Goal: Information Seeking & Learning: Learn about a topic

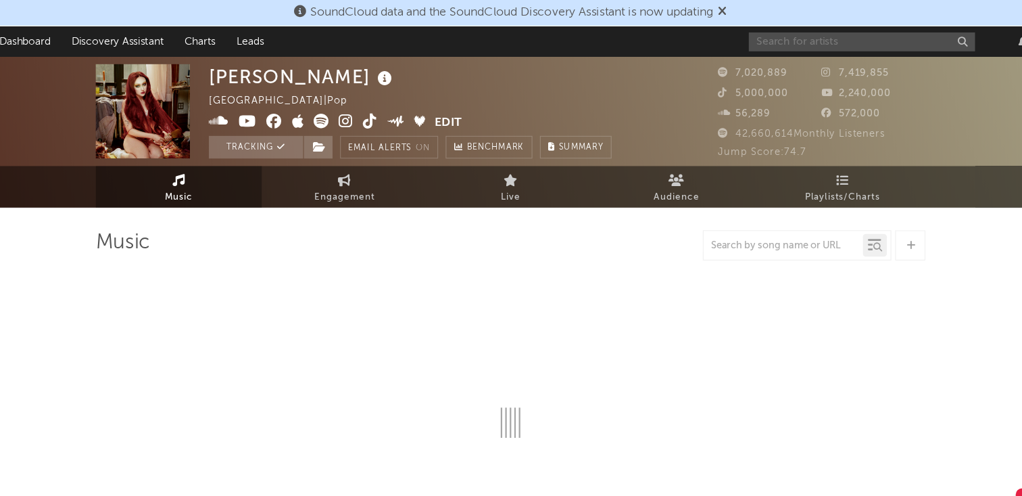
click at [758, 37] on input "text" at bounding box center [826, 37] width 203 height 17
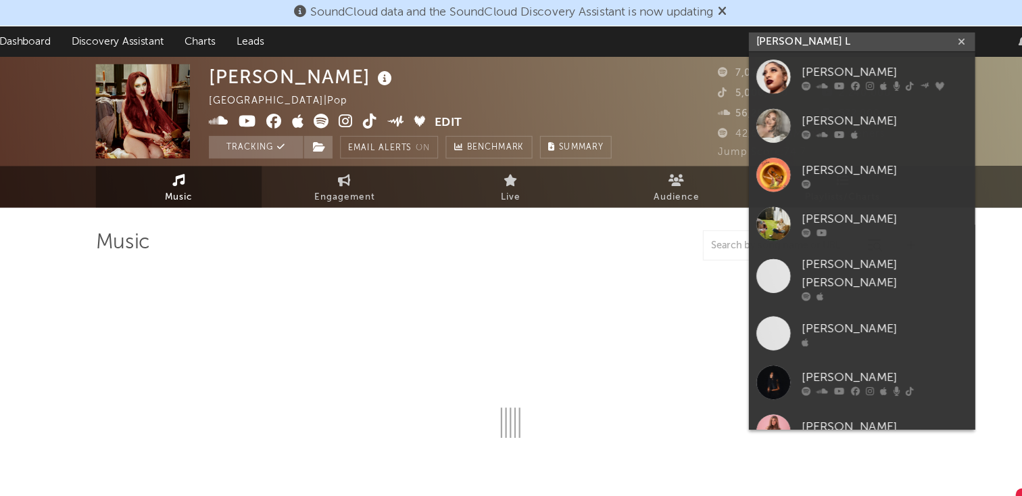
type input "[PERSON_NAME] L"
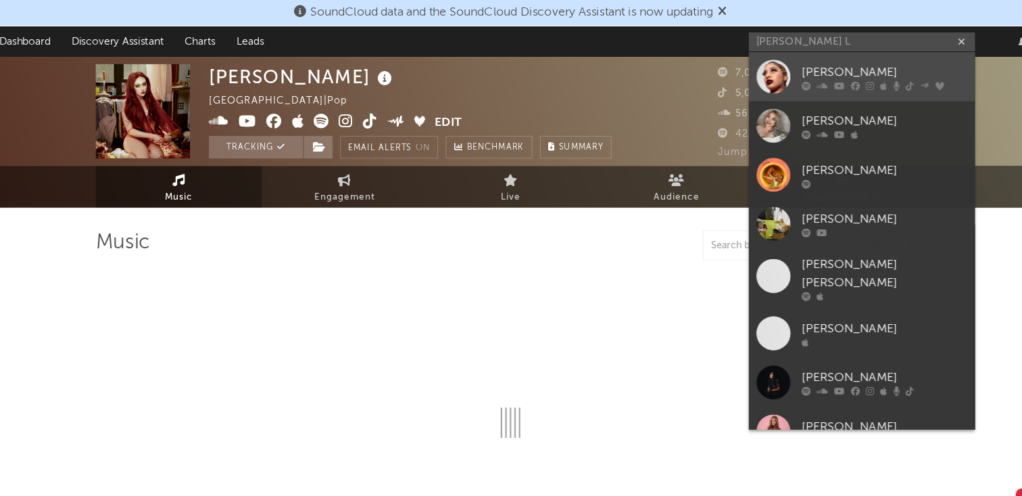
click at [785, 65] on div "Kiana Ledé" at bounding box center [846, 64] width 149 height 16
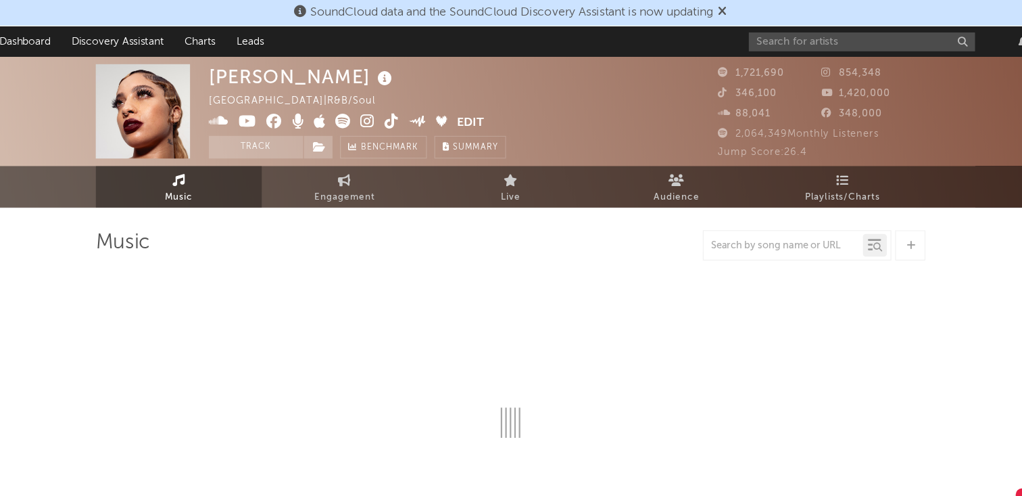
select select "6m"
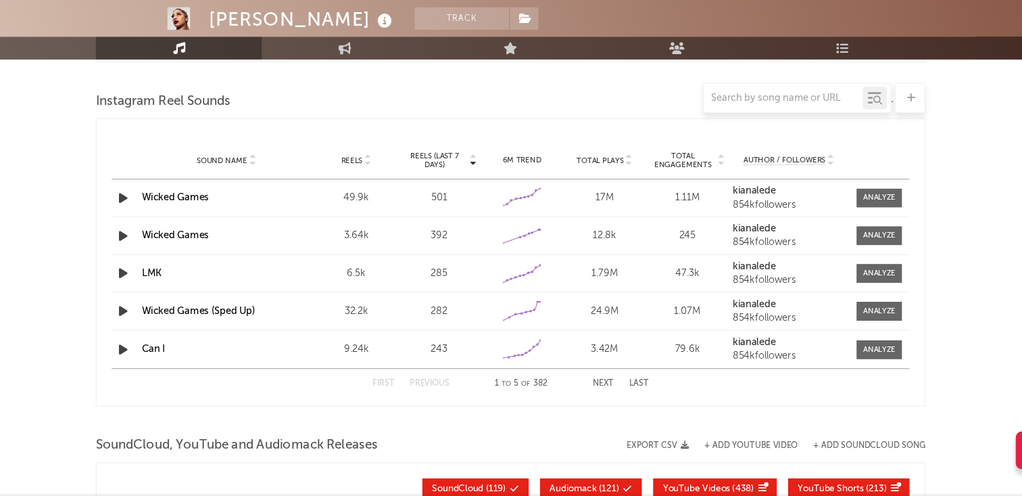
scroll to position [944, 0]
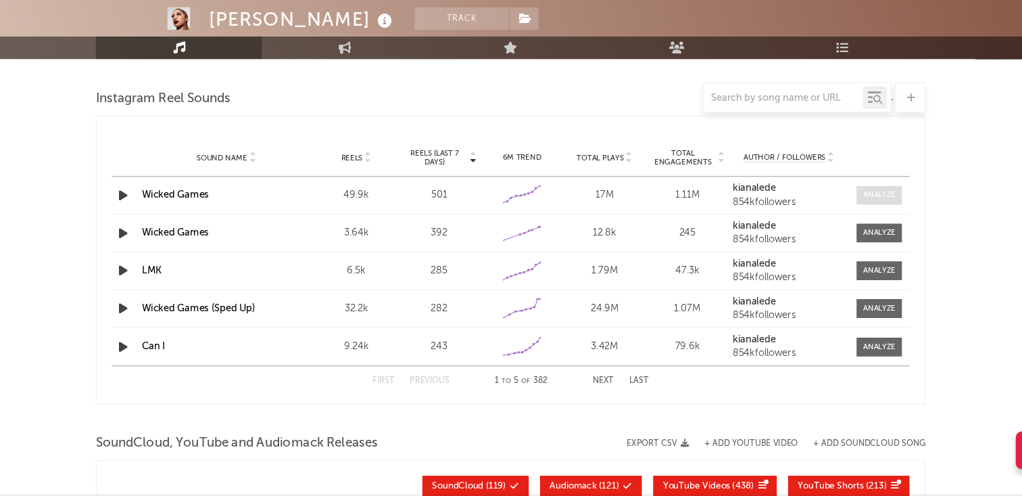
click at [848, 227] on div at bounding box center [841, 226] width 29 height 10
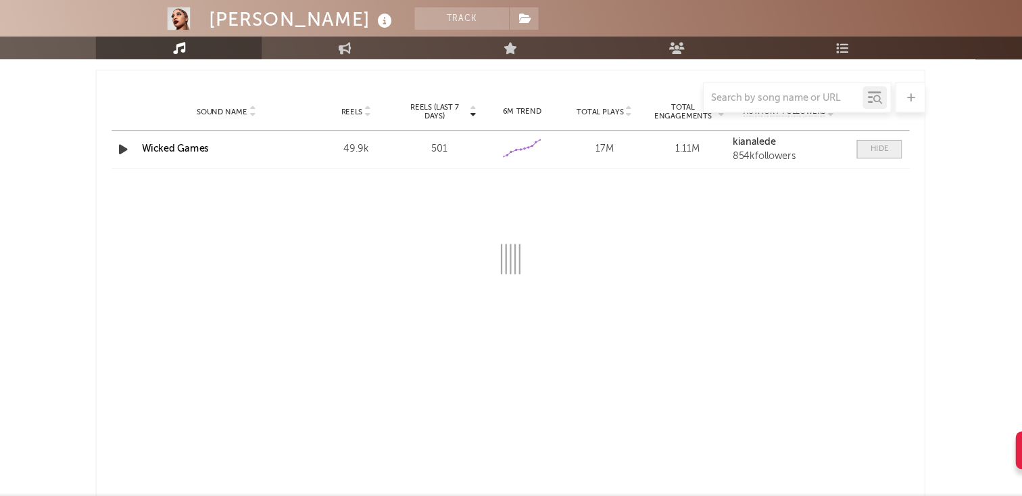
select select "6m"
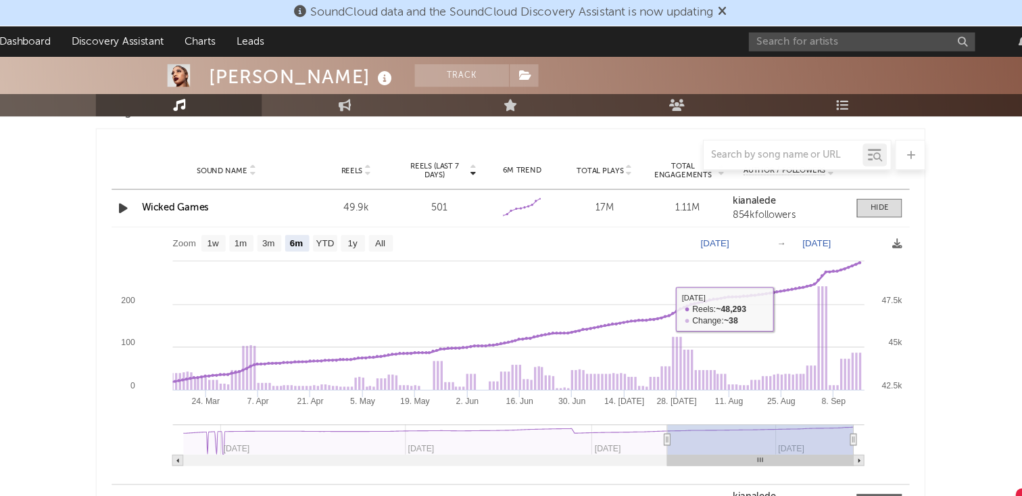
scroll to position [973, 0]
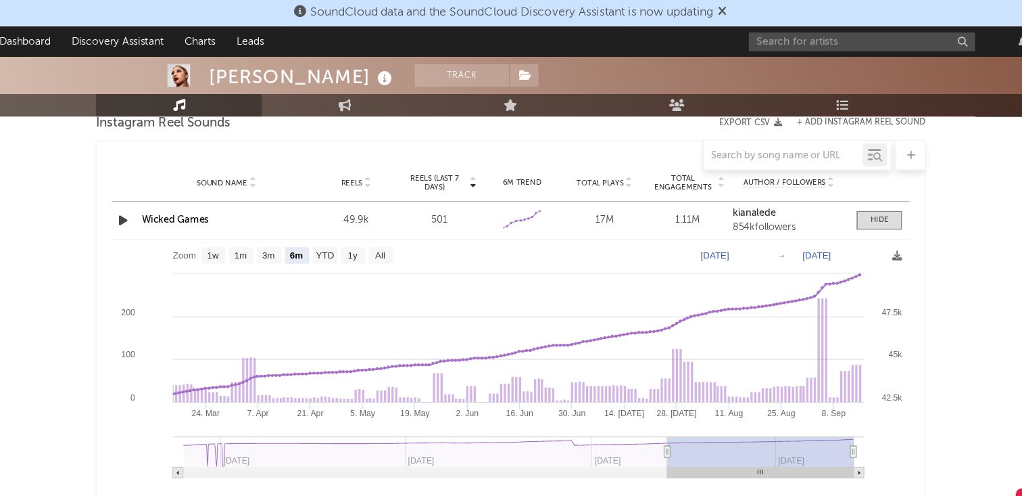
click at [187, 199] on link "Wicked Games" at bounding box center [210, 197] width 60 height 9
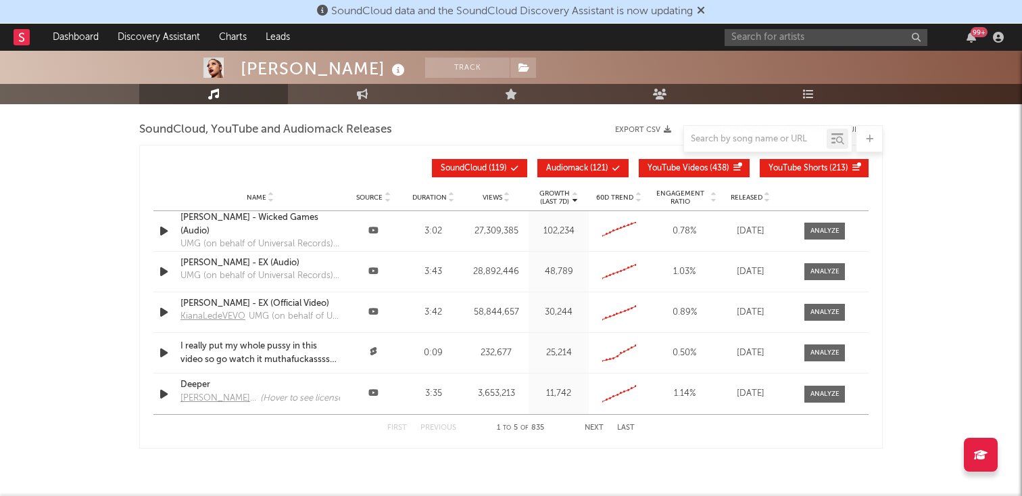
scroll to position [1547, 0]
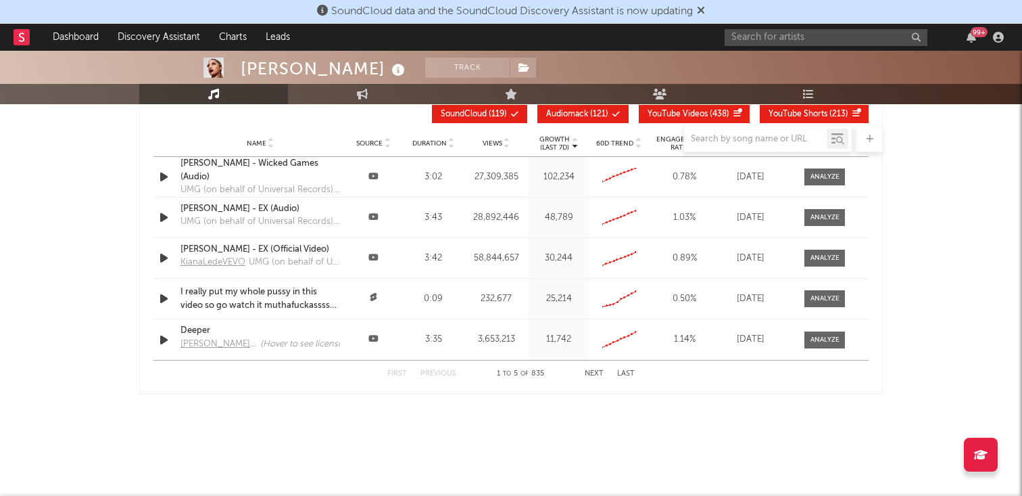
click at [608, 375] on div "First Previous 1 to 5 of 835 Next Last" at bounding box center [510, 373] width 247 height 26
click at [602, 375] on button "Next" at bounding box center [594, 373] width 19 height 7
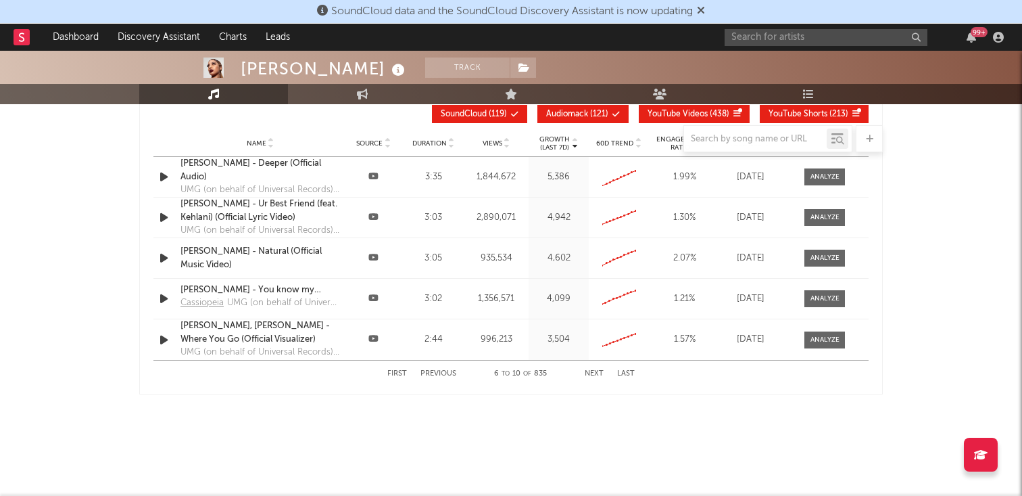
click at [602, 375] on button "Next" at bounding box center [594, 373] width 19 height 7
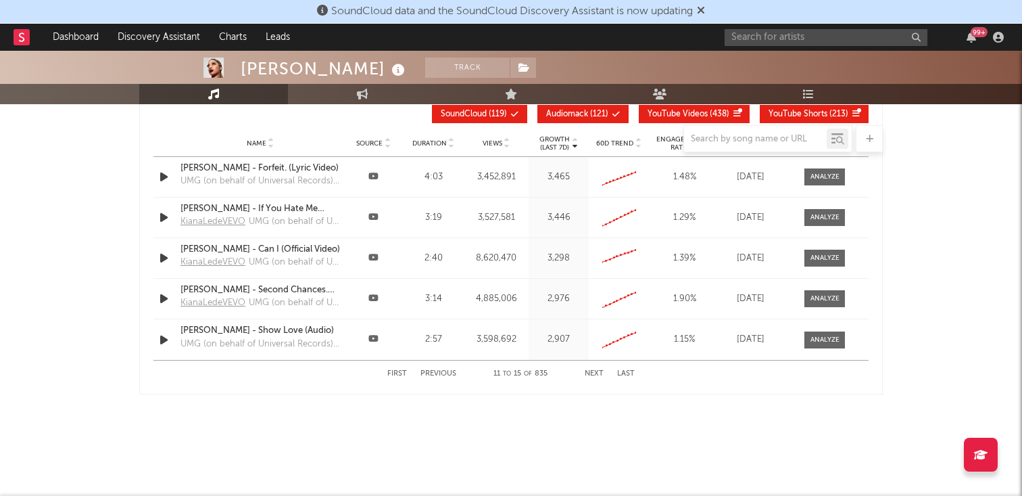
click at [602, 375] on button "Next" at bounding box center [594, 373] width 19 height 7
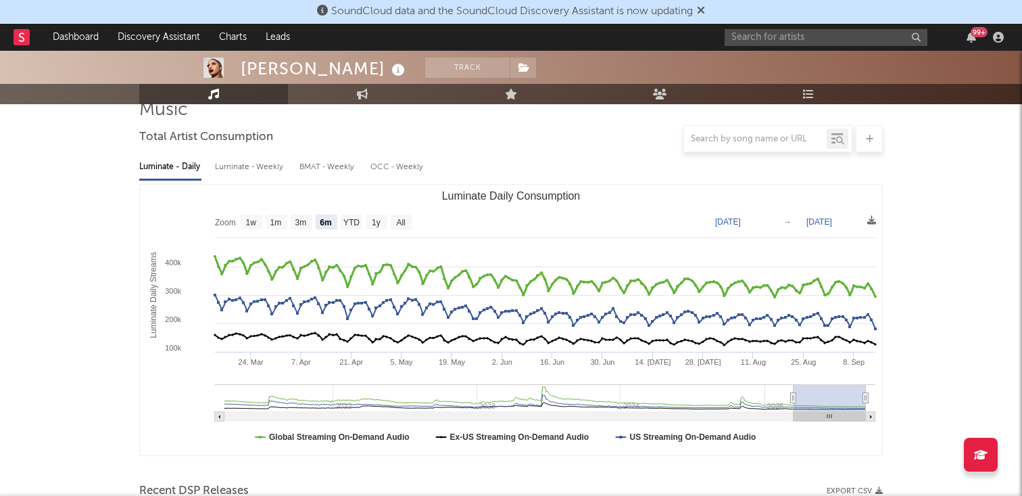
scroll to position [110, 0]
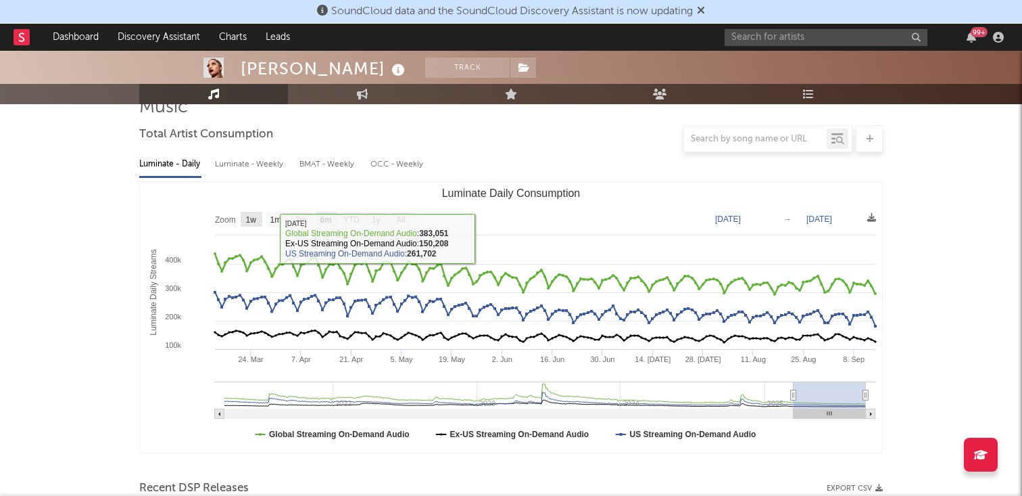
click at [258, 212] on rect "Luminate Daily Consumption" at bounding box center [252, 219] width 22 height 15
select select "1w"
type input "2025-09-08"
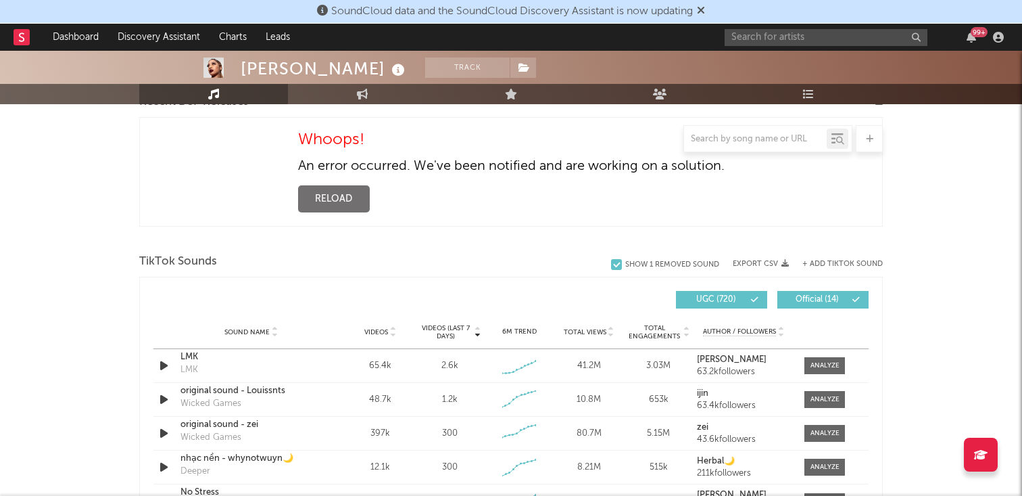
scroll to position [0, 0]
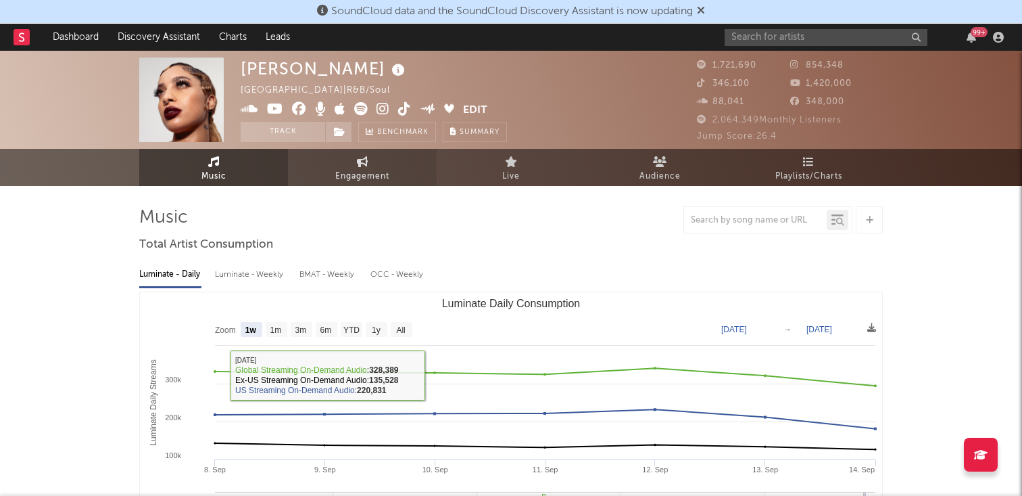
click at [350, 170] on span "Engagement" at bounding box center [362, 176] width 54 height 16
select select "1w"
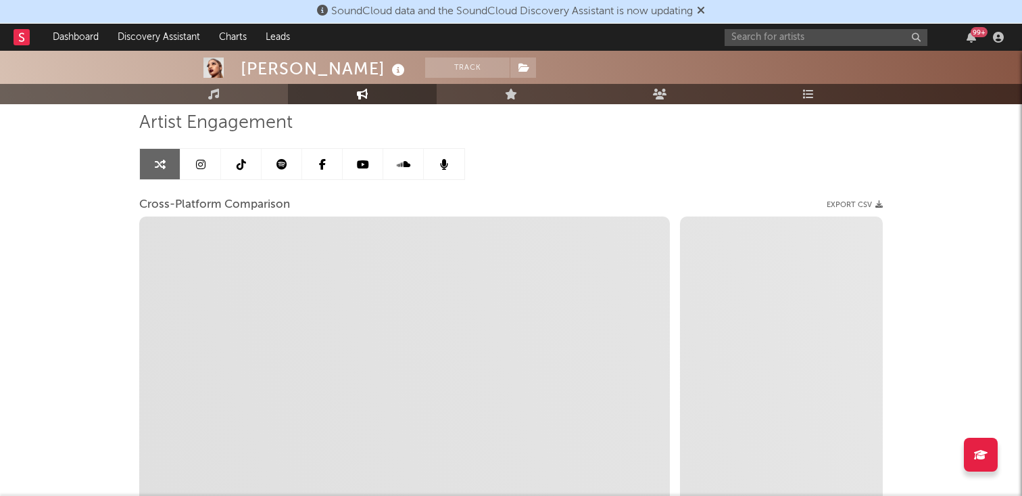
scroll to position [74, 0]
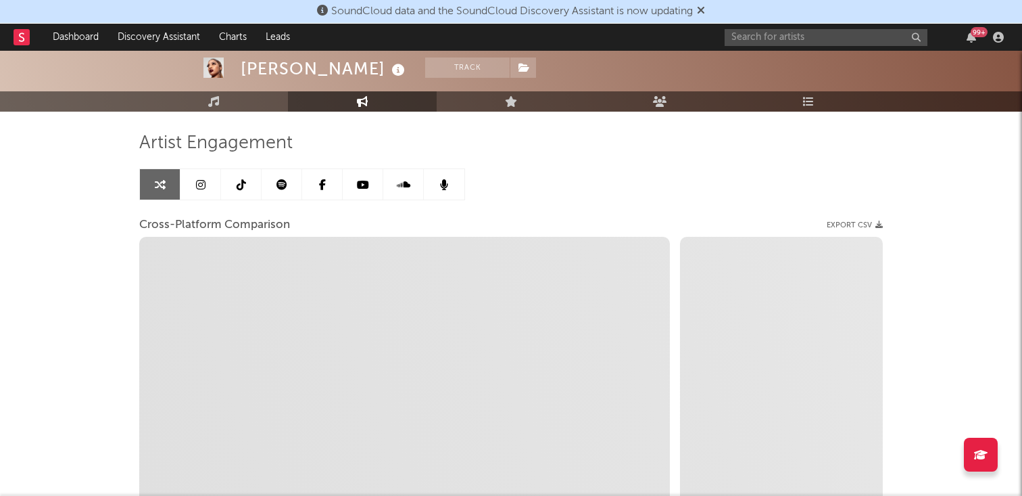
click at [206, 183] on link at bounding box center [200, 184] width 41 height 30
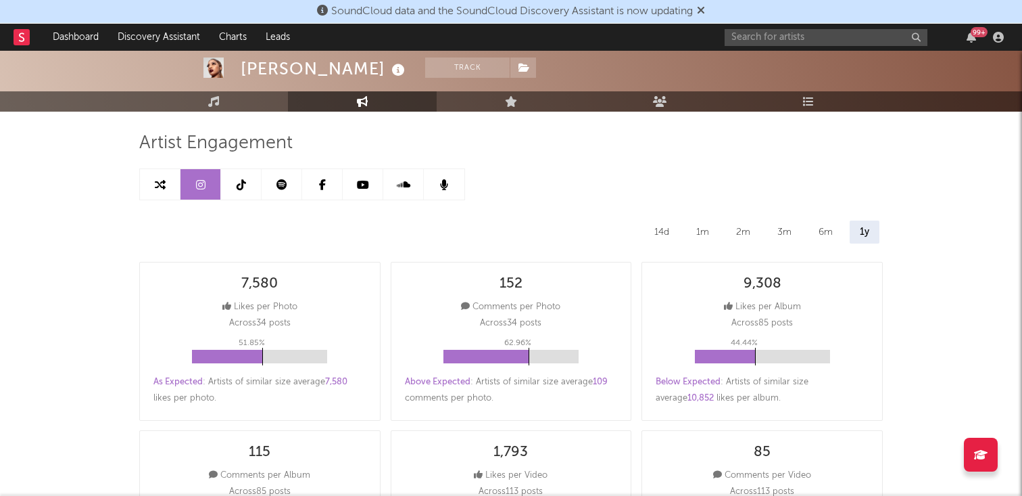
click at [160, 180] on icon at bounding box center [160, 184] width 11 height 11
select select "1m"
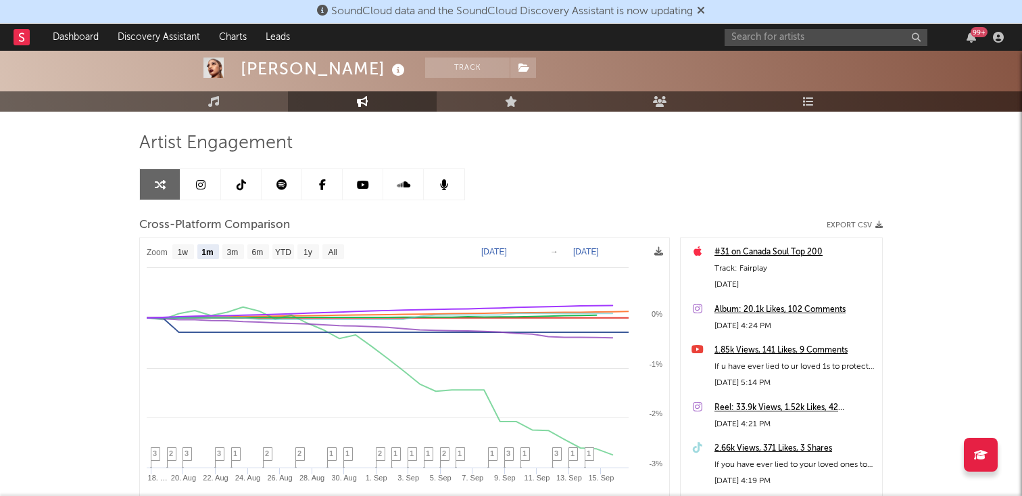
click at [205, 182] on link at bounding box center [200, 184] width 41 height 30
select select "6m"
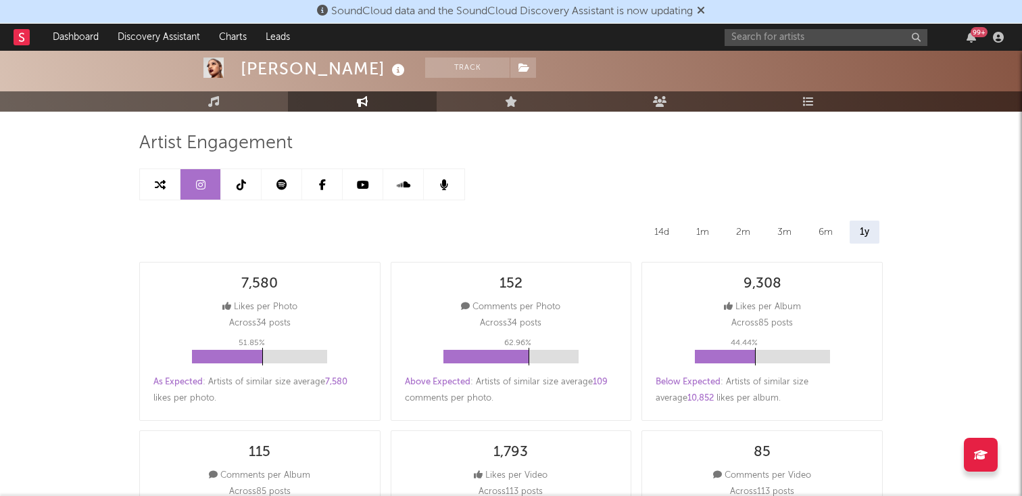
scroll to position [81, 0]
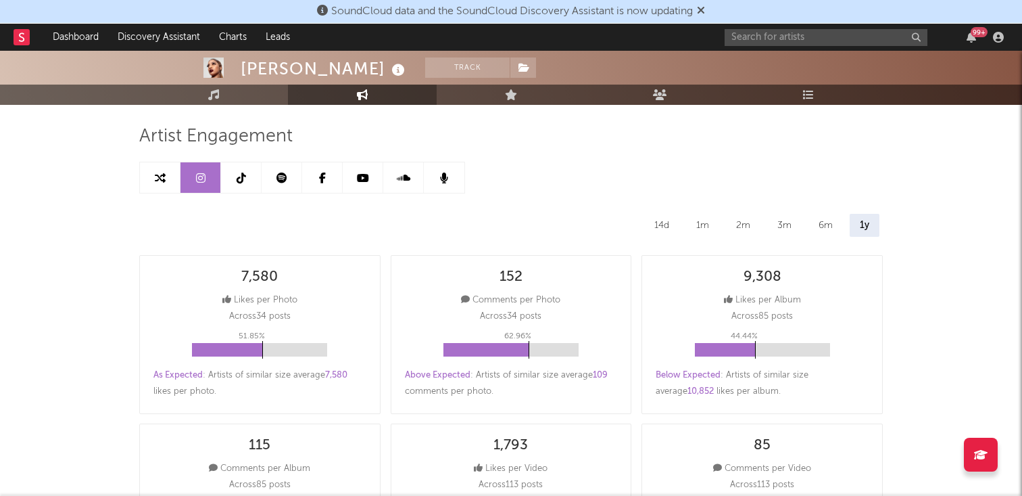
click at [254, 182] on link at bounding box center [241, 177] width 41 height 30
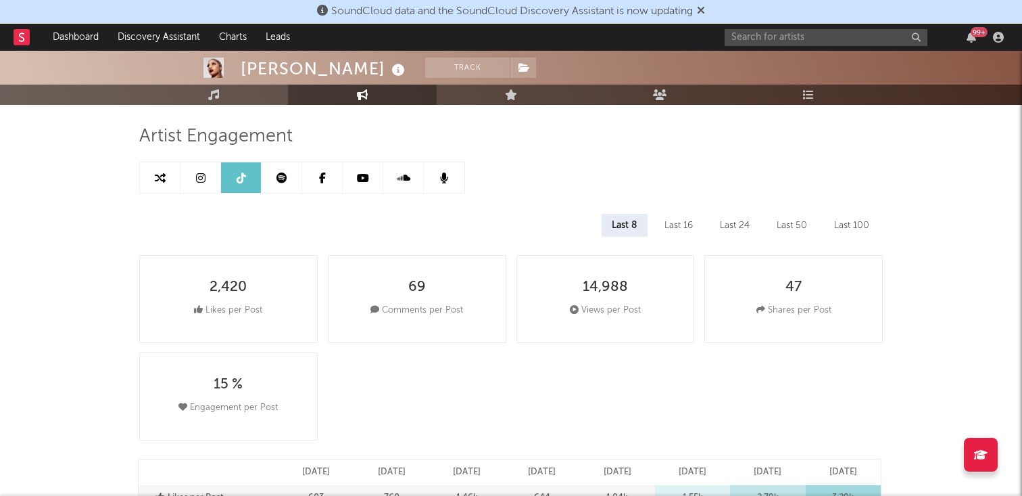
click at [282, 176] on icon at bounding box center [281, 177] width 11 height 11
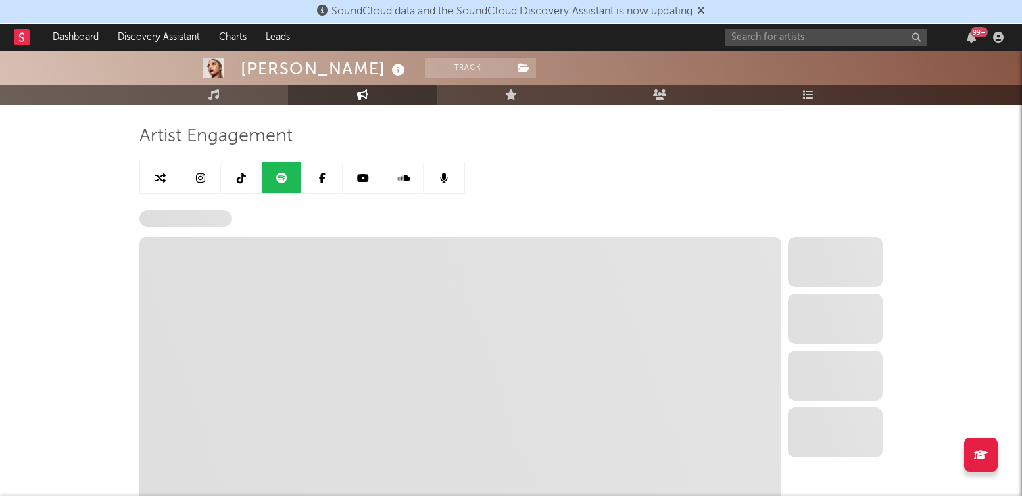
click at [331, 174] on link at bounding box center [322, 177] width 41 height 30
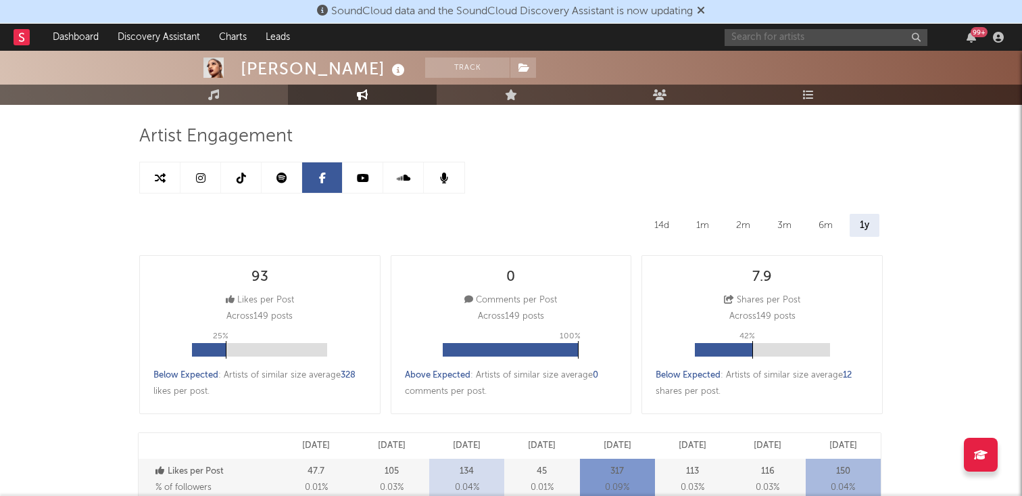
click at [775, 35] on input "text" at bounding box center [826, 37] width 203 height 17
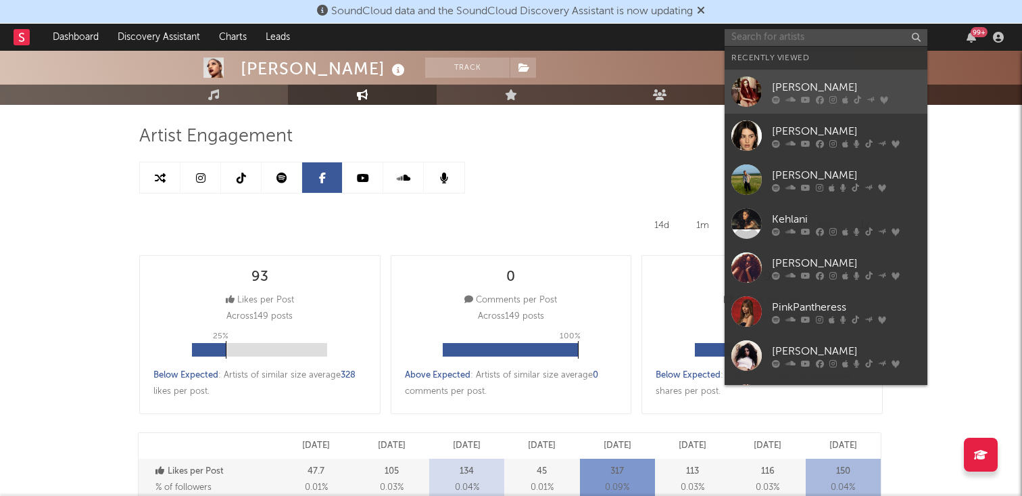
select select "6m"
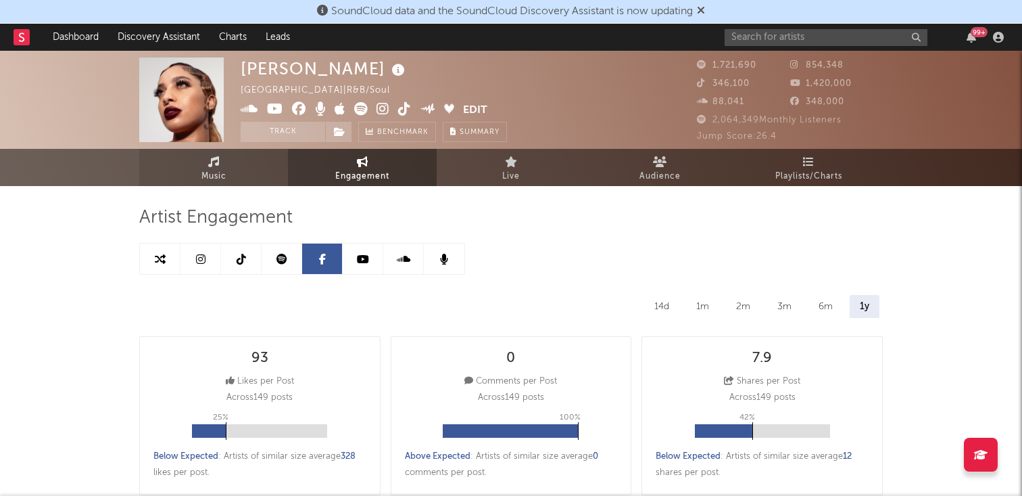
click at [210, 170] on span "Music" at bounding box center [213, 176] width 25 height 16
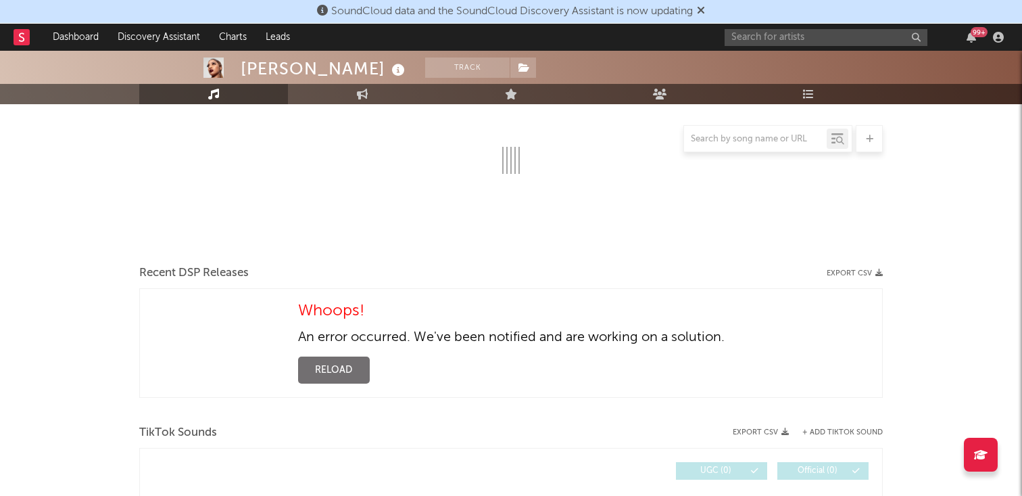
select select "6m"
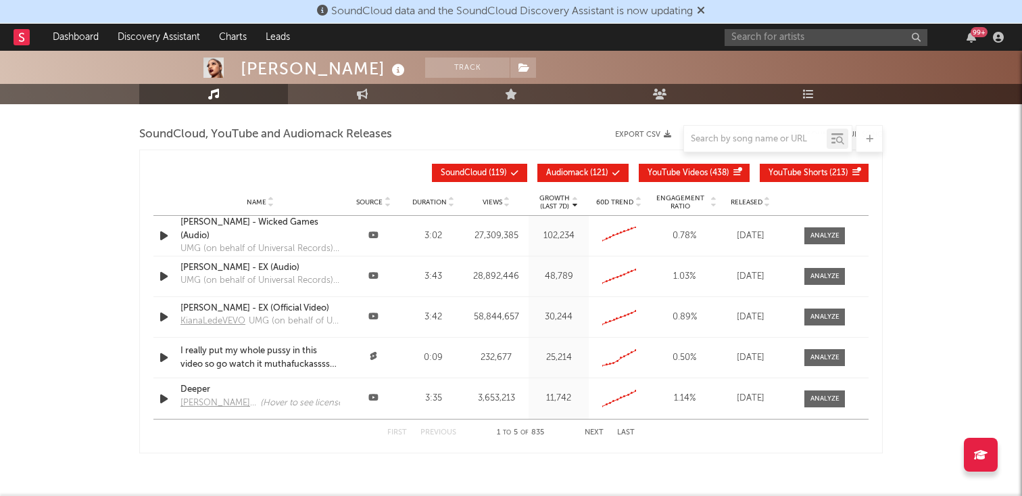
scroll to position [1276, 0]
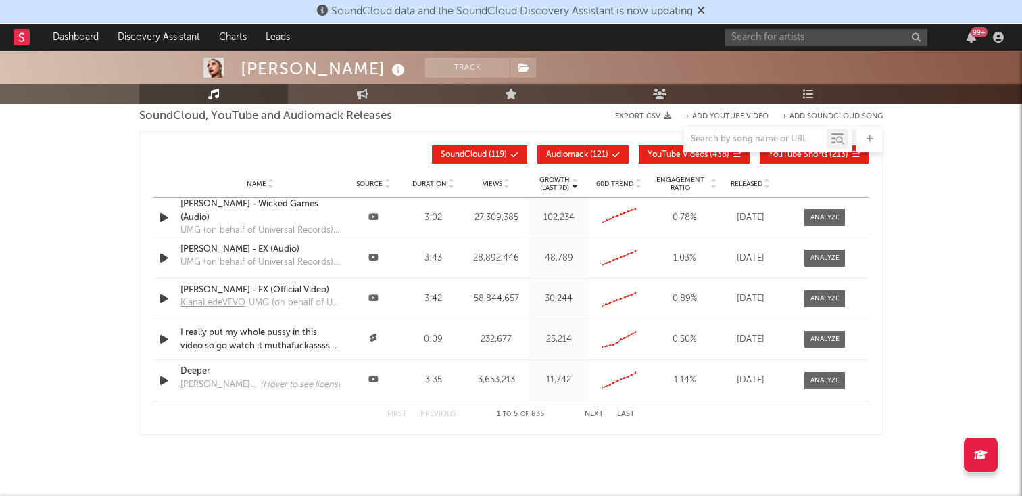
click at [594, 406] on div "First Previous 1 to 5 of 835 Next Last" at bounding box center [510, 414] width 247 height 26
click at [594, 412] on button "Next" at bounding box center [594, 413] width 19 height 7
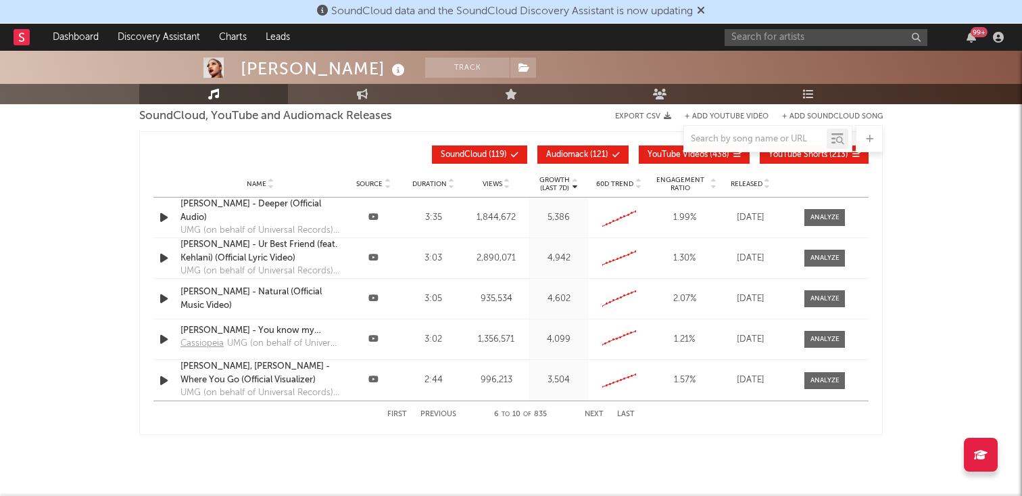
click at [598, 417] on button "Next" at bounding box center [594, 413] width 19 height 7
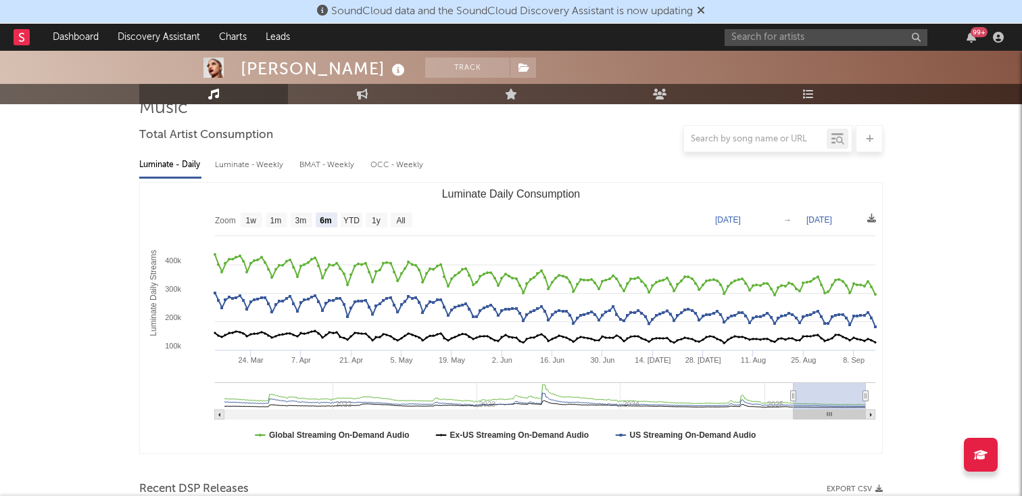
scroll to position [0, 0]
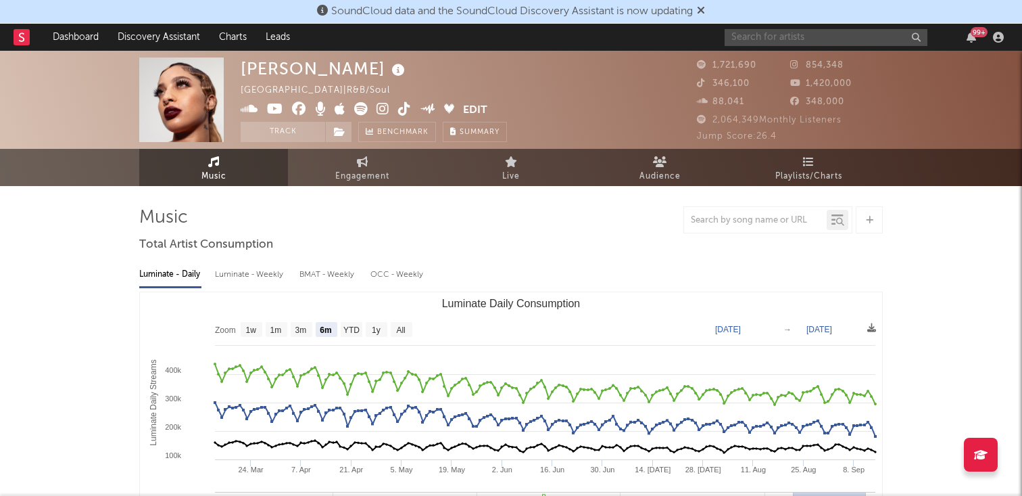
click at [771, 41] on input "text" at bounding box center [826, 37] width 203 height 17
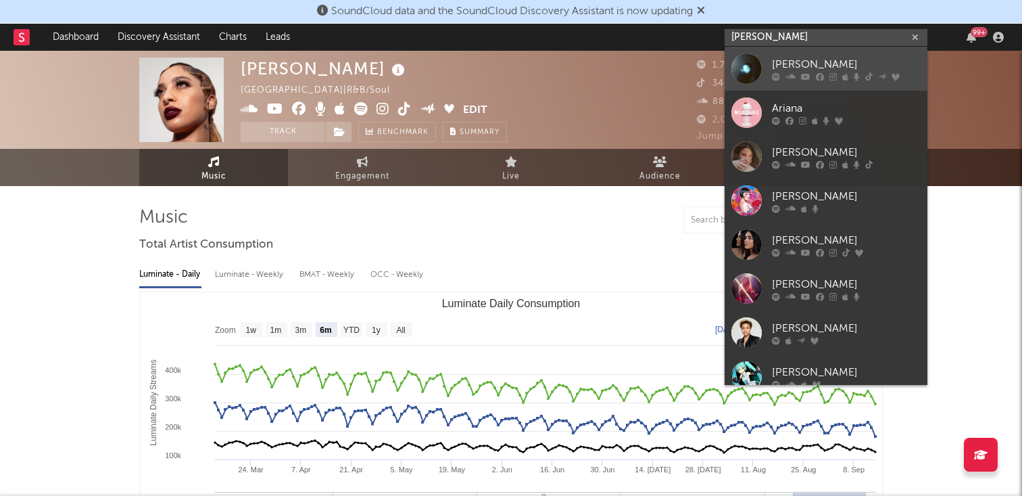
type input "ariana"
click at [802, 64] on div "Ariana Grande" at bounding box center [846, 64] width 149 height 16
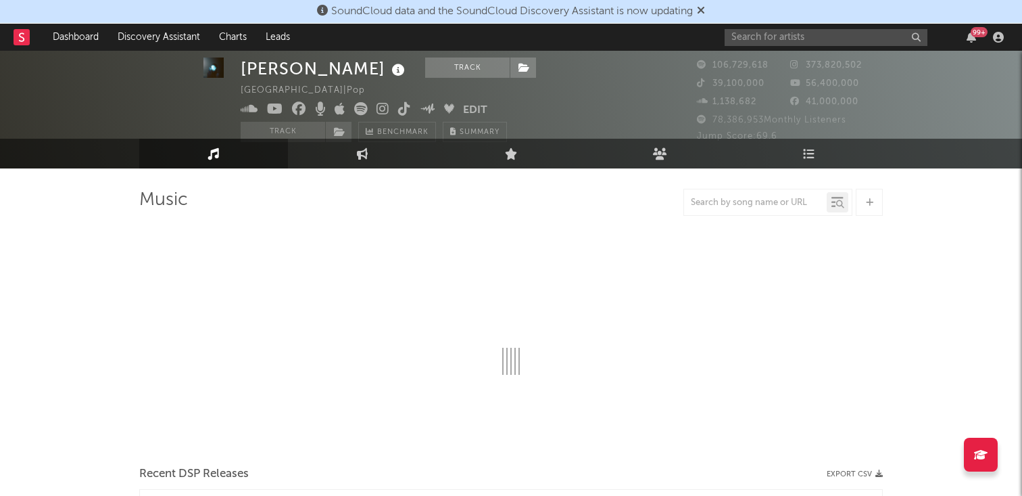
select select "6m"
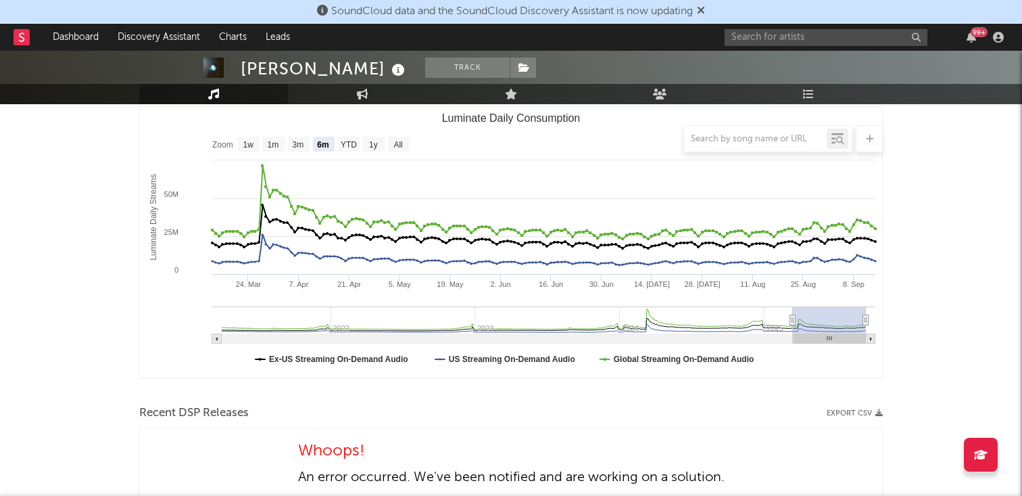
scroll to position [189, 0]
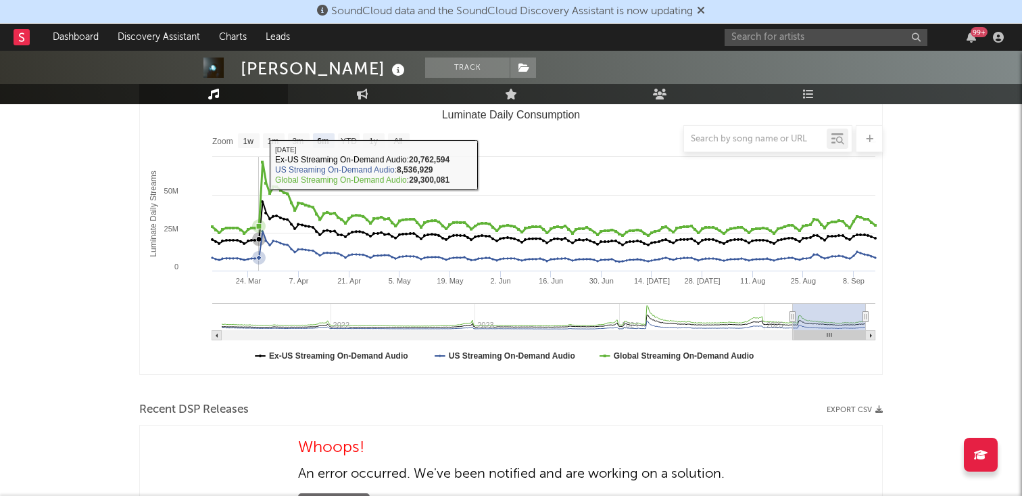
click at [259, 164] on icon "Luminate Daily Consumption" at bounding box center [542, 199] width 667 height 74
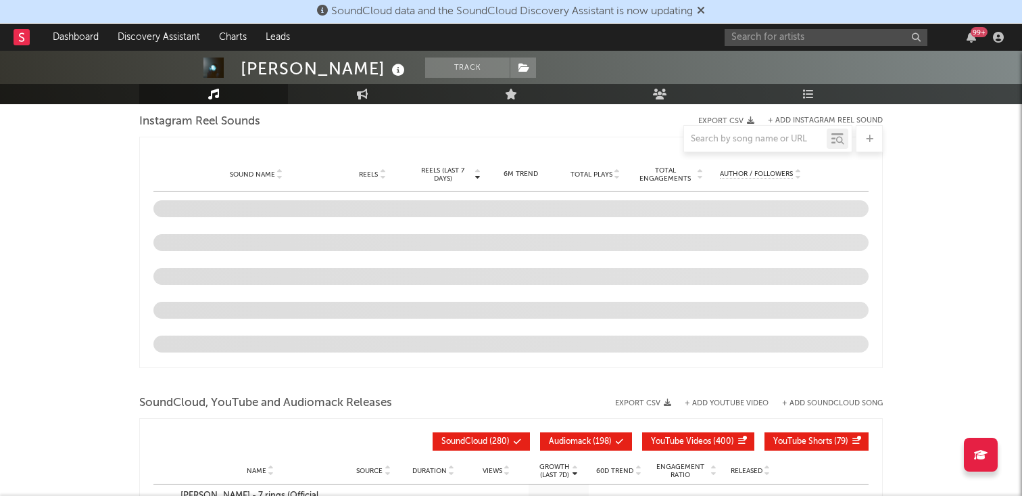
scroll to position [998, 0]
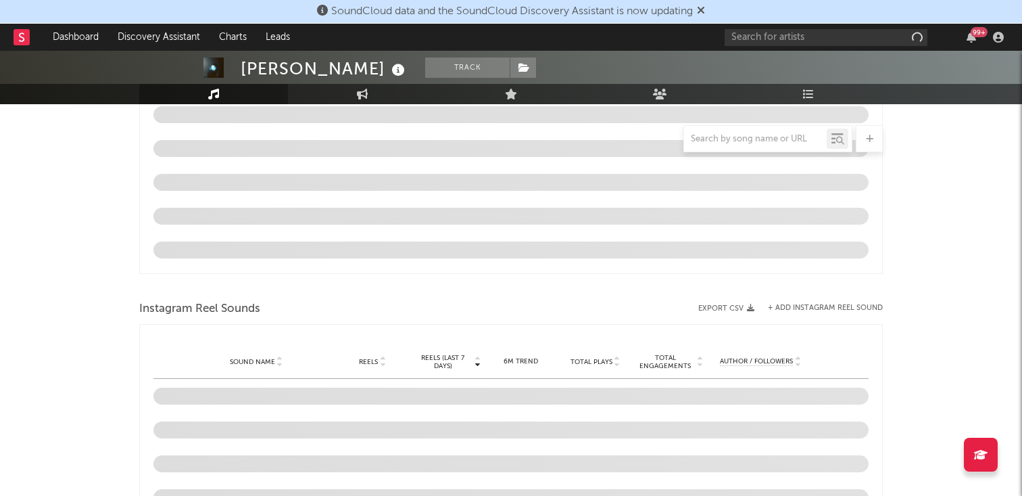
select select "6m"
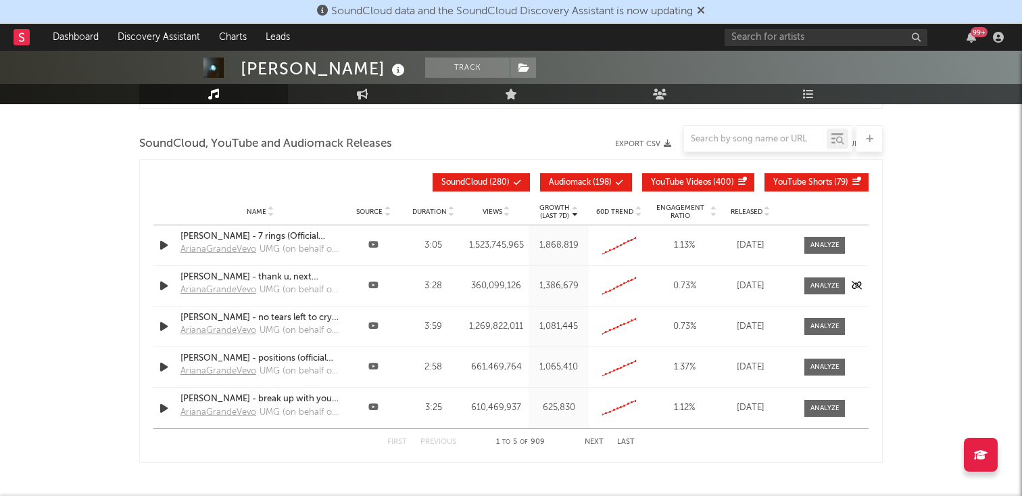
scroll to position [1207, 0]
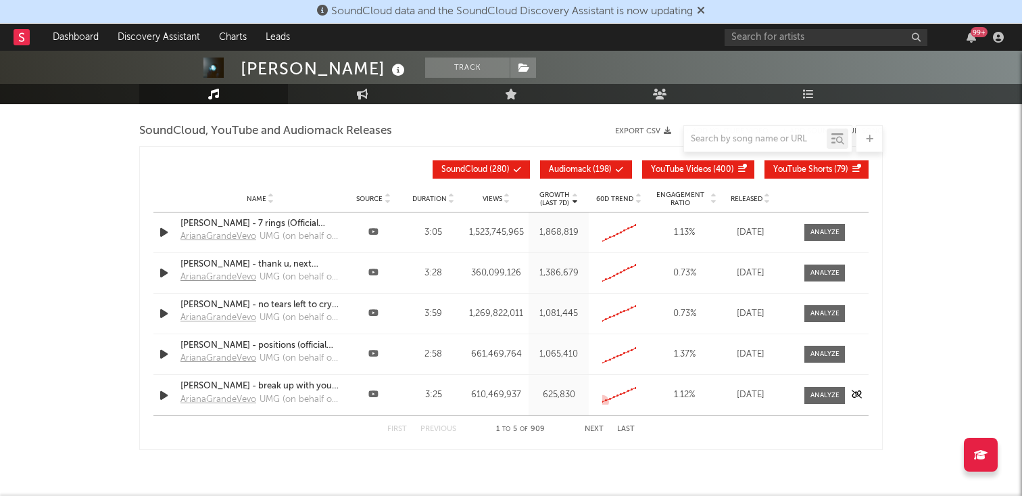
click at [594, 428] on button "Next" at bounding box center [594, 428] width 19 height 7
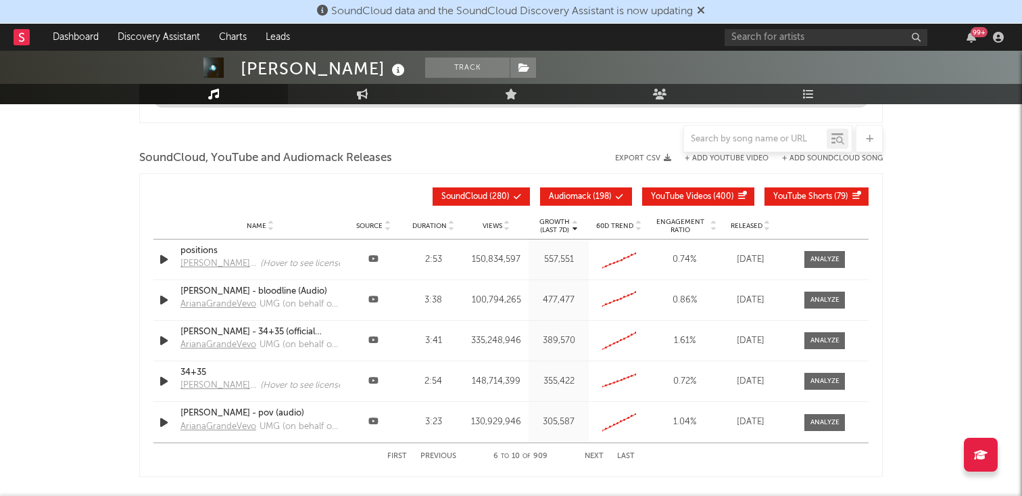
scroll to position [1234, 0]
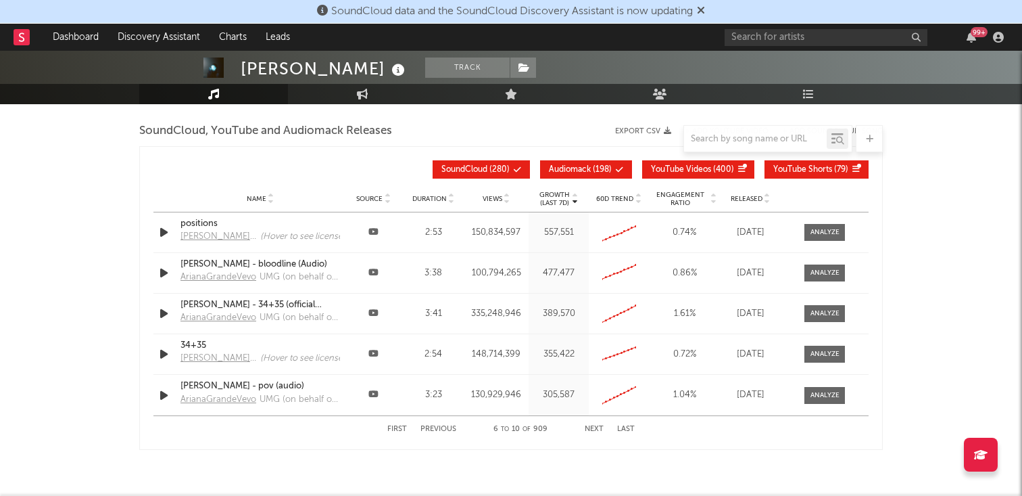
click at [594, 428] on button "Next" at bounding box center [594, 428] width 19 height 7
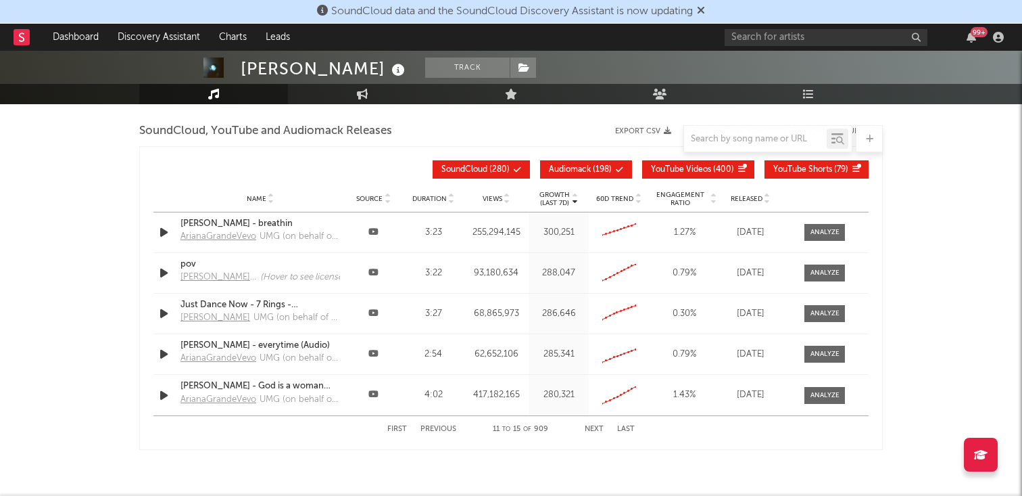
click at [594, 428] on button "Next" at bounding box center [594, 428] width 19 height 7
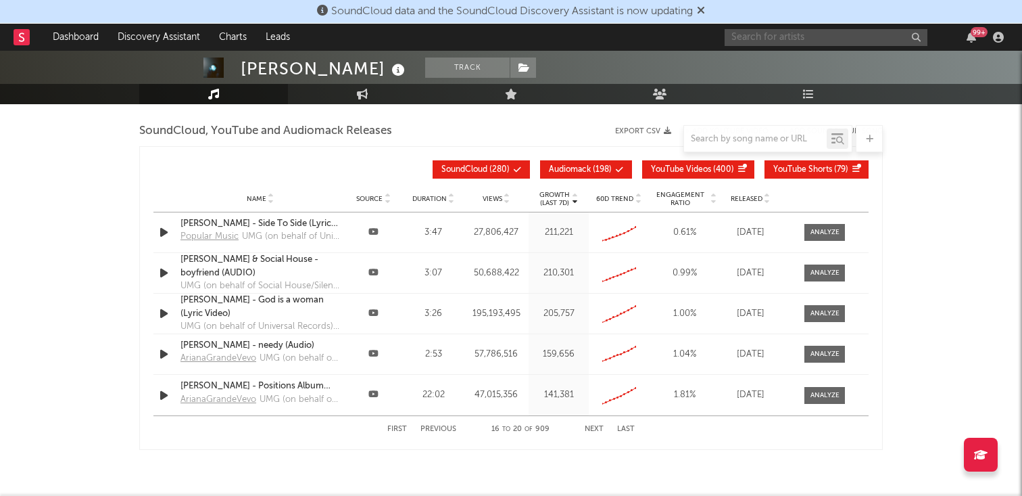
click at [790, 39] on input "text" at bounding box center [826, 37] width 203 height 17
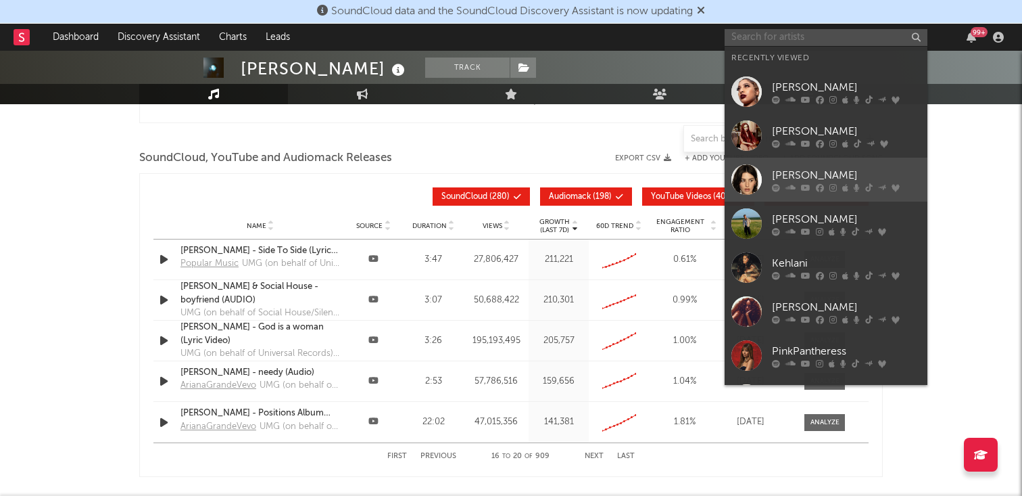
scroll to position [23, 0]
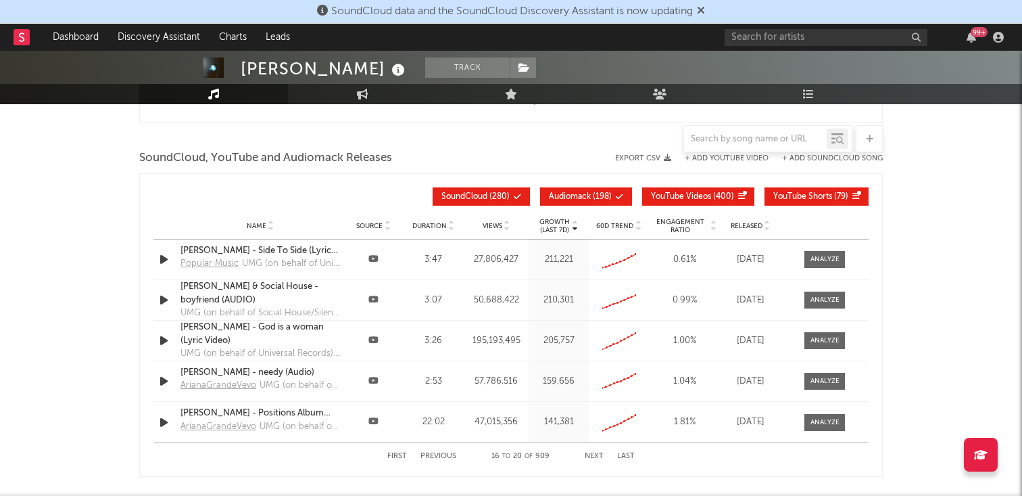
scroll to position [1250, 0]
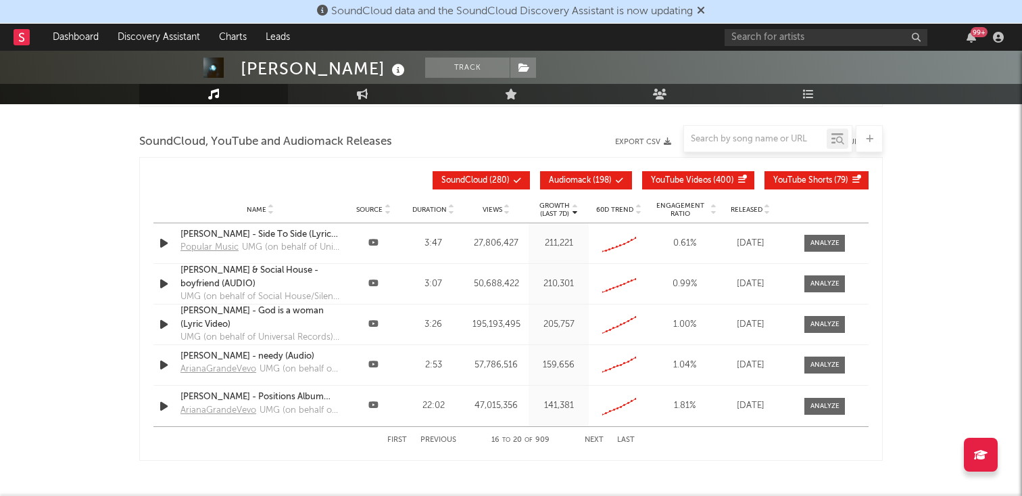
click at [429, 439] on button "Previous" at bounding box center [438, 439] width 36 height 7
click at [595, 441] on button "Next" at bounding box center [594, 439] width 19 height 7
click at [446, 443] on div "First Previous 16 to 20 of 909 Next Last" at bounding box center [510, 440] width 247 height 26
click at [444, 442] on button "Previous" at bounding box center [438, 439] width 36 height 7
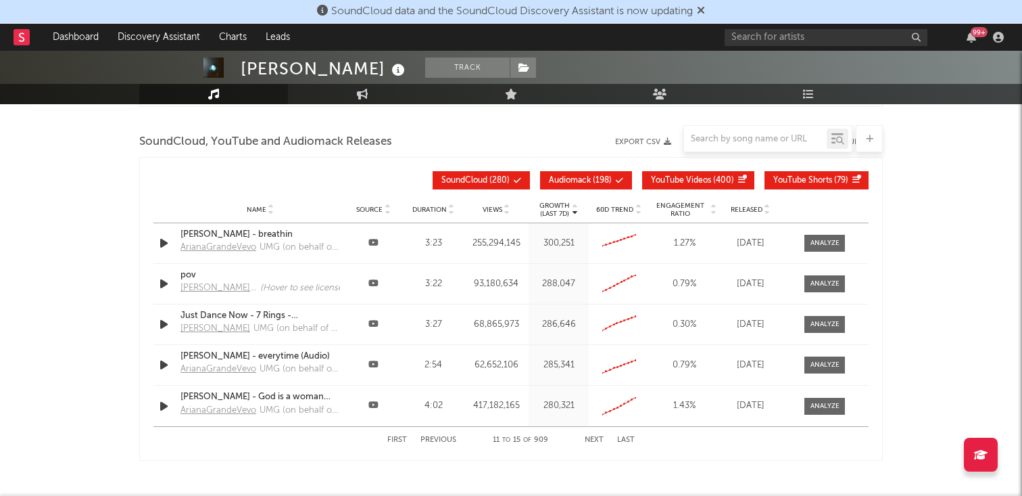
click at [444, 442] on button "Previous" at bounding box center [438, 439] width 36 height 7
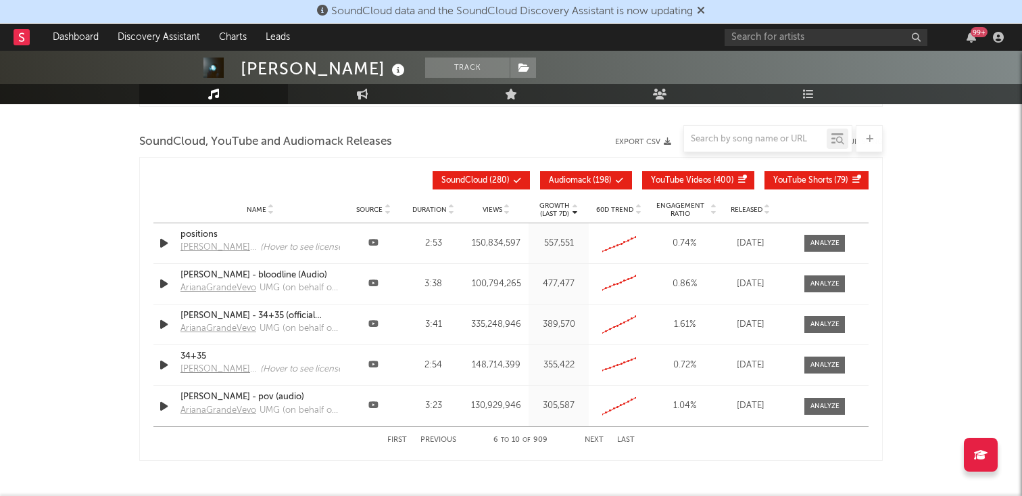
click at [444, 442] on button "Previous" at bounding box center [438, 439] width 36 height 7
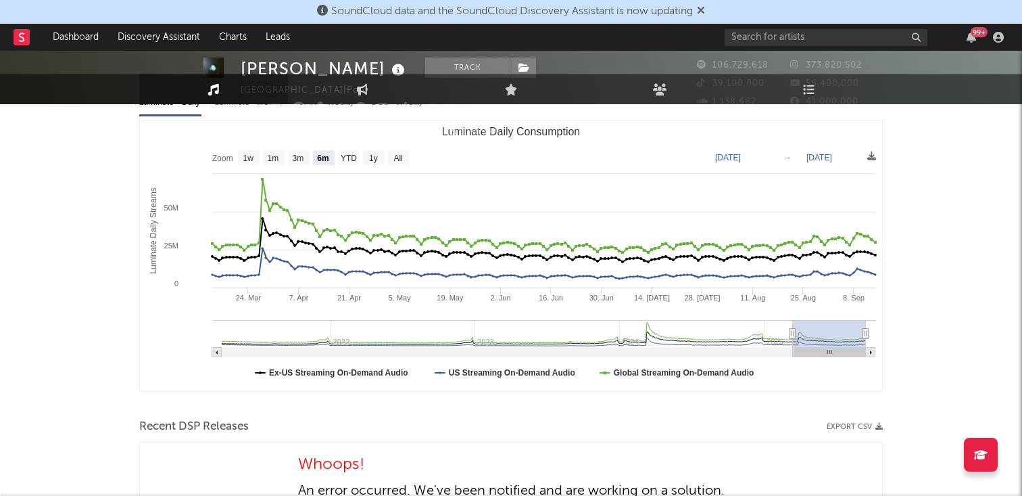
scroll to position [0, 0]
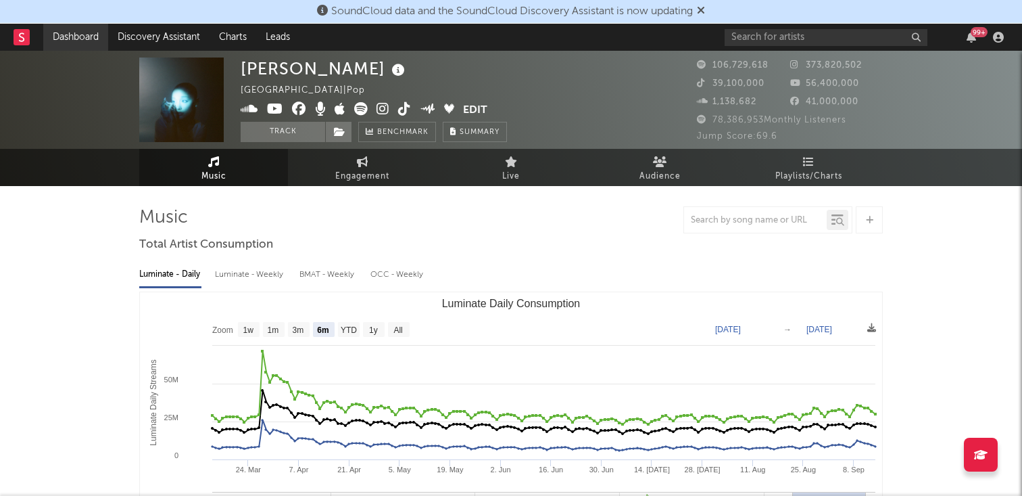
click at [84, 29] on link "Dashboard" at bounding box center [75, 37] width 65 height 27
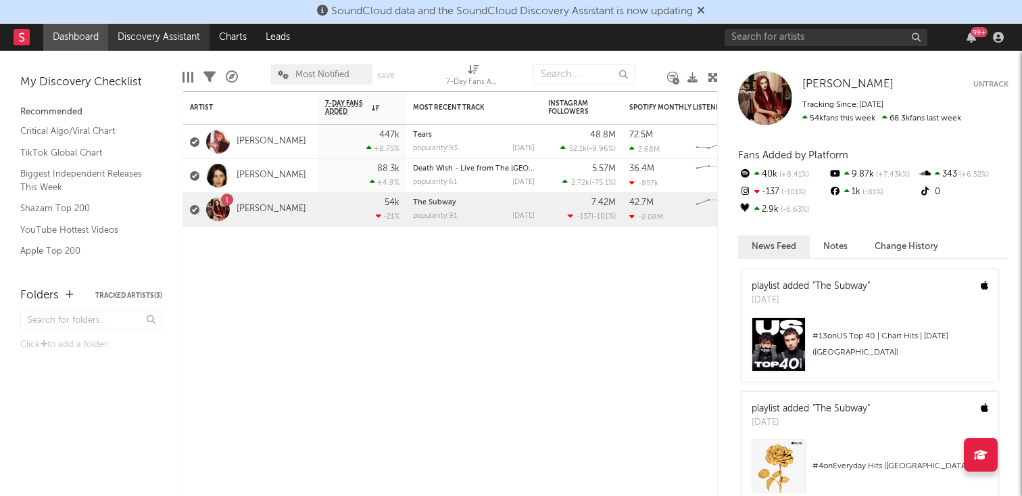
click at [143, 37] on link "Discovery Assistant" at bounding box center [158, 37] width 101 height 27
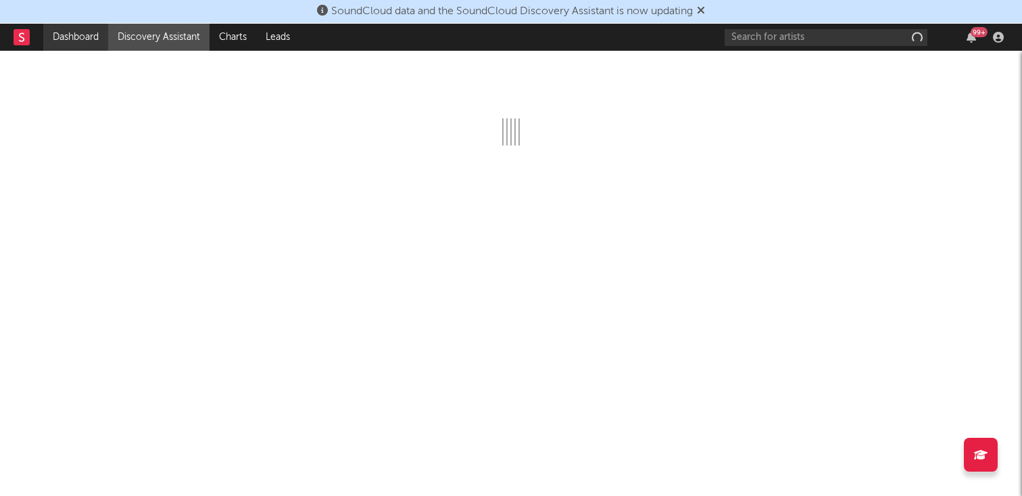
click at [85, 38] on link "Dashboard" at bounding box center [75, 37] width 65 height 27
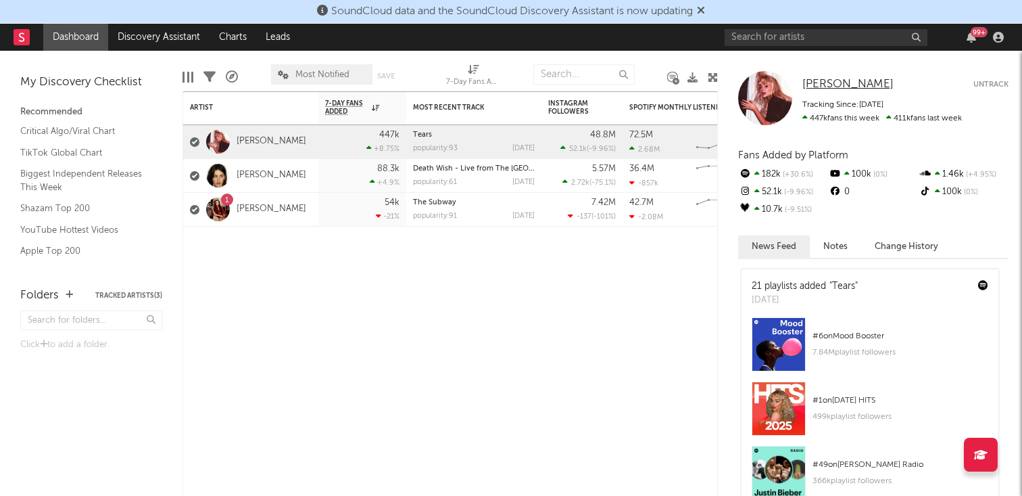
click at [858, 82] on span "[PERSON_NAME]" at bounding box center [847, 83] width 91 height 11
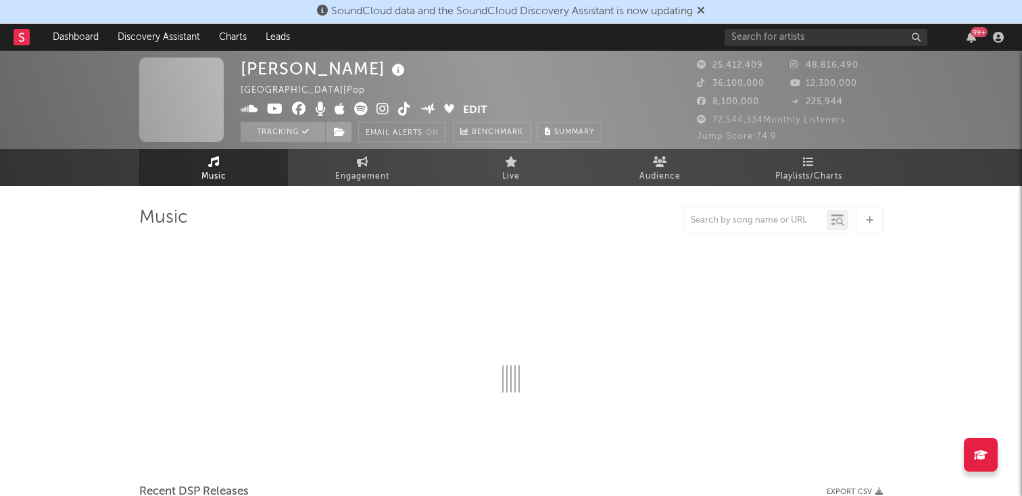
select select "6m"
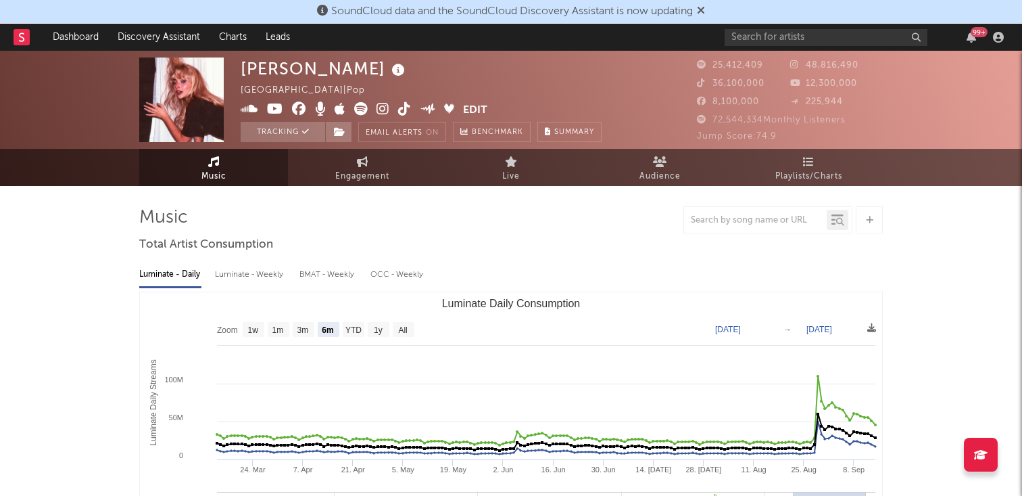
select select "6m"
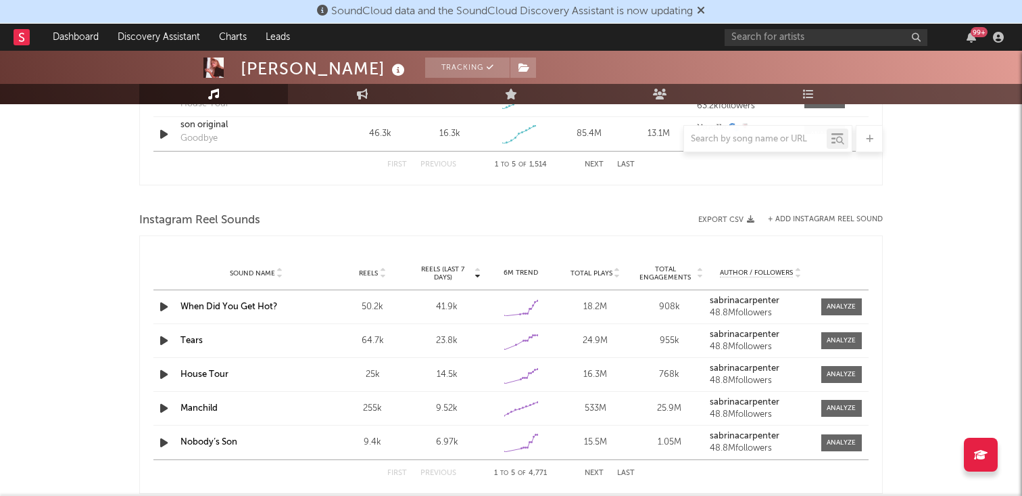
scroll to position [929, 0]
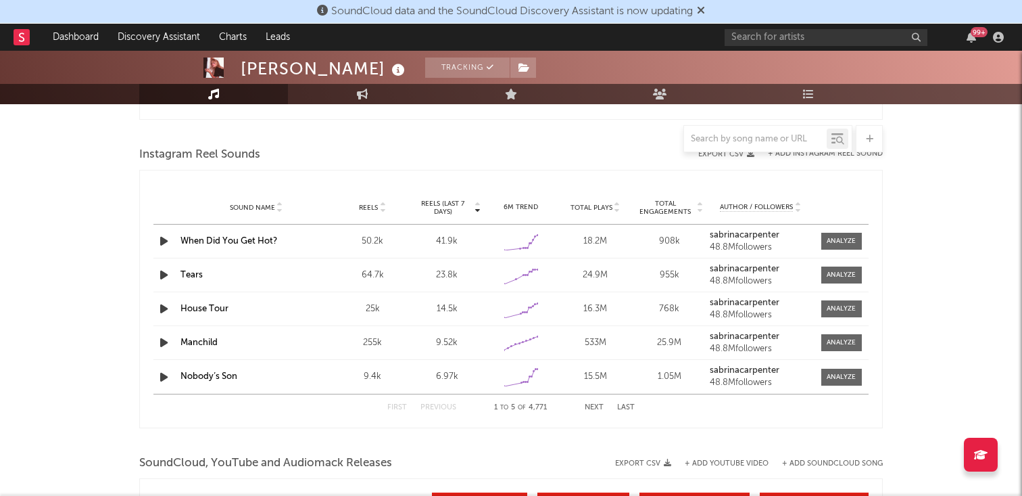
click at [598, 406] on button "Next" at bounding box center [594, 407] width 19 height 7
click at [441, 404] on button "Previous" at bounding box center [438, 407] width 36 height 7
click at [592, 406] on button "Next" at bounding box center [594, 407] width 19 height 7
click at [448, 408] on button "Previous" at bounding box center [438, 407] width 36 height 7
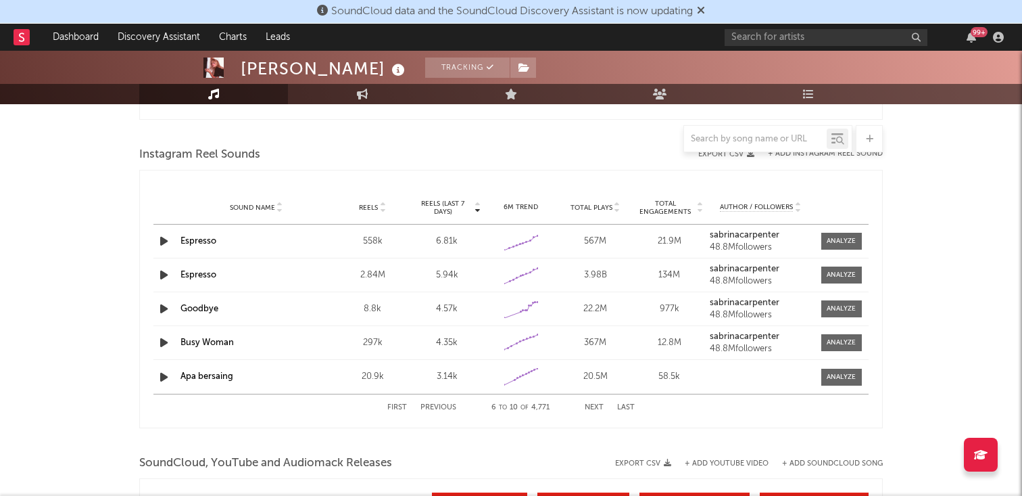
click at [448, 408] on button "Previous" at bounding box center [438, 407] width 36 height 7
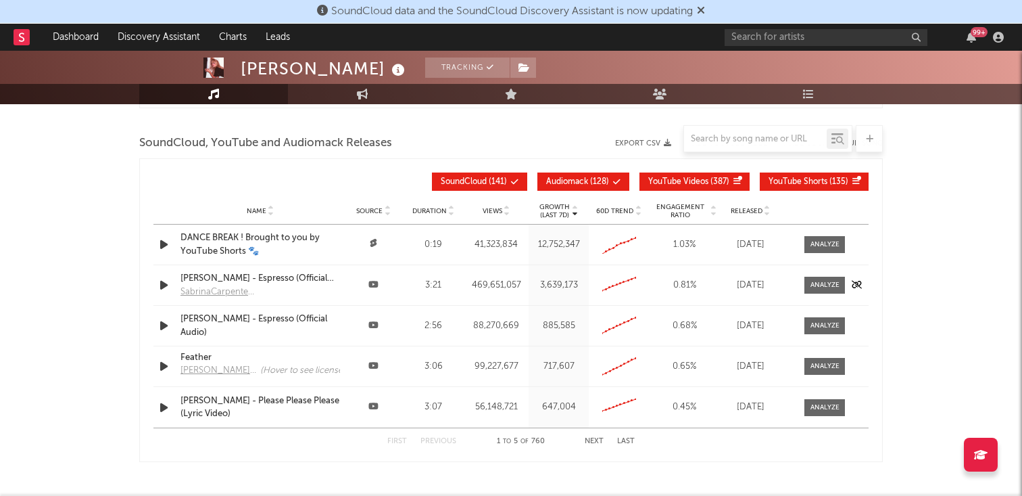
scroll to position [1272, 0]
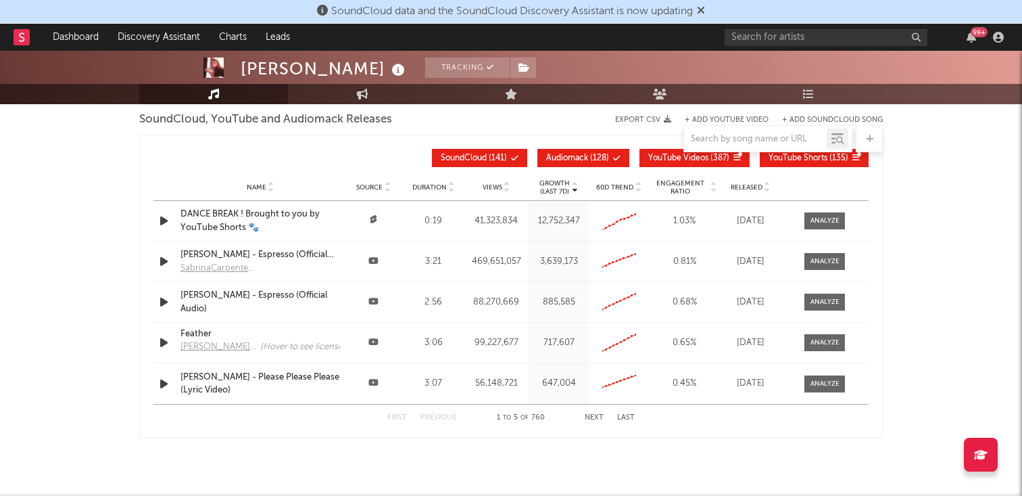
click at [594, 419] on button "Next" at bounding box center [594, 417] width 19 height 7
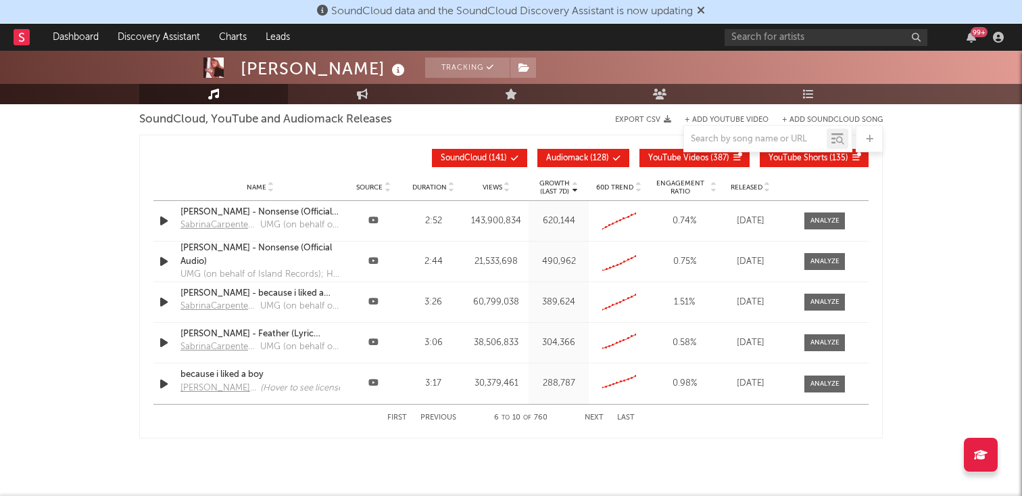
click at [593, 419] on button "Next" at bounding box center [594, 417] width 19 height 7
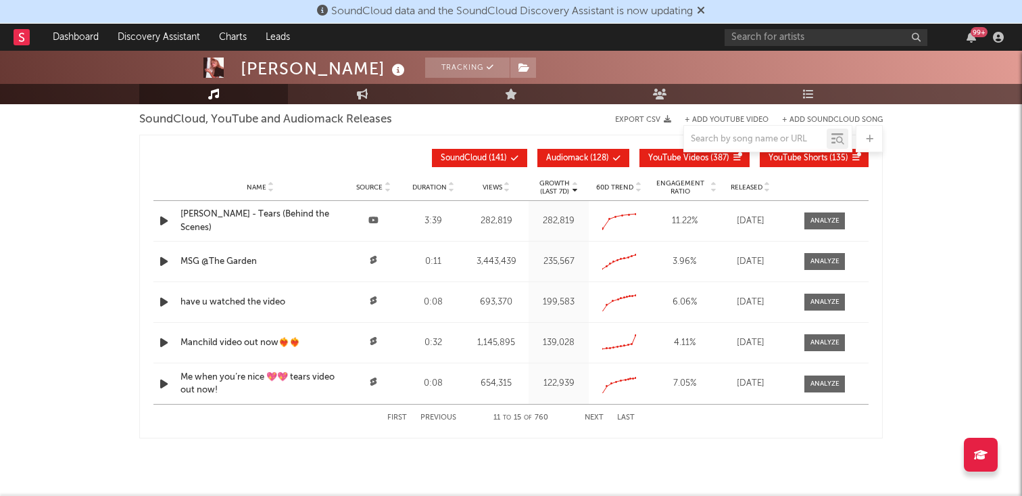
click at [593, 419] on button "Next" at bounding box center [594, 417] width 19 height 7
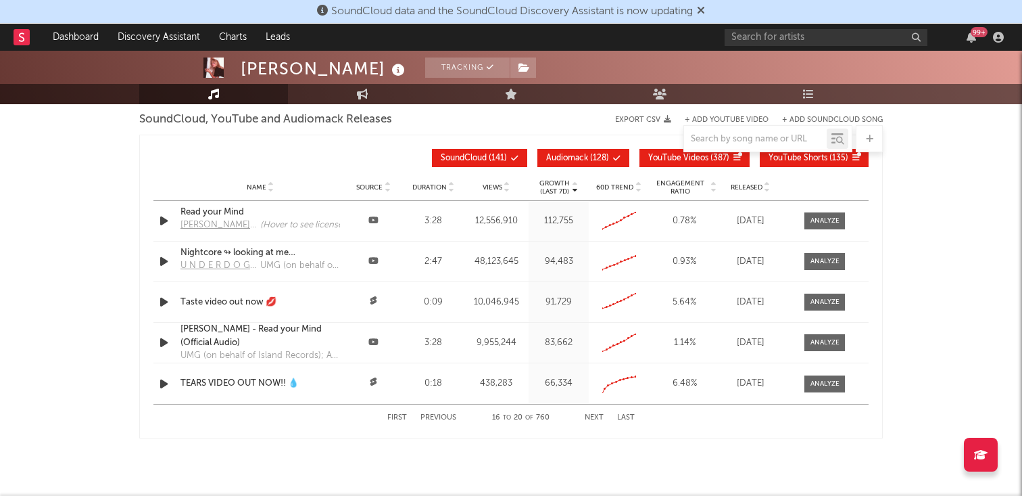
click at [593, 419] on button "Next" at bounding box center [594, 417] width 19 height 7
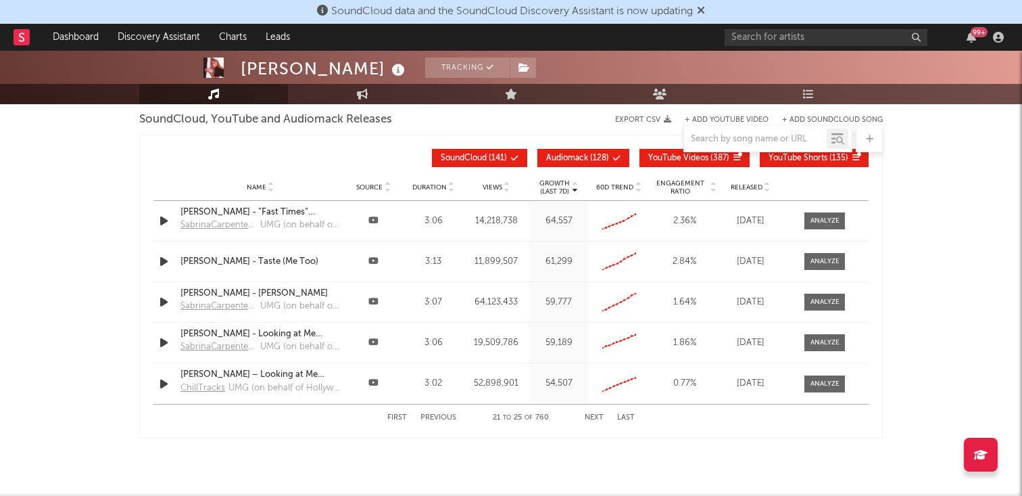
click at [593, 419] on button "Next" at bounding box center [594, 417] width 19 height 7
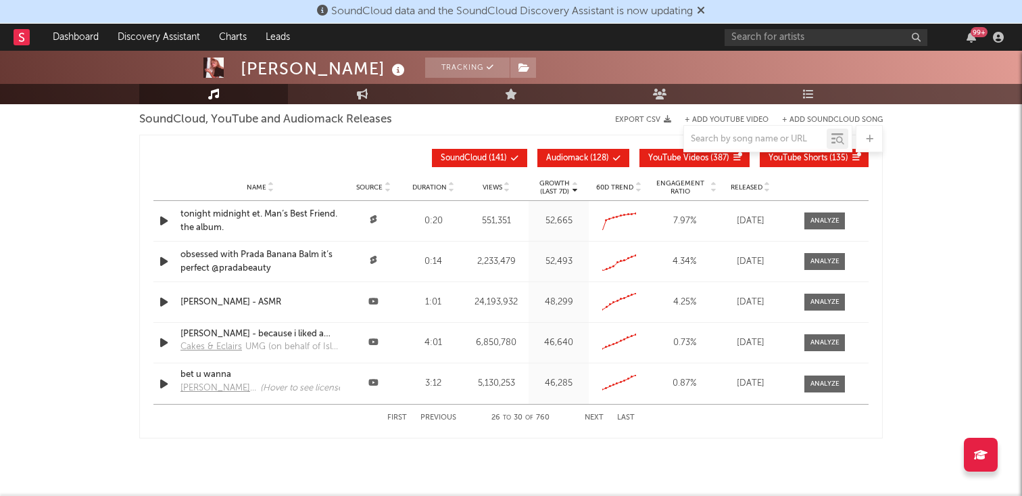
click at [593, 419] on button "Next" at bounding box center [594, 417] width 19 height 7
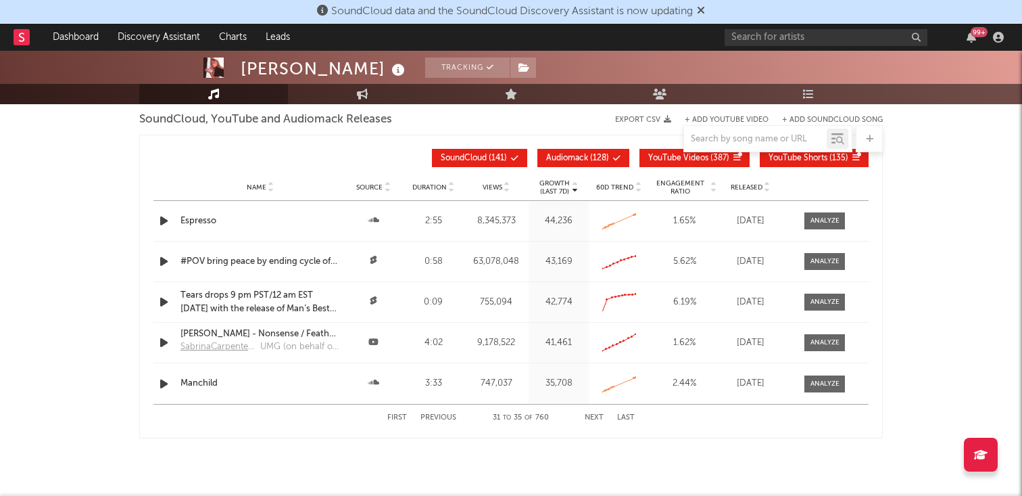
click at [593, 419] on button "Next" at bounding box center [594, 417] width 19 height 7
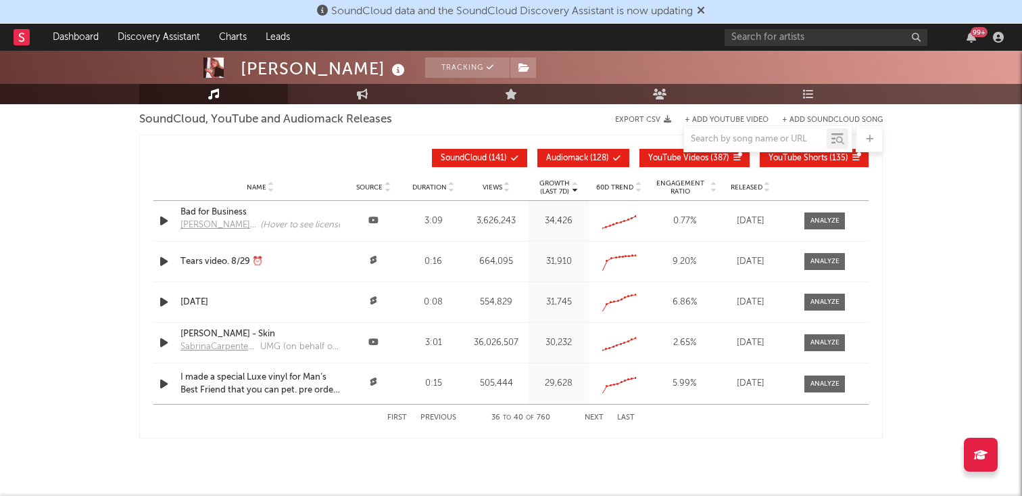
click at [593, 419] on button "Next" at bounding box center [594, 417] width 19 height 7
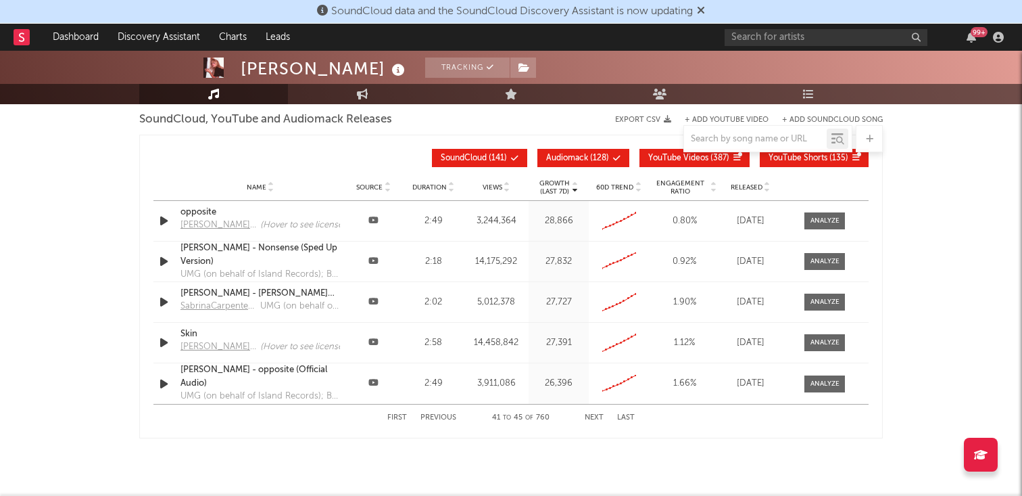
click at [593, 419] on button "Next" at bounding box center [594, 417] width 19 height 7
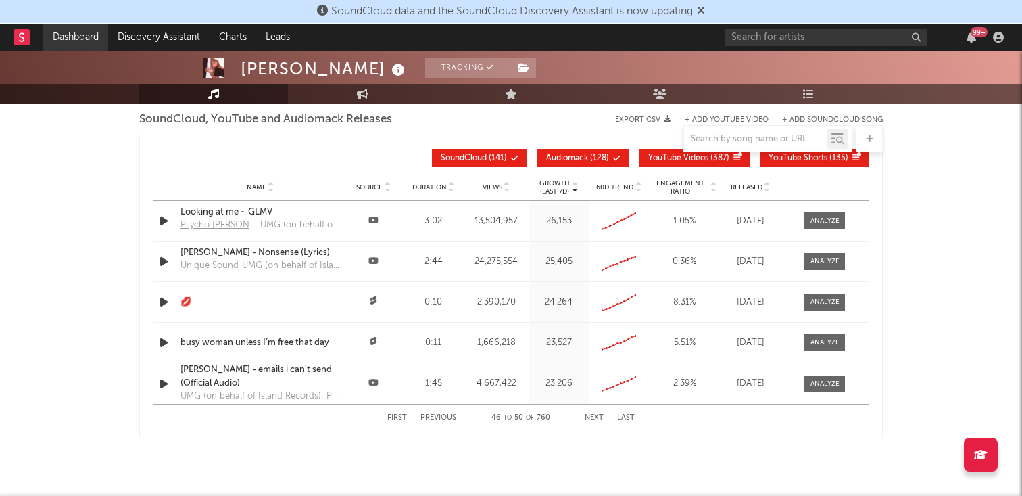
click at [69, 32] on link "Dashboard" at bounding box center [75, 37] width 65 height 27
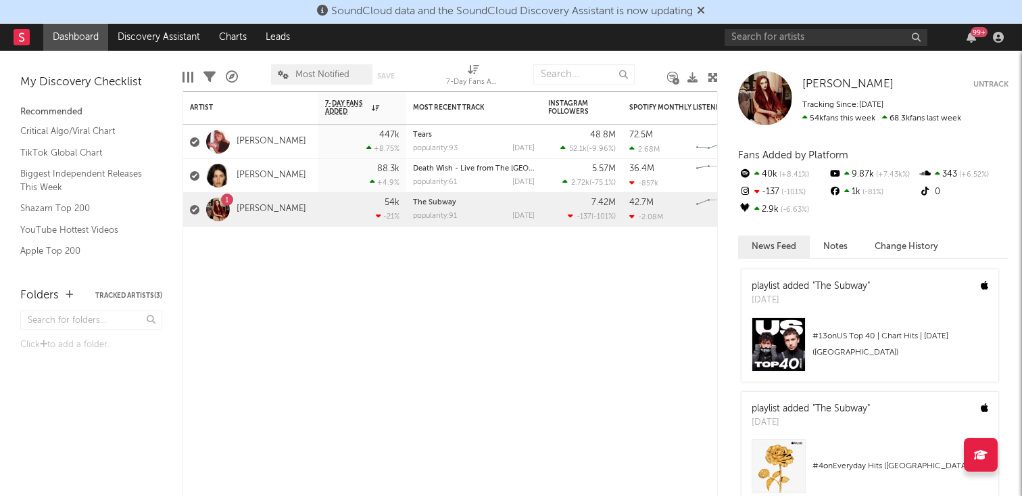
click at [980, 40] on div "99 +" at bounding box center [971, 37] width 20 height 11
click at [973, 44] on div "99 +" at bounding box center [867, 37] width 284 height 27
click at [150, 38] on link "Discovery Assistant" at bounding box center [158, 37] width 101 height 27
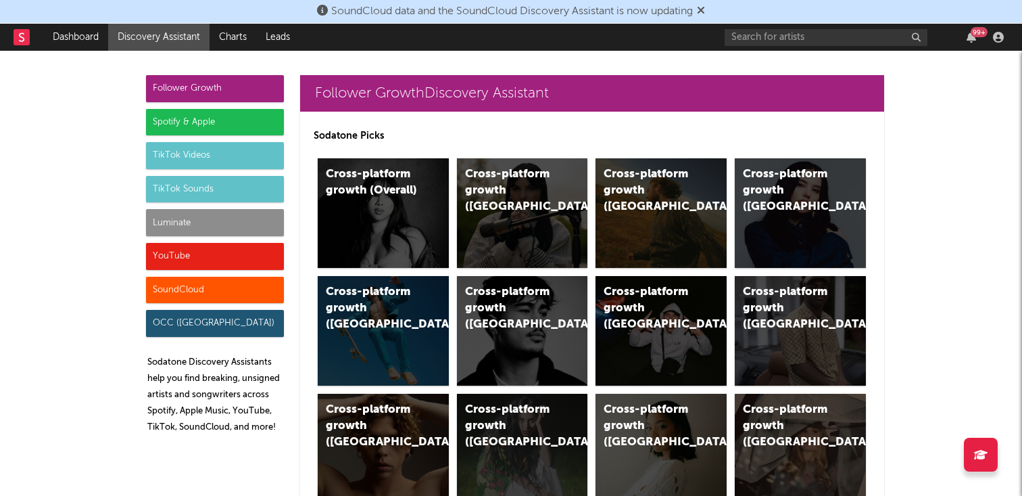
click at [212, 159] on div "TikTok Videos" at bounding box center [215, 155] width 138 height 27
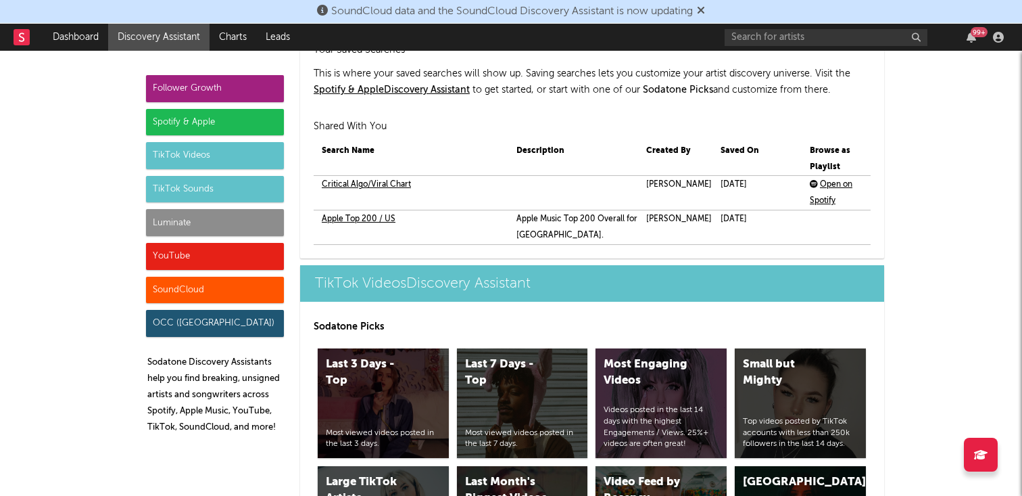
scroll to position [3198, 0]
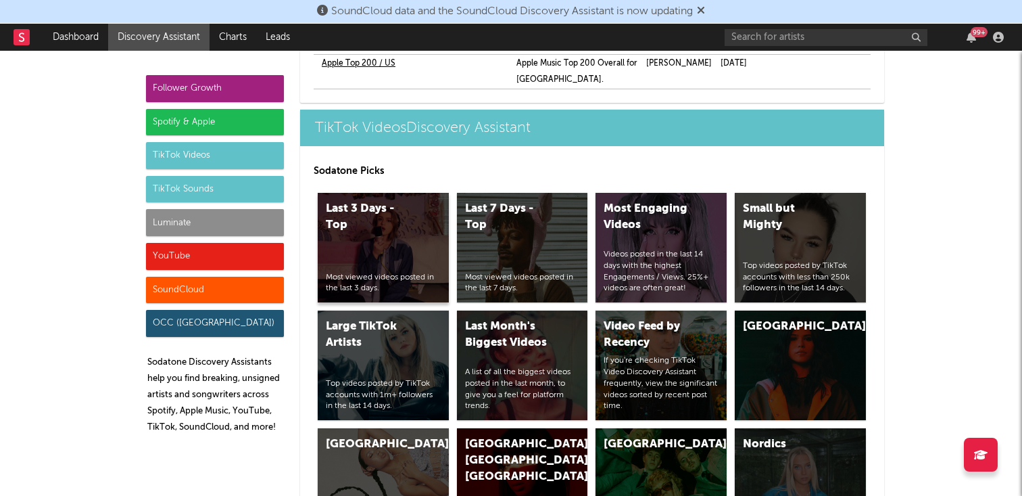
click at [383, 202] on div "Last 3 Days - Top Most viewed videos posted in the last 3 days." at bounding box center [383, 248] width 131 height 110
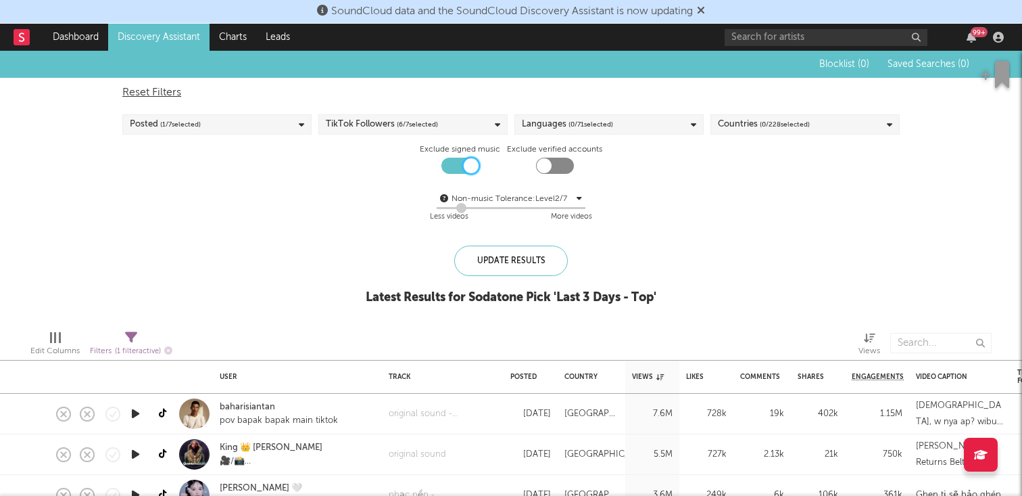
click at [469, 166] on div at bounding box center [471, 165] width 15 height 15
checkbox input "false"
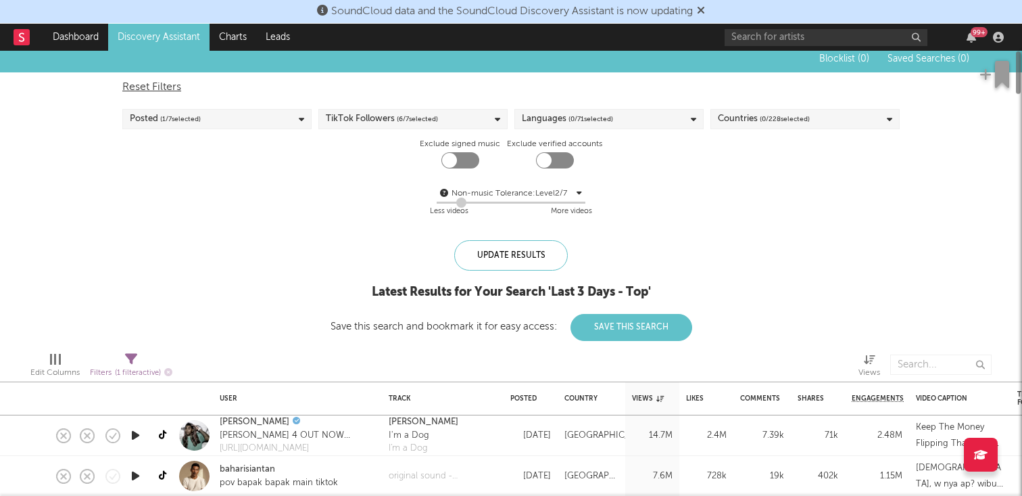
click at [288, 122] on div "Posted ( 1 / 7 selected)" at bounding box center [216, 119] width 189 height 20
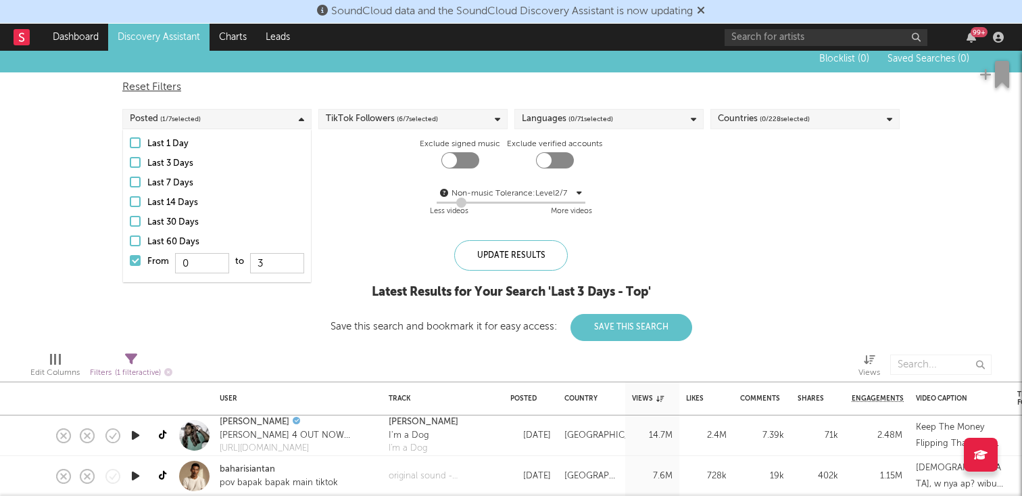
click at [403, 111] on span "( 6 / 7 selected)" at bounding box center [417, 119] width 41 height 16
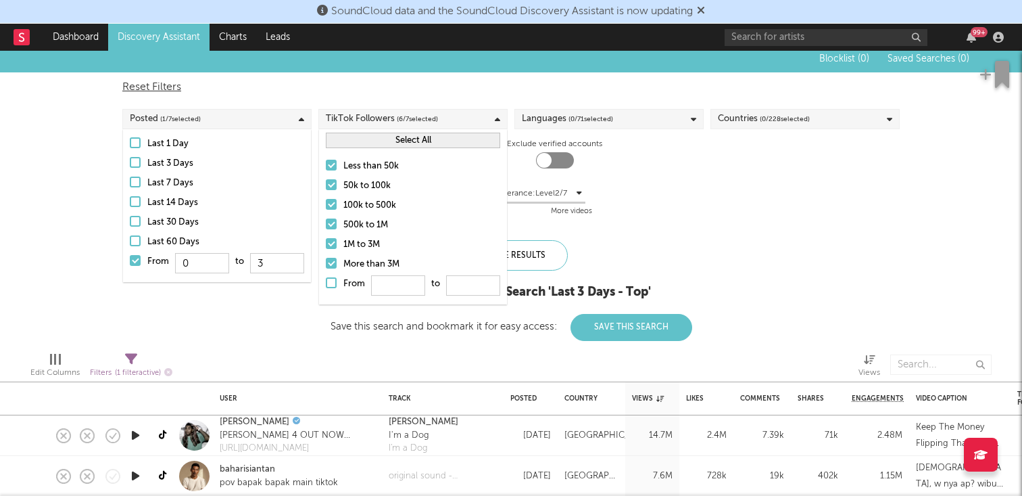
click at [569, 123] on span "( 0 / 71 selected)" at bounding box center [591, 119] width 45 height 16
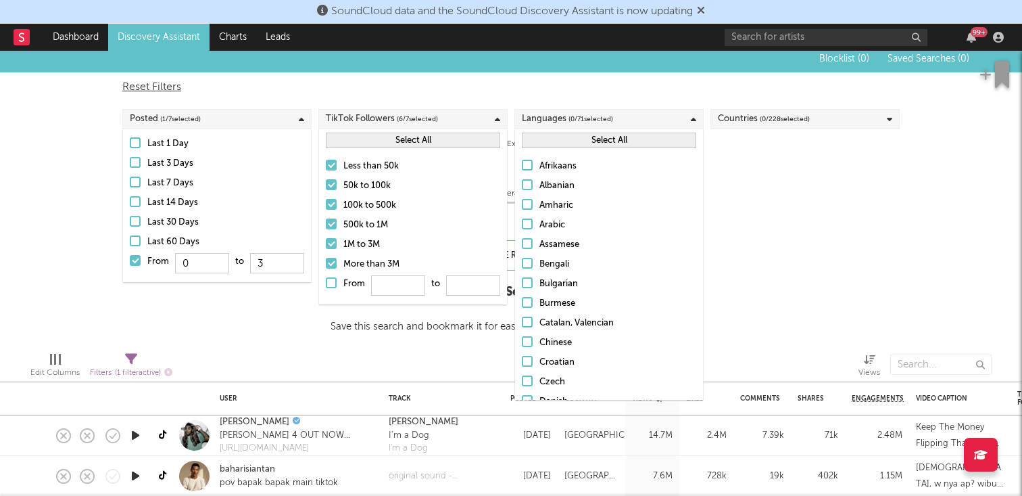
click at [766, 114] on span "( 0 / 228 selected)" at bounding box center [785, 119] width 50 height 16
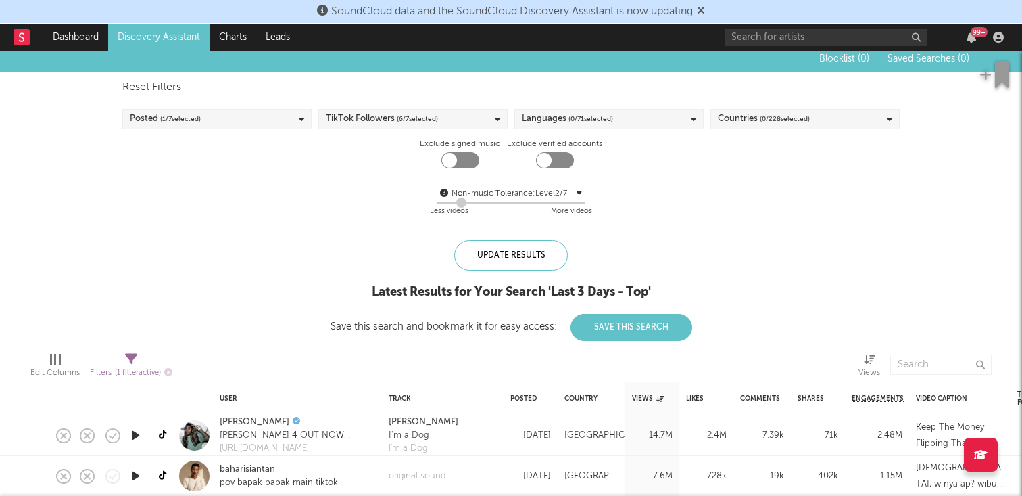
click at [951, 187] on div "Blocklist ( 0 ) Saved Searches ( 0 ) Reset Filters Posted ( 1 / 7 selected) Tik…" at bounding box center [511, 192] width 1022 height 295
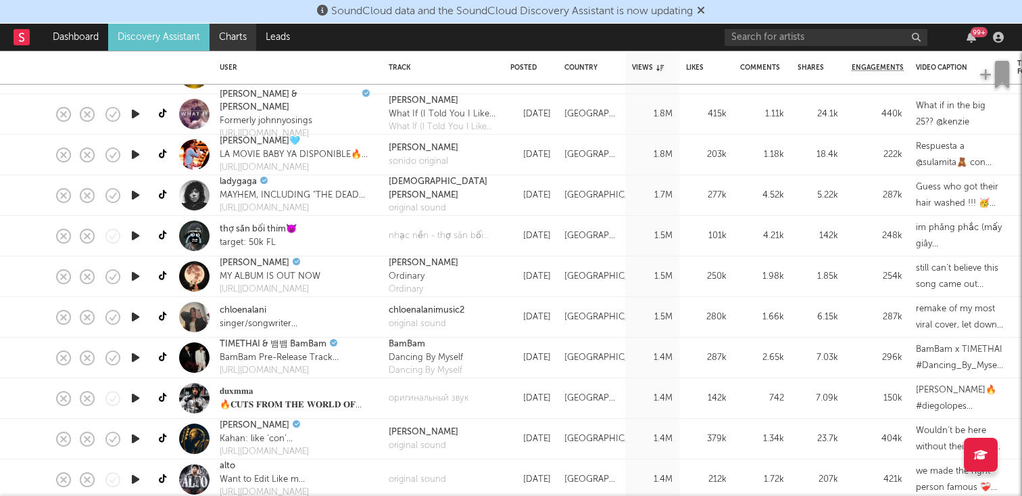
click at [239, 45] on link "Charts" at bounding box center [233, 37] width 47 height 27
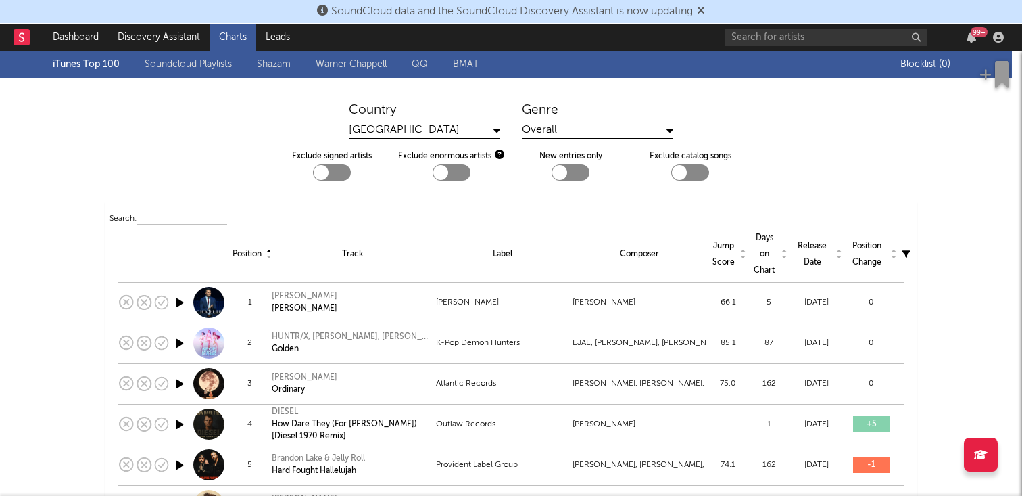
click at [354, 58] on link "Warner Chappell" at bounding box center [351, 64] width 71 height 16
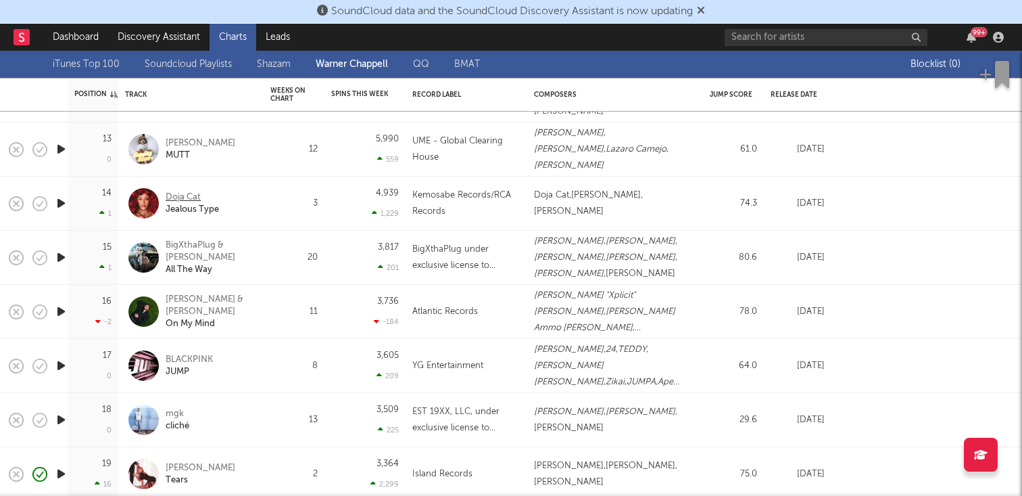
click at [190, 193] on div "Doja Cat" at bounding box center [183, 197] width 35 height 12
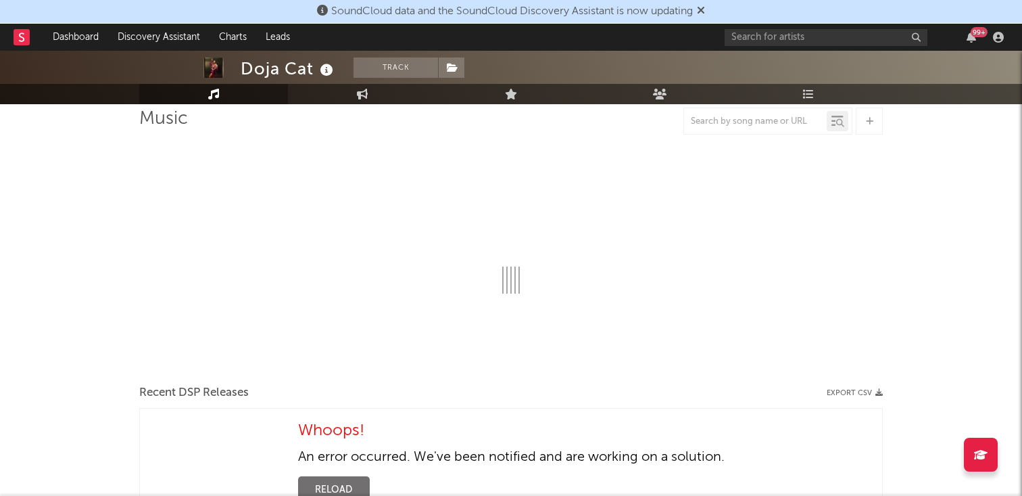
select select "6m"
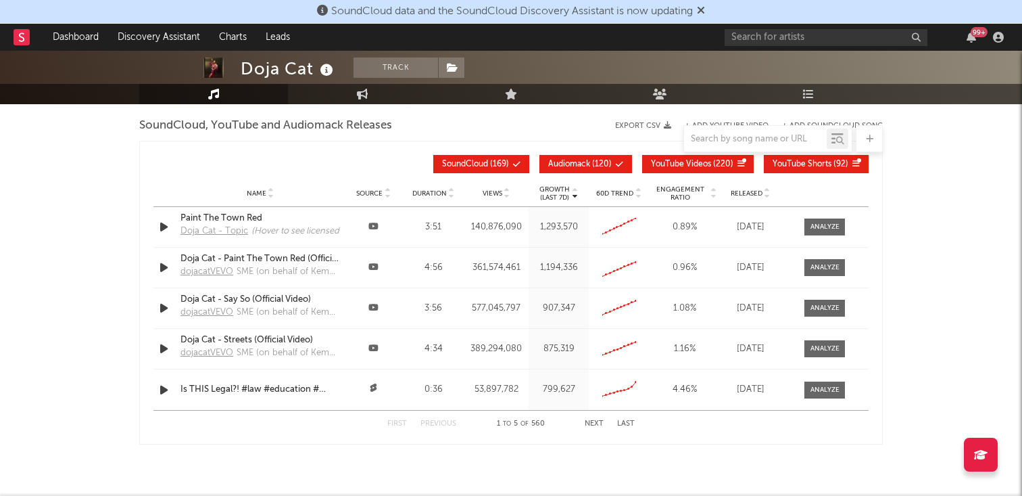
scroll to position [1262, 0]
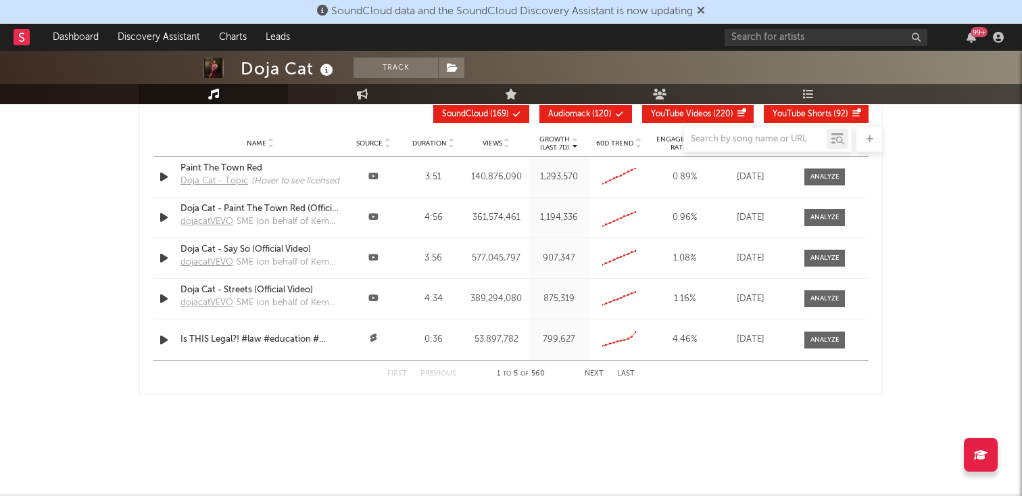
click at [587, 378] on div "First Previous 1 to 5 of 560 Next Last" at bounding box center [510, 373] width 247 height 26
click at [594, 375] on button "Next" at bounding box center [594, 373] width 19 height 7
click at [602, 370] on button "Next" at bounding box center [594, 373] width 19 height 7
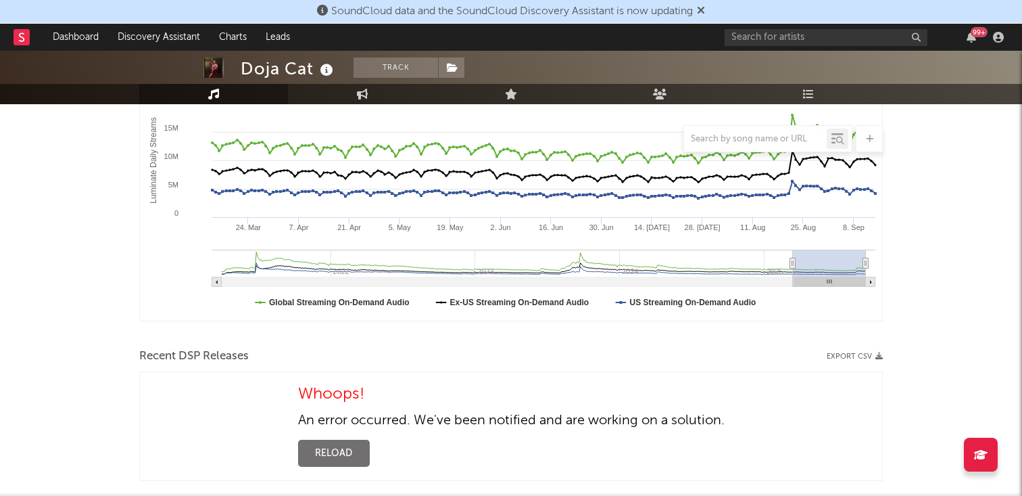
scroll to position [0, 0]
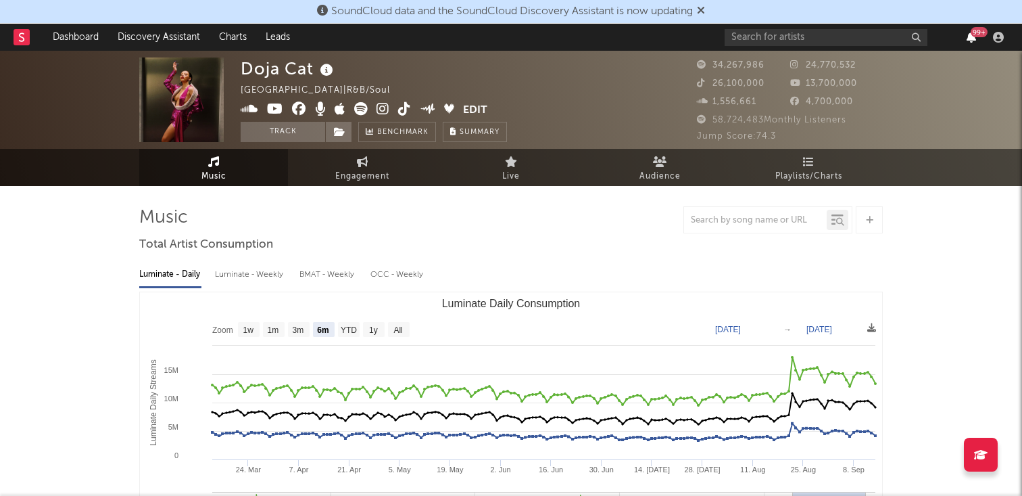
click at [971, 37] on icon "button" at bounding box center [971, 37] width 9 height 11
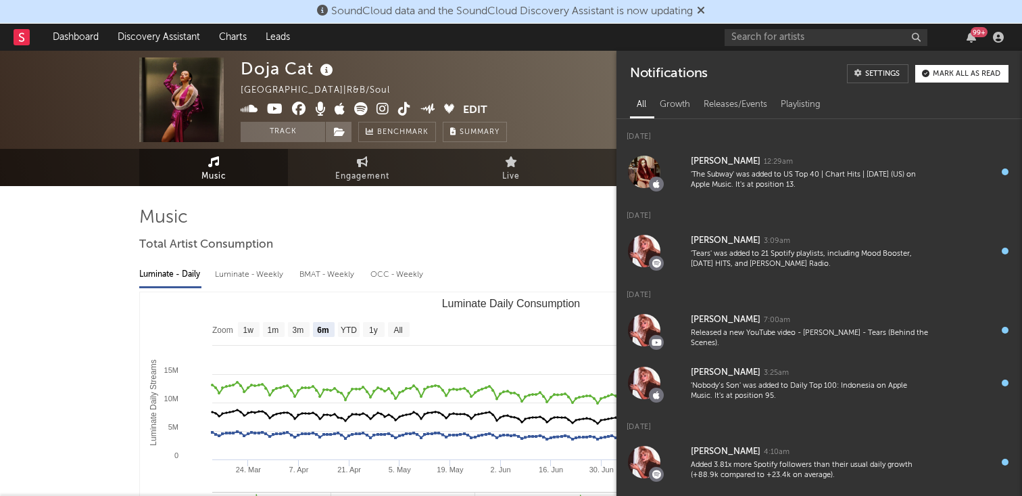
click at [978, 37] on div "99 +" at bounding box center [979, 32] width 17 height 10
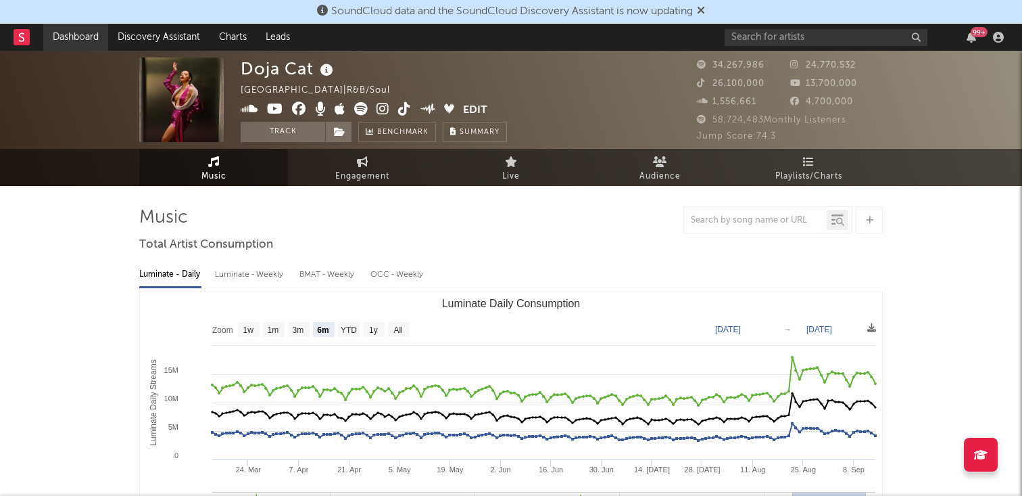
click at [105, 38] on link "Dashboard" at bounding box center [75, 37] width 65 height 27
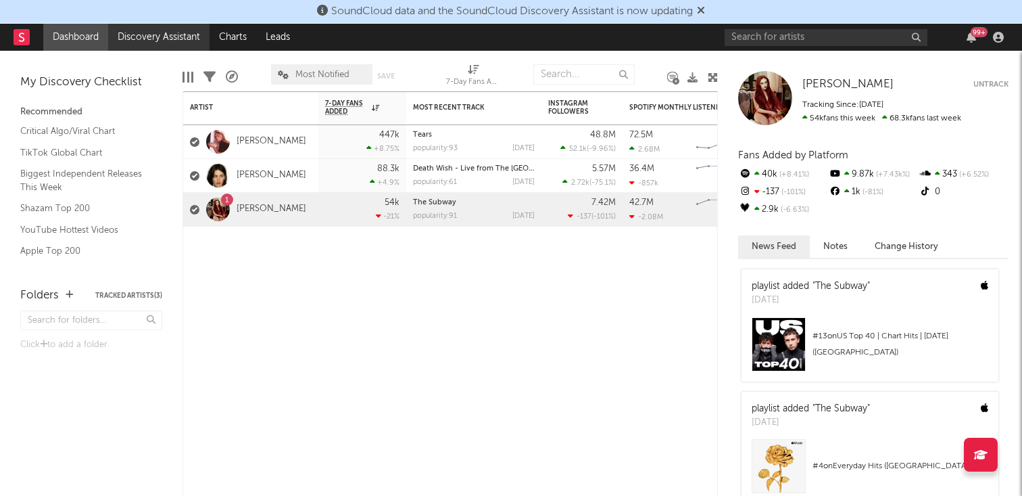
click at [177, 41] on link "Discovery Assistant" at bounding box center [158, 37] width 101 height 27
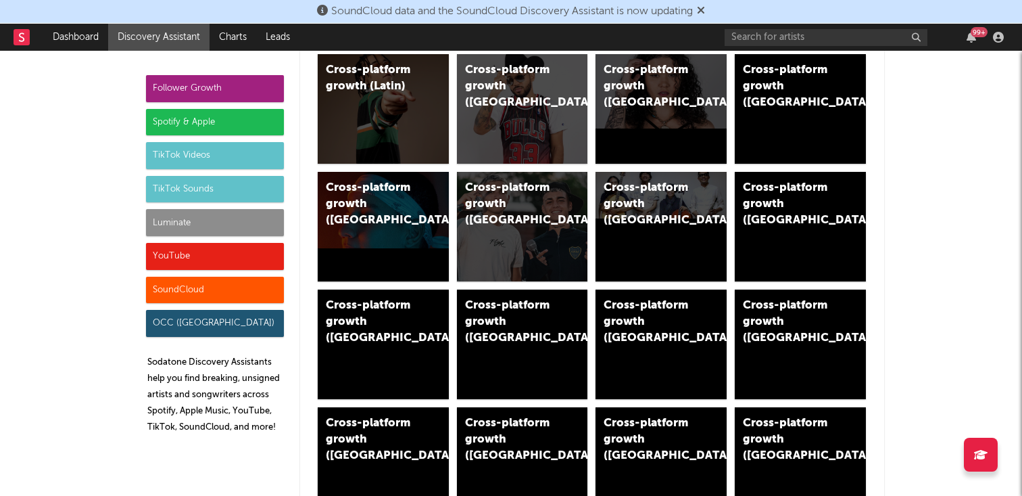
scroll to position [702, 0]
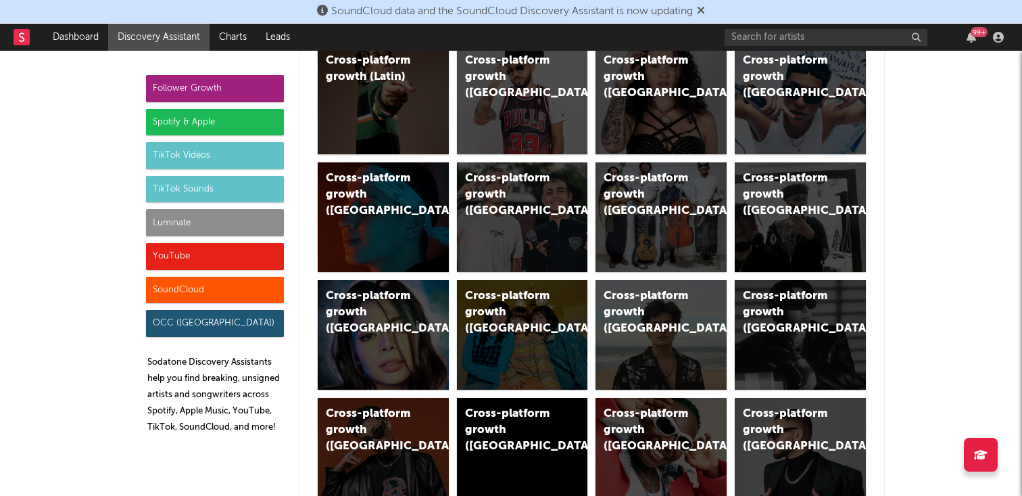
click at [256, 122] on div "Spotify & Apple" at bounding box center [215, 122] width 138 height 27
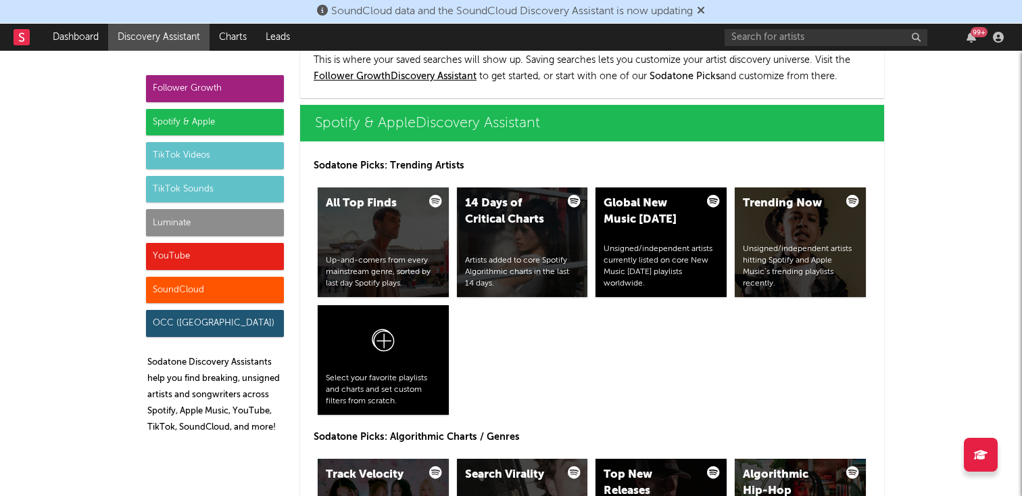
scroll to position [1351, 0]
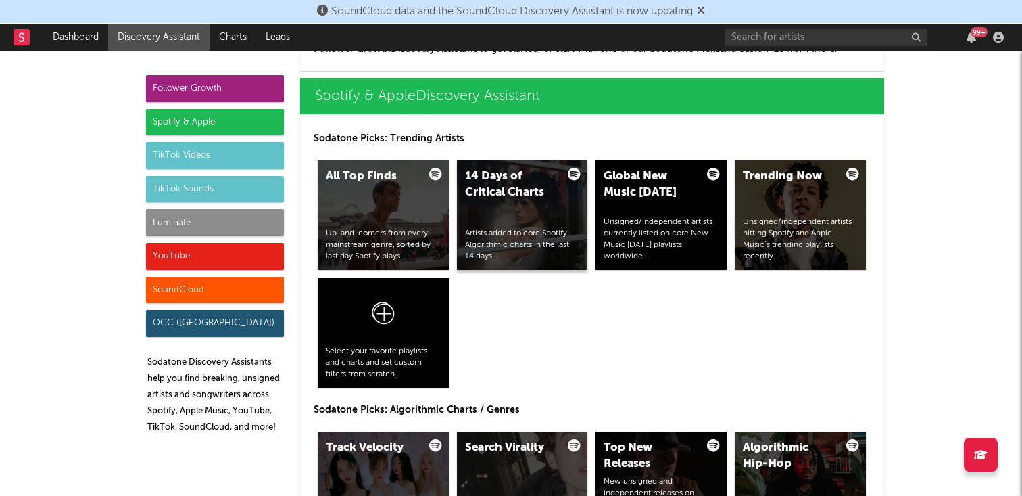
click at [498, 256] on div "Artists added to core Spotify Algorithmic charts in the last 14 days." at bounding box center [522, 245] width 115 height 34
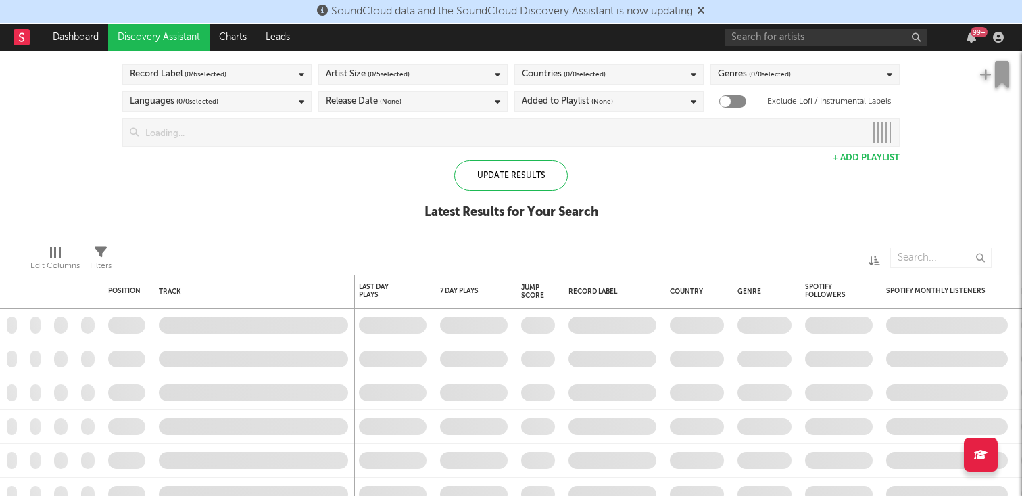
checkbox input "true"
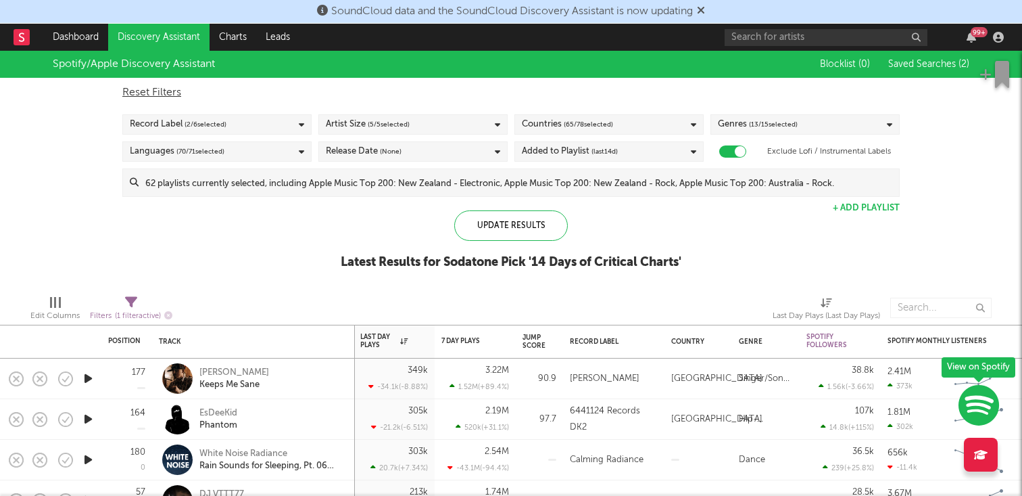
click at [212, 120] on span "( 2 / 6 selected)" at bounding box center [206, 124] width 42 height 16
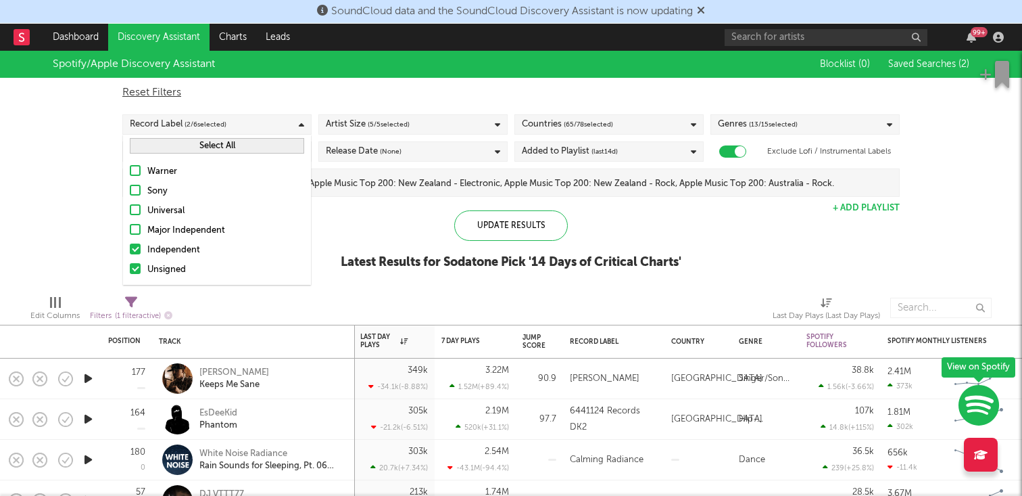
click at [160, 164] on div "Warner" at bounding box center [225, 172] width 157 height 16
click at [130, 164] on input "Warner" at bounding box center [130, 172] width 0 height 16
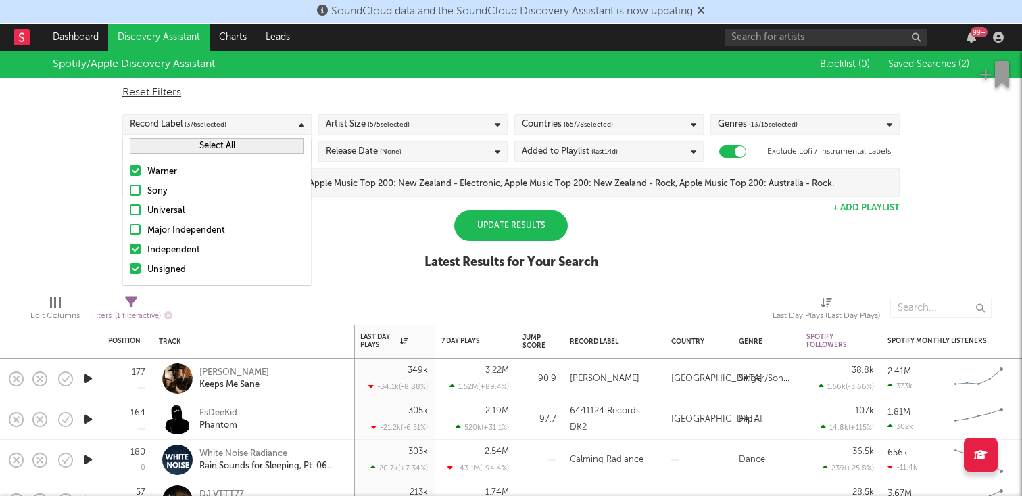
click at [159, 185] on div "Sony" at bounding box center [225, 191] width 157 height 16
click at [130, 185] on input "Sony" at bounding box center [130, 191] width 0 height 16
click at [164, 206] on div "Universal" at bounding box center [225, 211] width 157 height 16
click at [130, 206] on input "Universal" at bounding box center [130, 211] width 0 height 16
click at [174, 226] on div "Major Independent" at bounding box center [225, 230] width 157 height 16
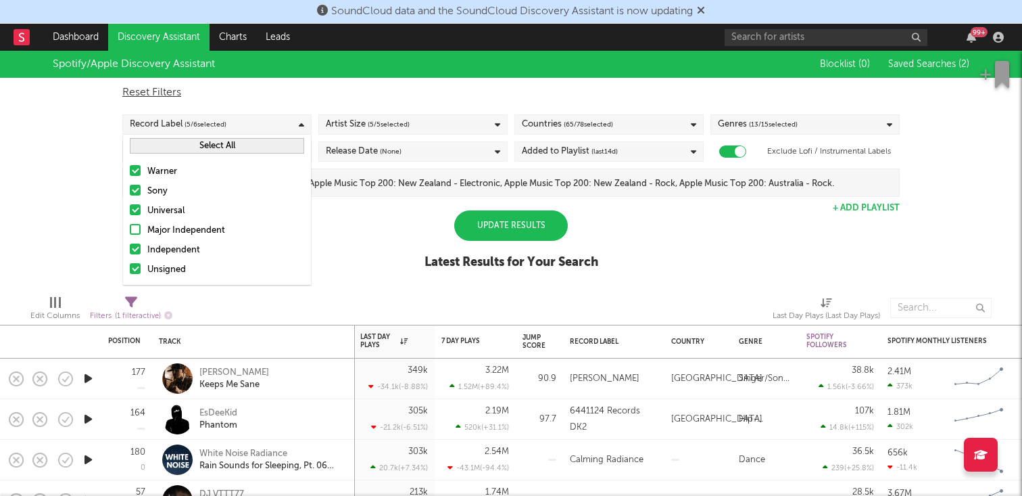
click at [130, 226] on input "Major Independent" at bounding box center [130, 230] width 0 height 16
click at [439, 252] on div "Update Results Latest Results for Your Search" at bounding box center [512, 247] width 174 height 74
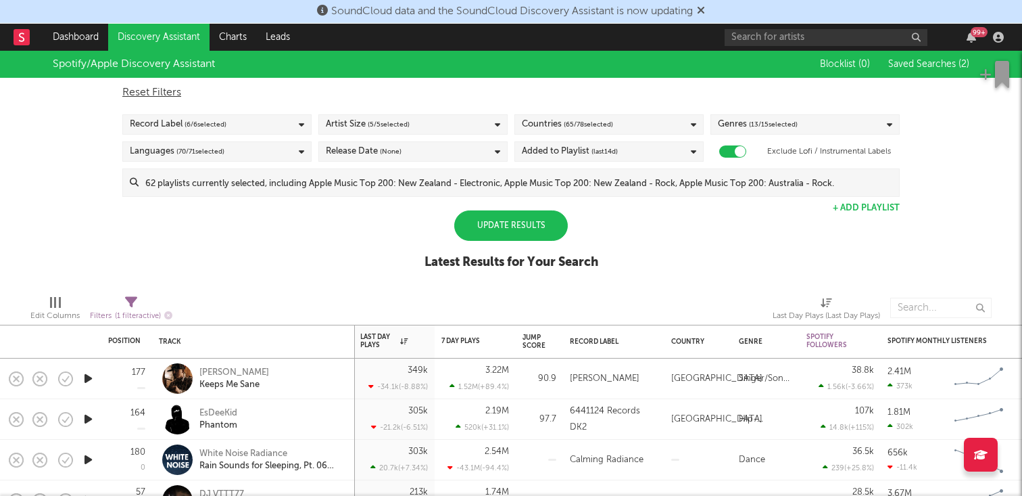
click at [491, 231] on div "Update Results" at bounding box center [511, 225] width 114 height 30
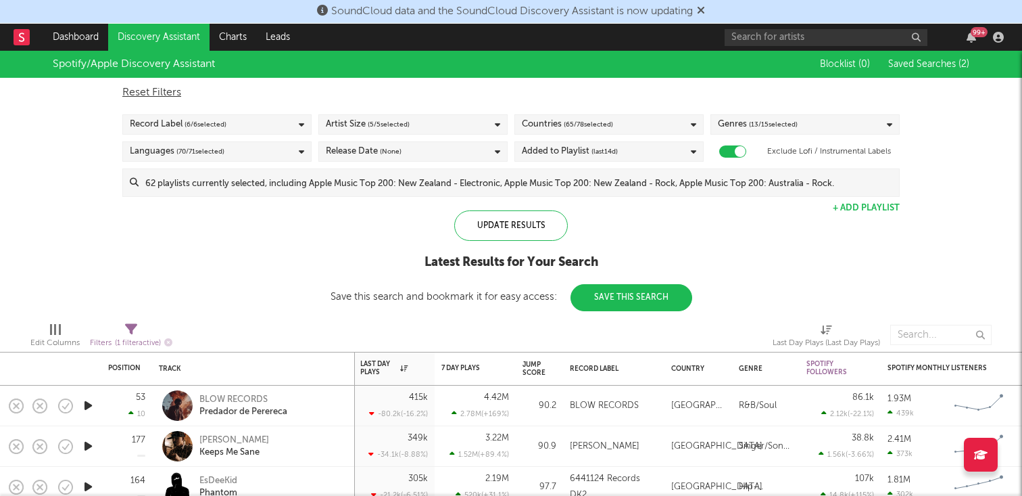
click at [738, 133] on div "Genres ( 13 / 15 selected)" at bounding box center [758, 124] width 80 height 16
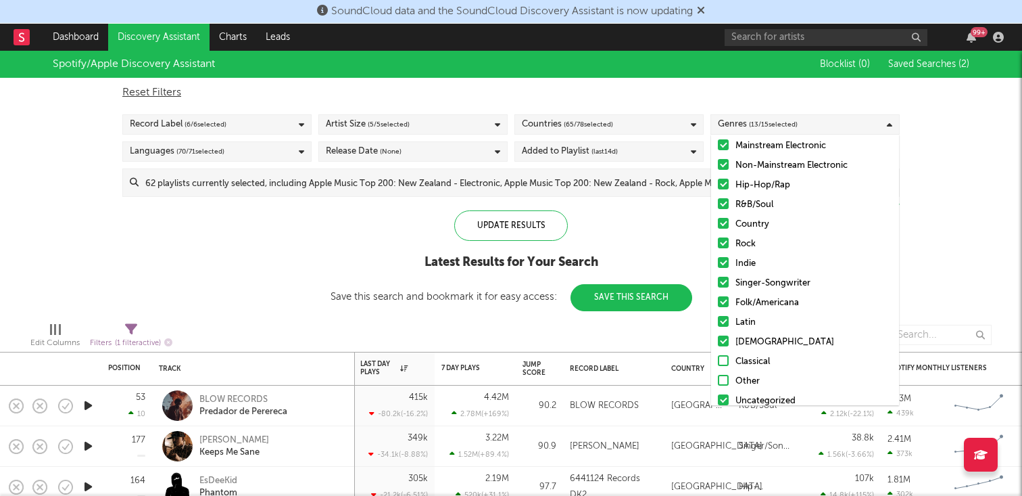
scroll to position [56, 0]
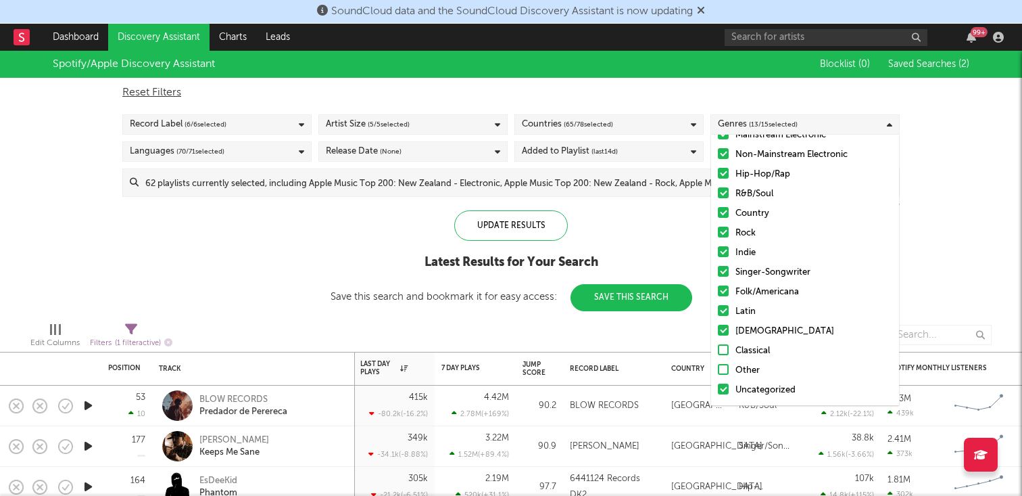
click at [611, 130] on span "( 65 / 78 selected)" at bounding box center [588, 124] width 49 height 16
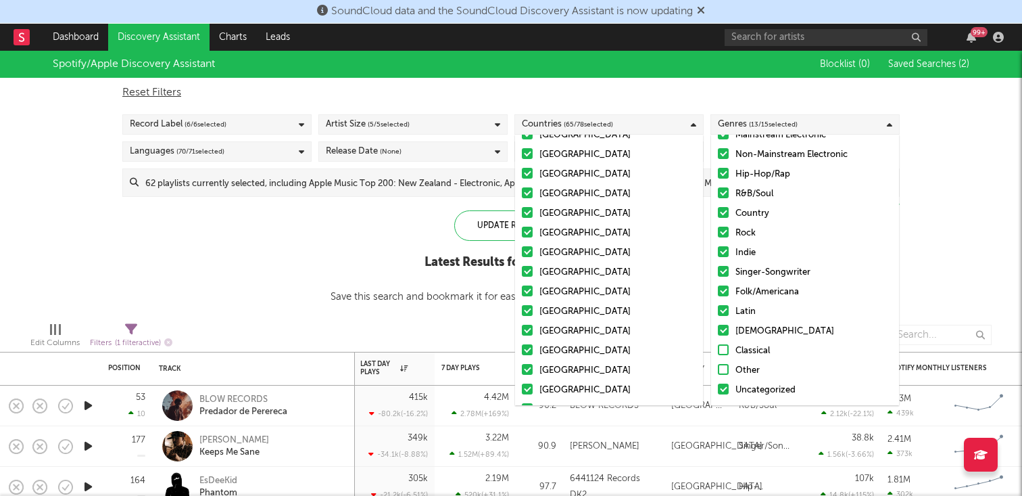
scroll to position [322, 0]
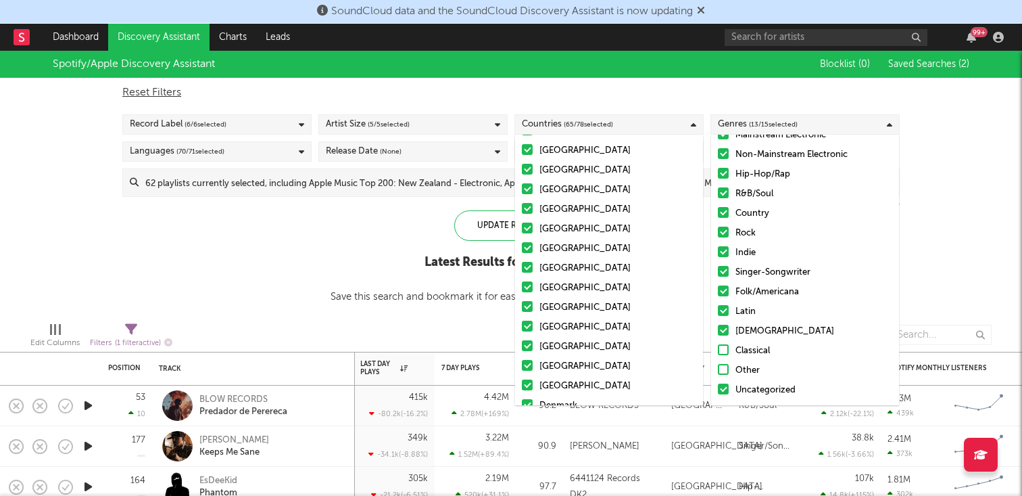
click at [402, 260] on div "Latest Results for Your Search" at bounding box center [512, 262] width 362 height 16
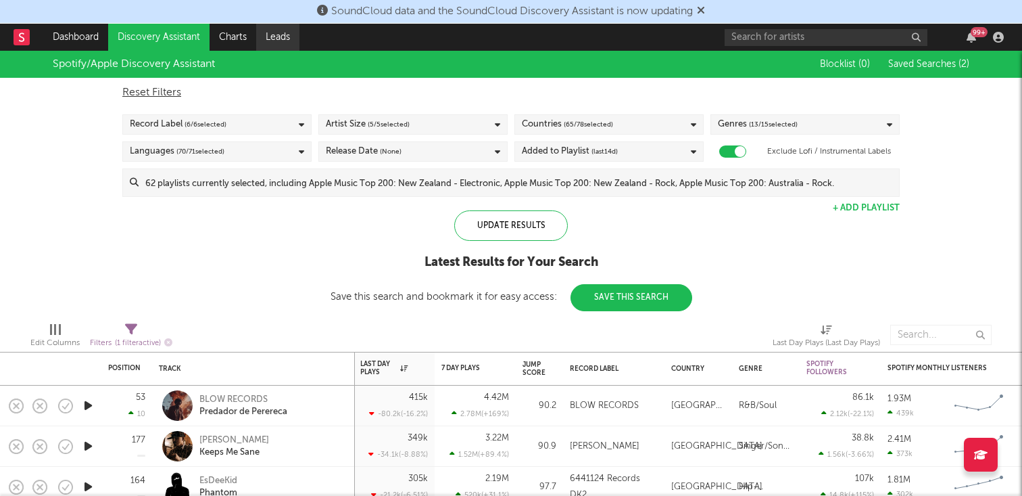
click at [280, 32] on link "Leads" at bounding box center [277, 37] width 43 height 27
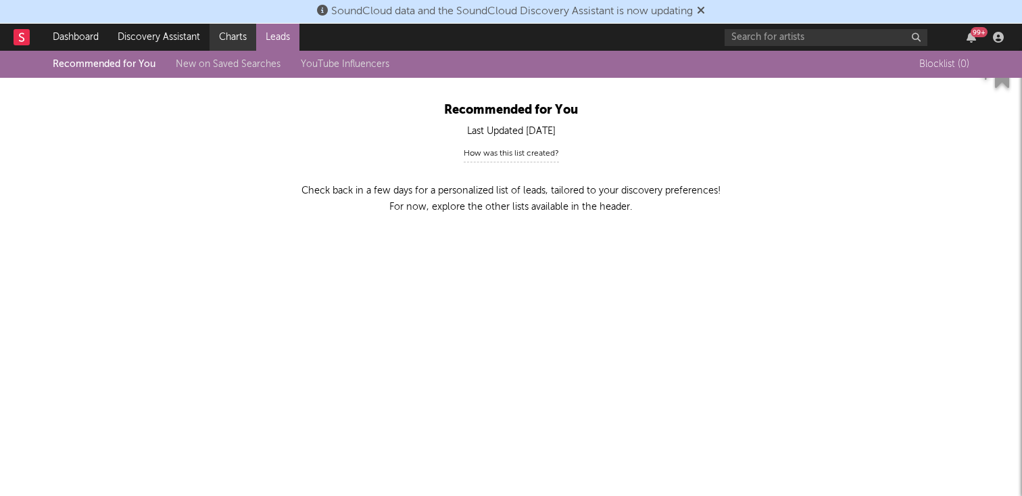
click at [236, 37] on link "Charts" at bounding box center [233, 37] width 47 height 27
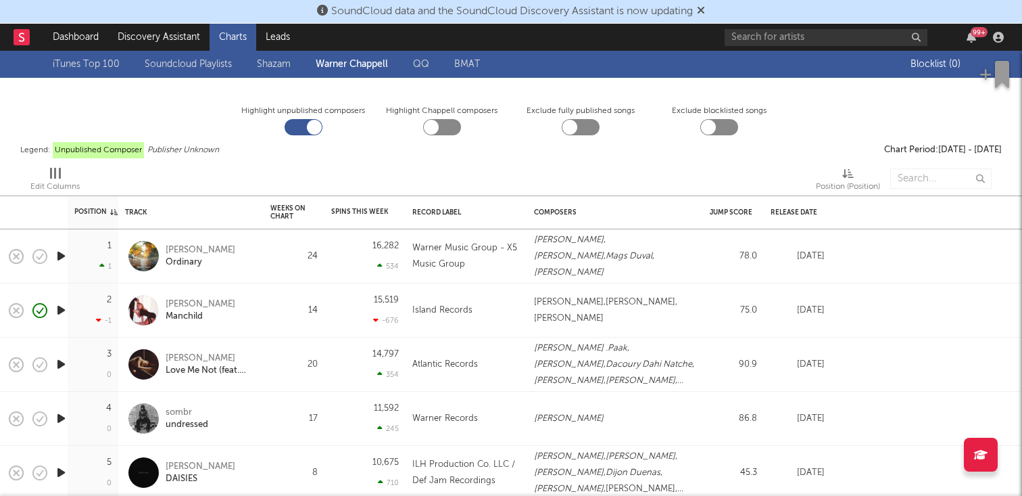
click at [188, 151] on span "Publisher Unknown" at bounding box center [183, 150] width 72 height 16
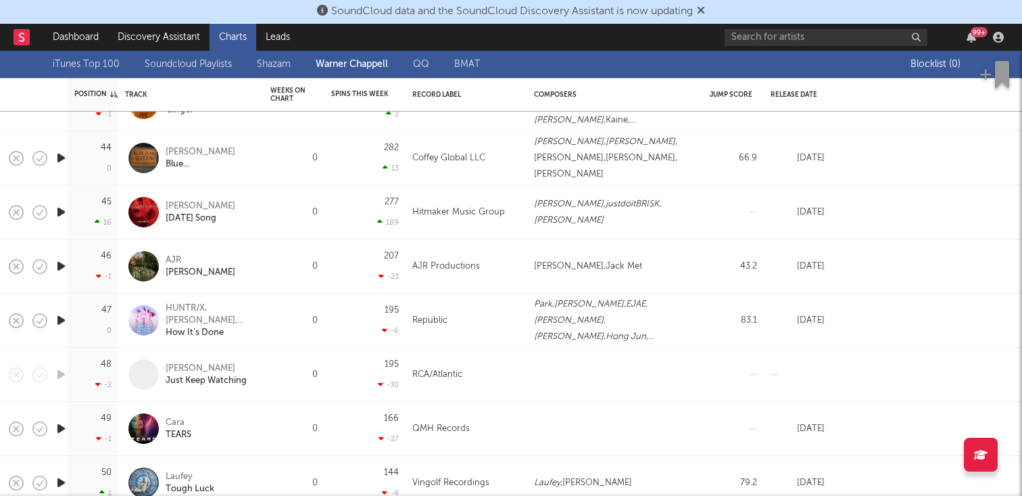
click at [316, 318] on div "0" at bounding box center [293, 320] width 47 height 16
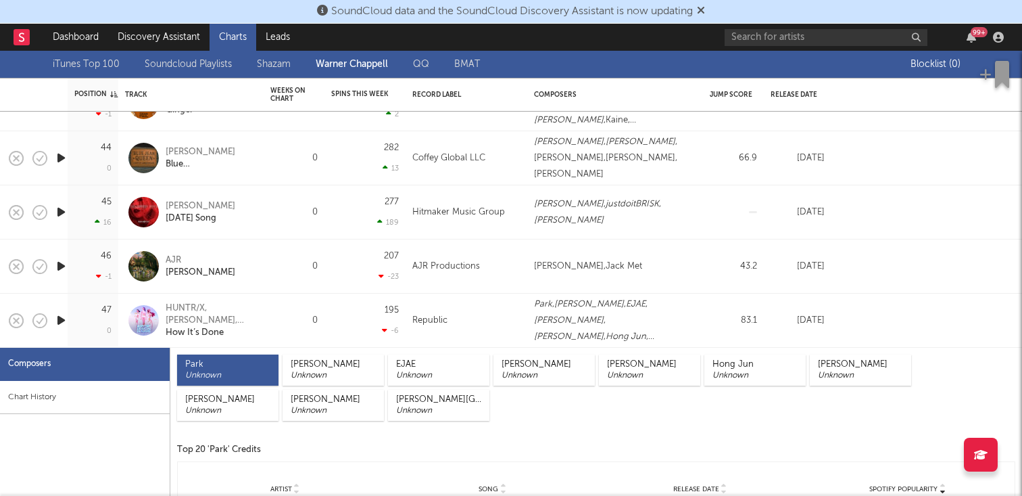
click at [296, 330] on div "0" at bounding box center [294, 320] width 61 height 54
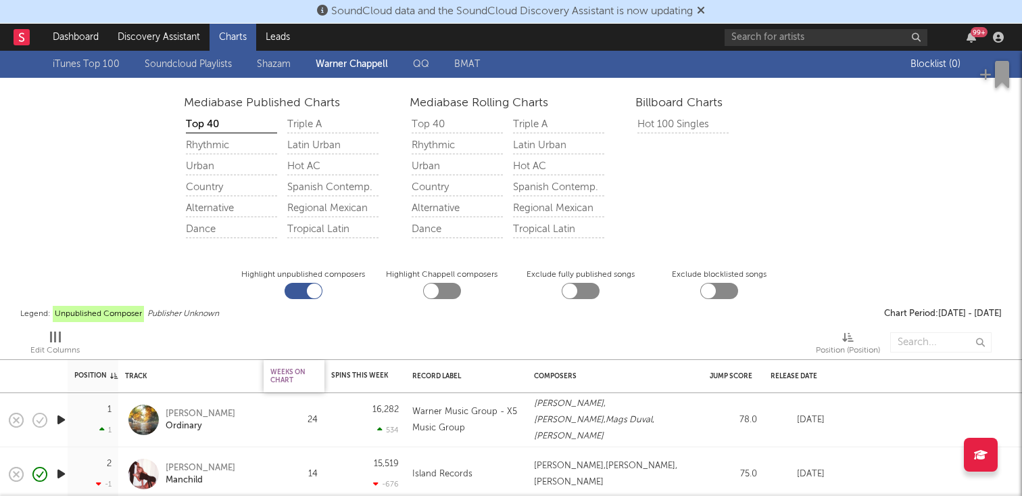
click at [295, 379] on div "Weeks on Chart" at bounding box center [293, 376] width 47 height 28
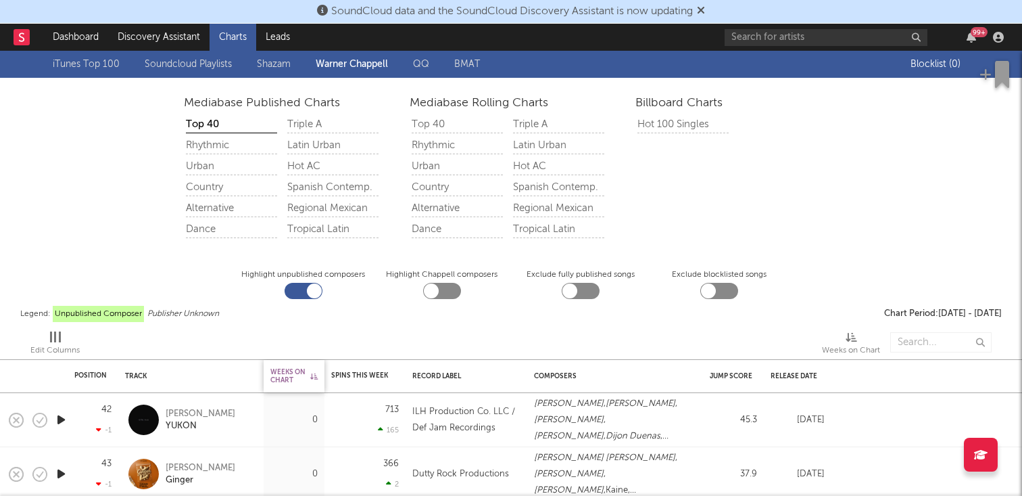
click at [302, 366] on div "Weeks on Chart" at bounding box center [293, 376] width 47 height 28
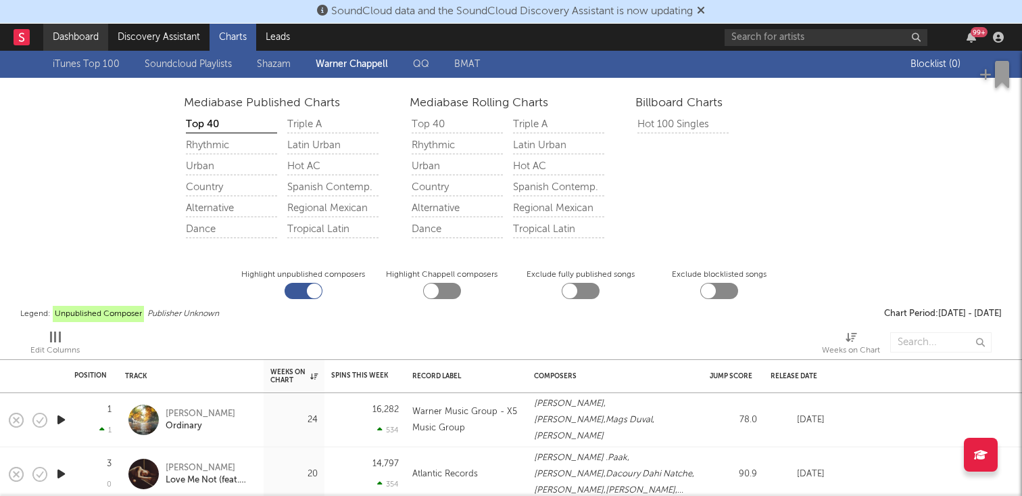
click at [85, 32] on link "Dashboard" at bounding box center [75, 37] width 65 height 27
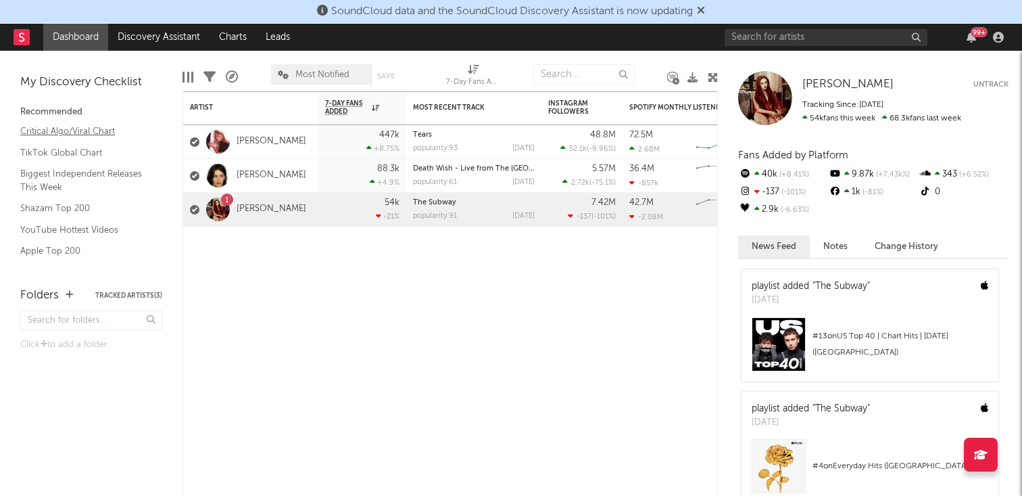
click at [93, 131] on link "Critical Algo/Viral Chart" at bounding box center [84, 131] width 128 height 15
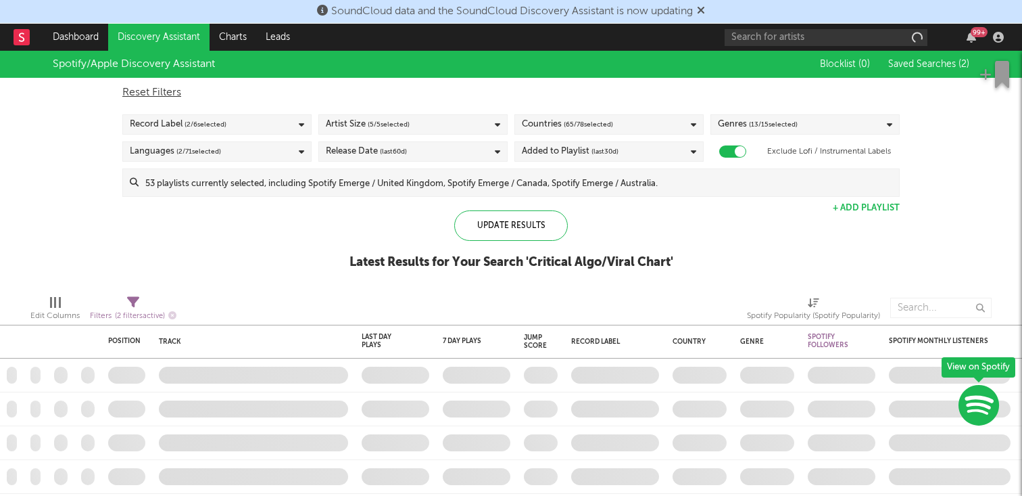
checkbox input "true"
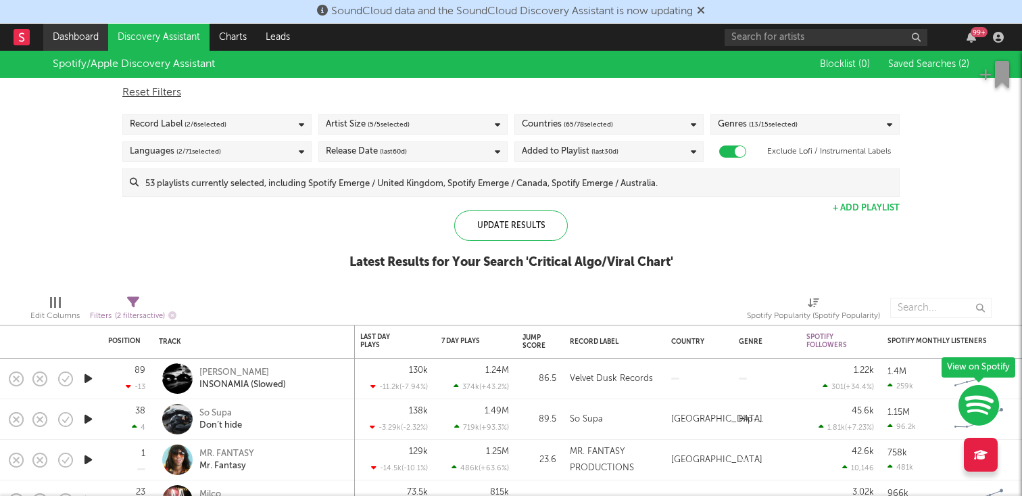
click at [68, 38] on link "Dashboard" at bounding box center [75, 37] width 65 height 27
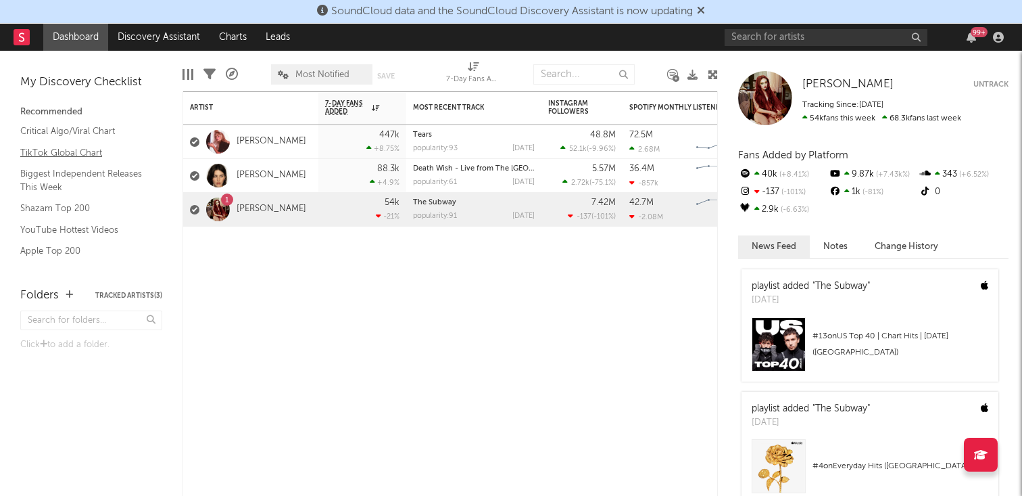
click at [70, 149] on link "TikTok Global Chart" at bounding box center [84, 152] width 128 height 15
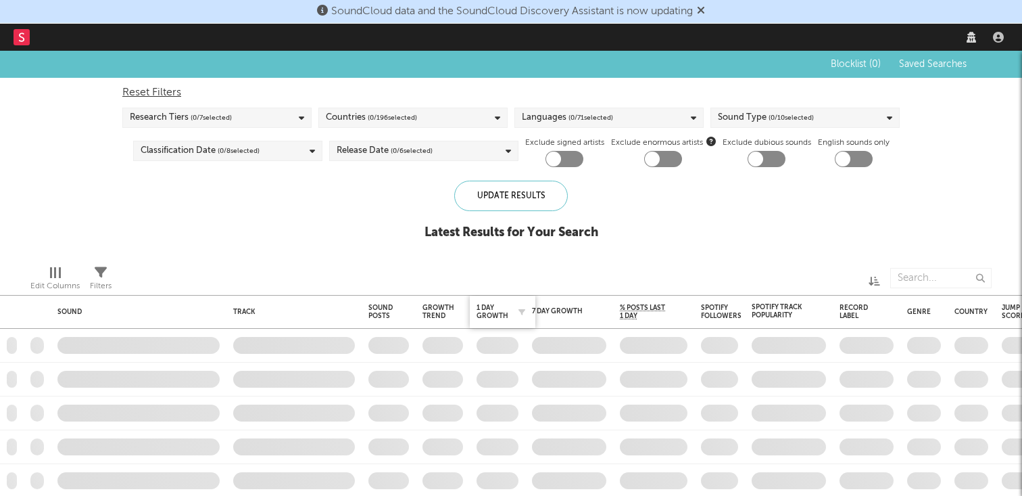
checkbox input "true"
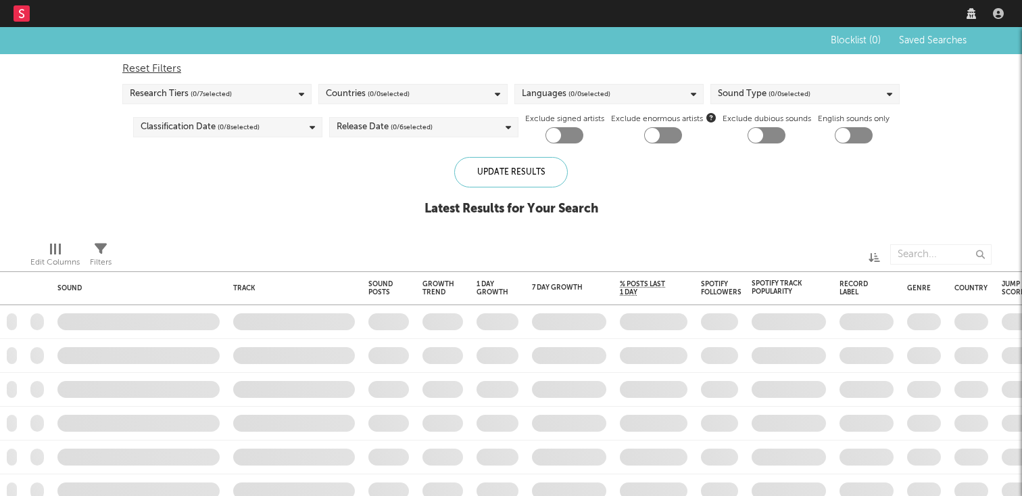
checkbox input "true"
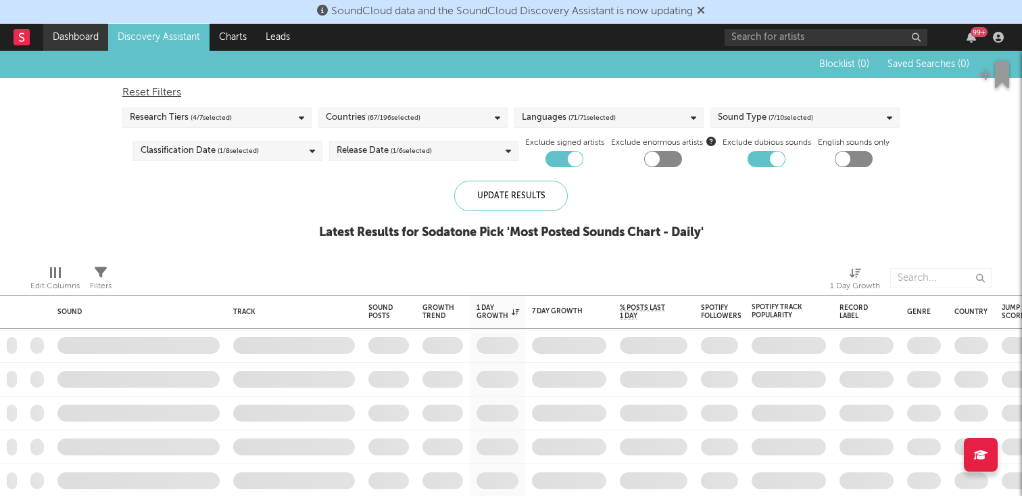
click at [97, 38] on link "Dashboard" at bounding box center [75, 37] width 65 height 27
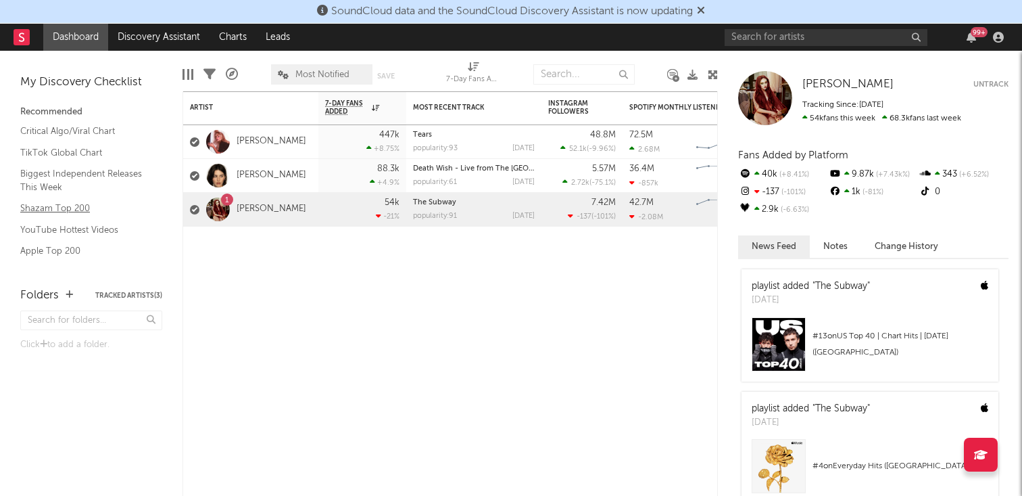
click at [49, 210] on link "Shazam Top 200" at bounding box center [84, 208] width 128 height 15
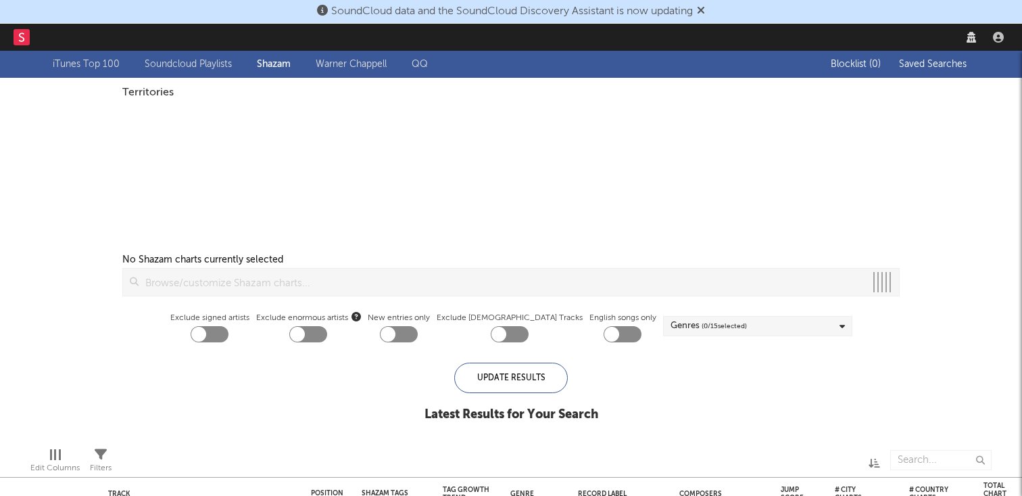
checkbox input "true"
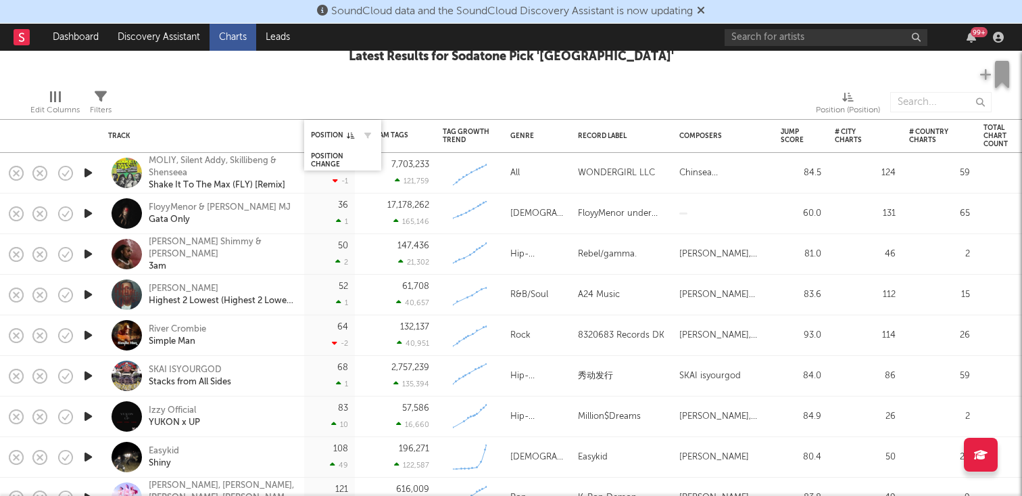
click at [341, 128] on div "Position" at bounding box center [343, 135] width 64 height 26
click at [369, 134] on icon "button" at bounding box center [367, 135] width 7 height 7
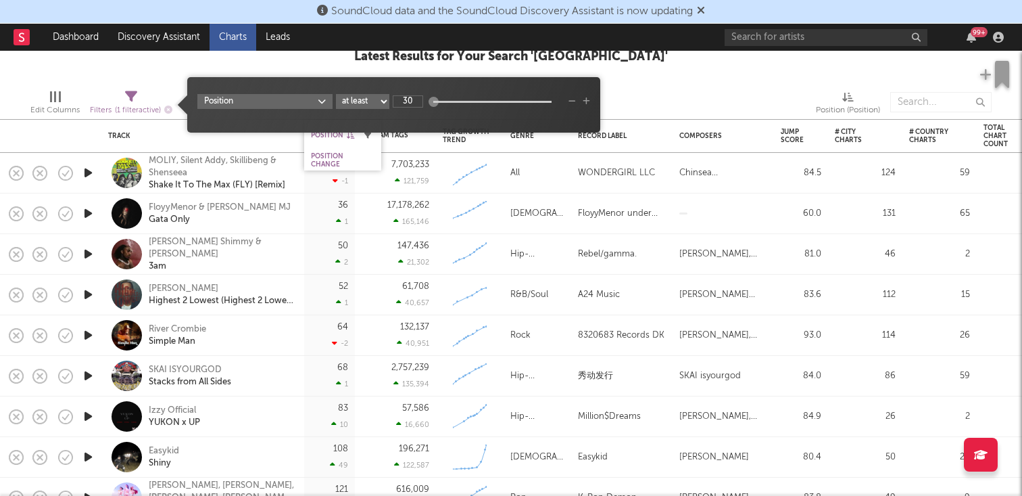
click at [364, 137] on icon "button" at bounding box center [367, 135] width 7 height 7
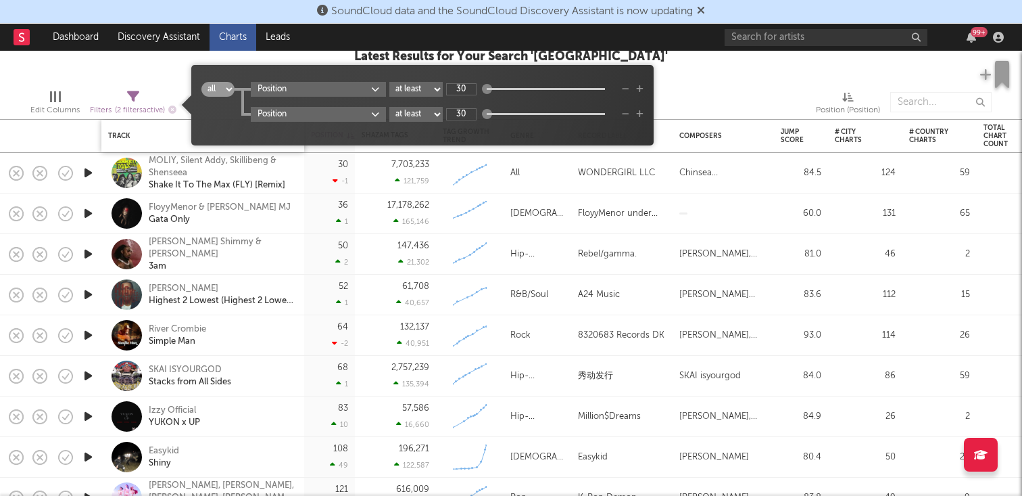
click at [168, 127] on div "Track" at bounding box center [202, 136] width 189 height 28
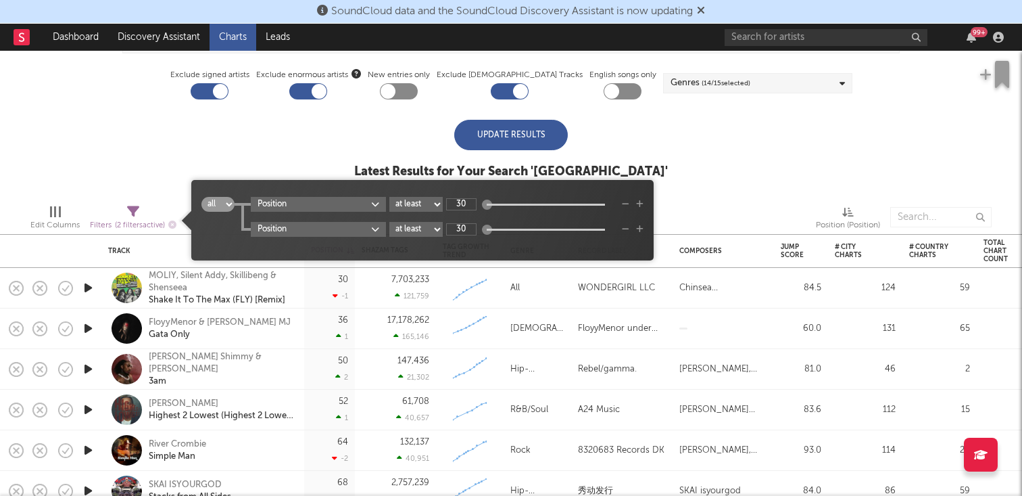
click at [129, 209] on icon at bounding box center [133, 212] width 12 height 12
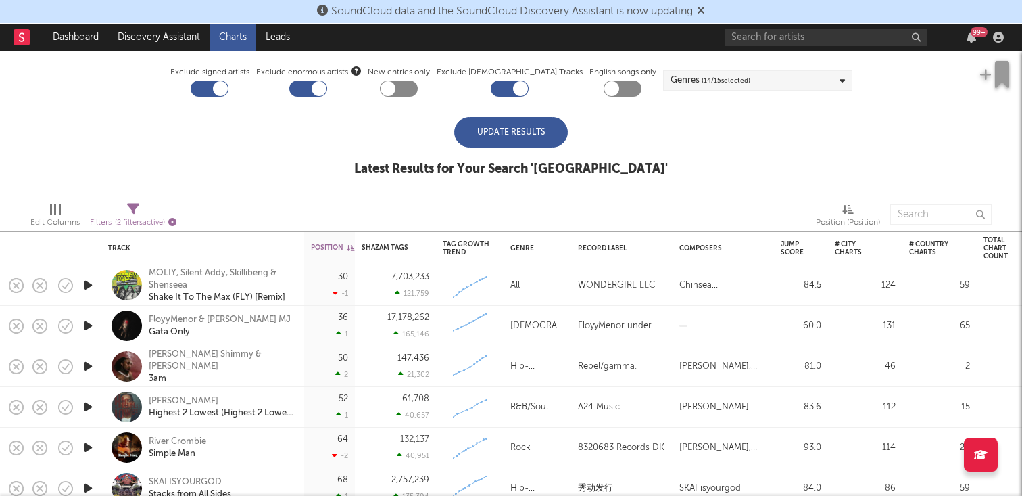
click at [170, 220] on icon "button" at bounding box center [172, 222] width 8 height 8
click at [505, 143] on div "Update Results" at bounding box center [511, 132] width 114 height 30
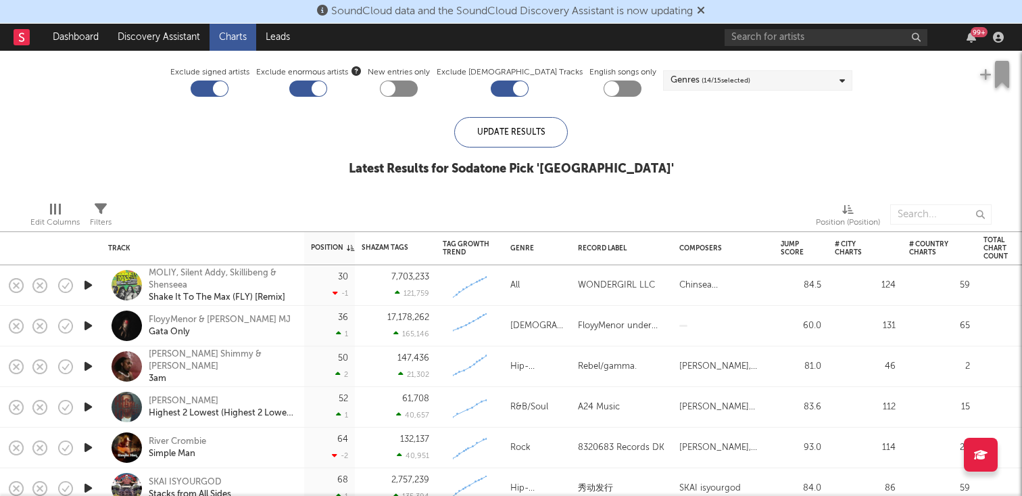
click at [326, 91] on div at bounding box center [308, 88] width 38 height 16
checkbox input "false"
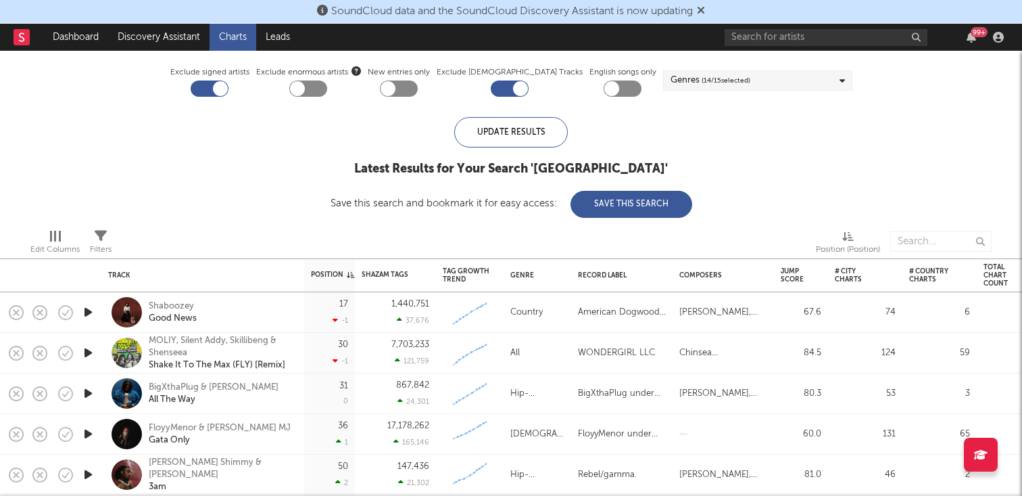
click at [228, 91] on div at bounding box center [220, 88] width 15 height 15
checkbox input "false"
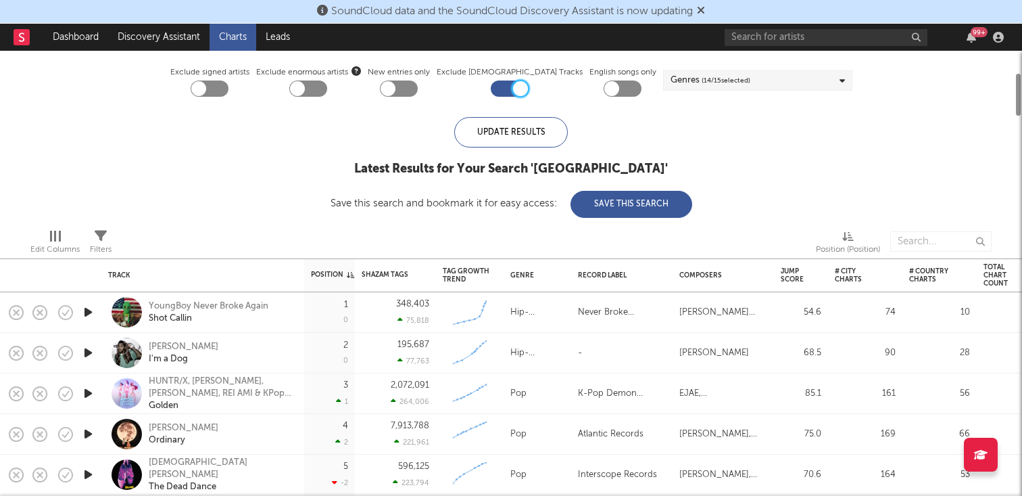
click at [515, 91] on div at bounding box center [520, 88] width 15 height 15
checkbox input "false"
click at [512, 135] on div "Update Results" at bounding box center [511, 132] width 114 height 30
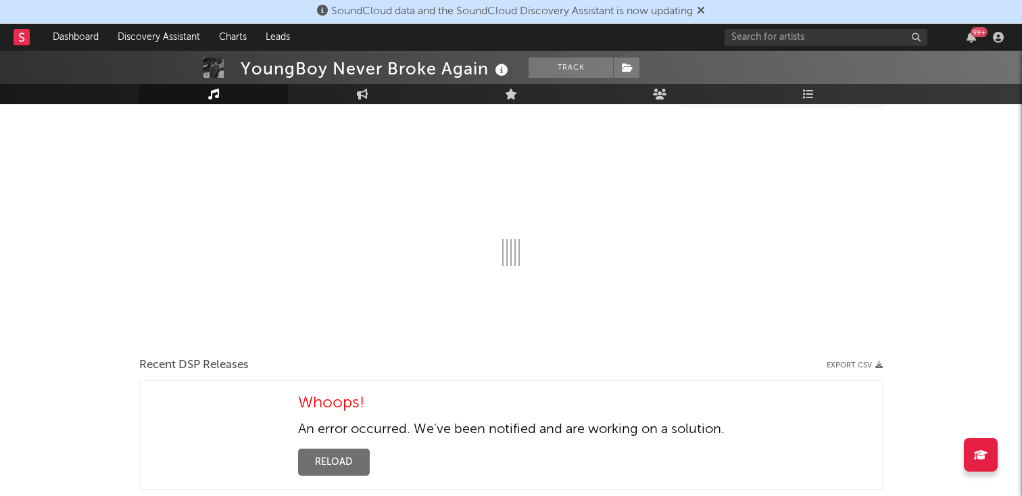
select select "6m"
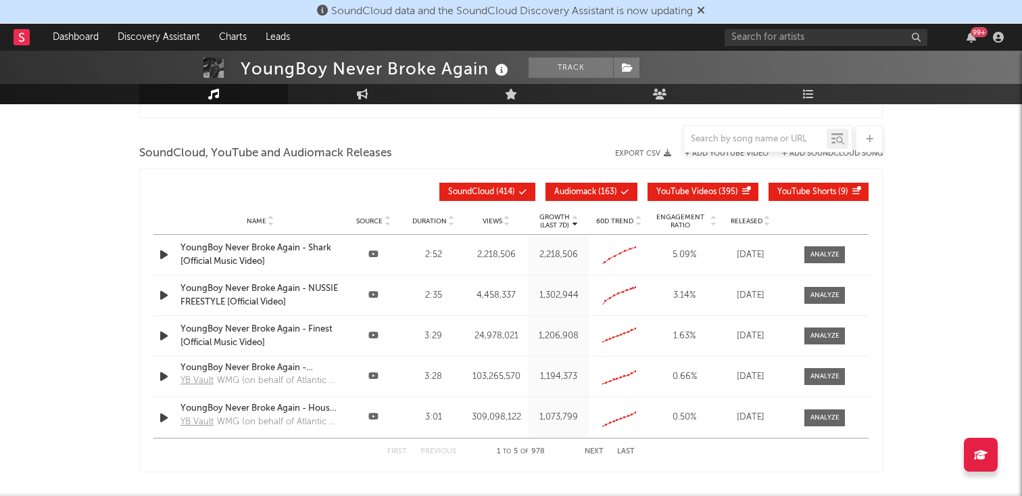
scroll to position [1226, 0]
